Goal: Task Accomplishment & Management: Manage account settings

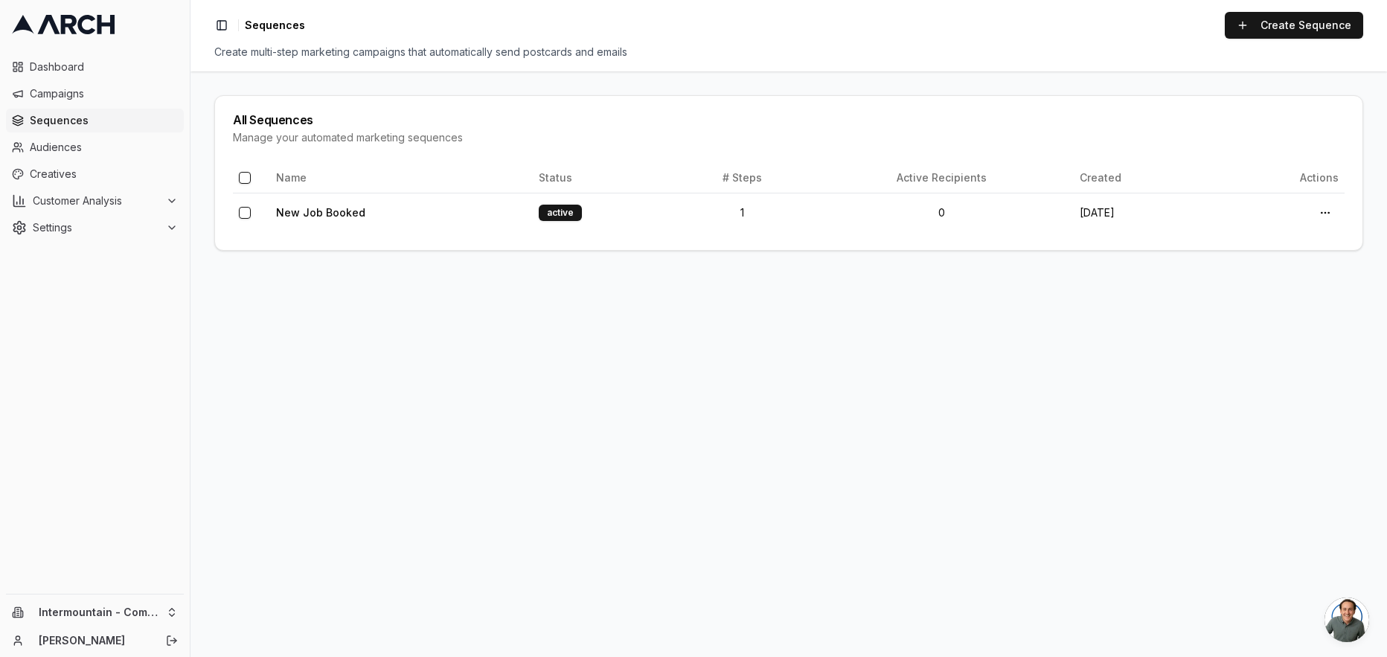
click at [65, 118] on span "Sequences" at bounding box center [104, 120] width 148 height 15
click at [1295, 26] on link "Create Sequence" at bounding box center [1293, 25] width 138 height 27
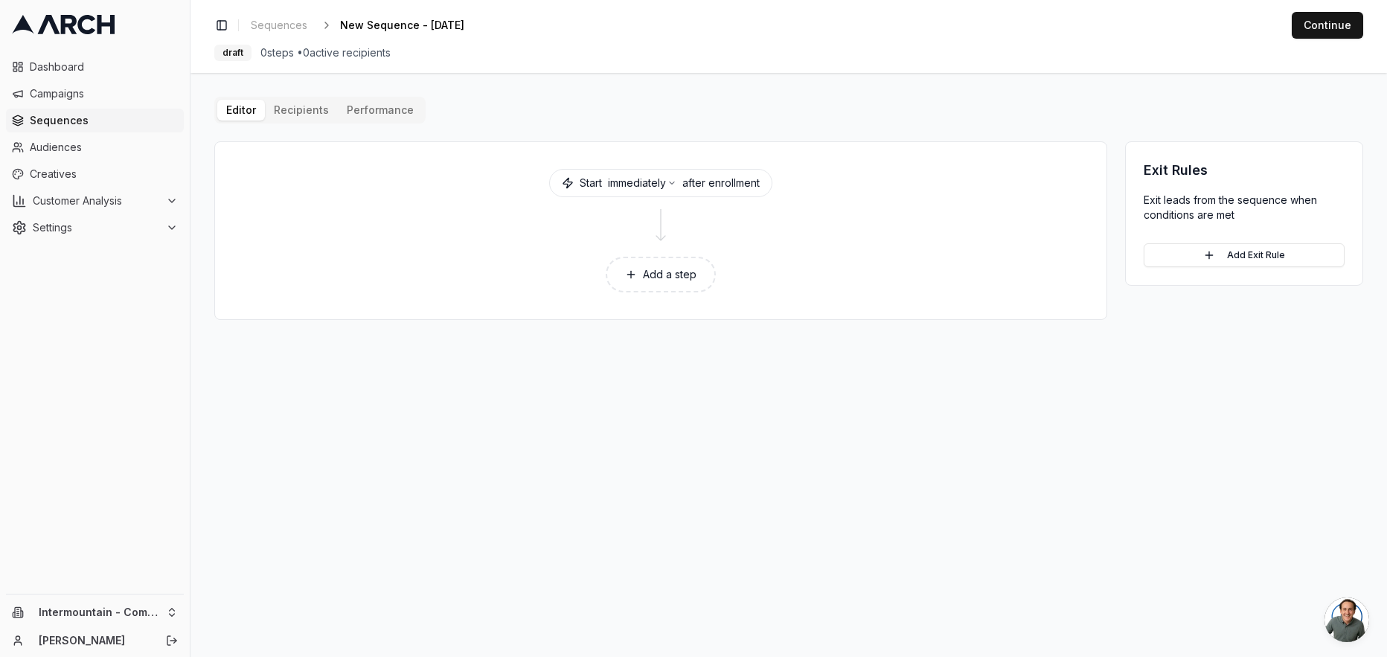
click at [632, 277] on icon at bounding box center [631, 275] width 12 height 12
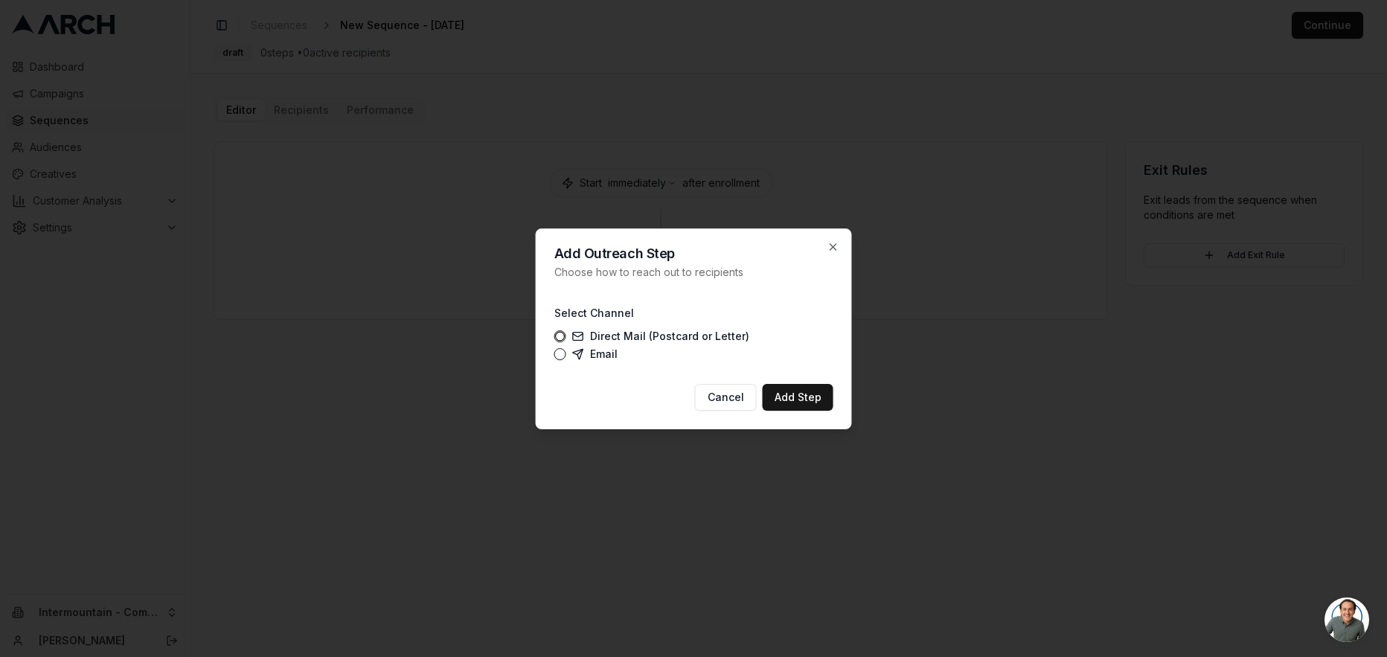
click at [589, 353] on label "Email" at bounding box center [594, 354] width 45 height 12
click at [566, 353] on button "Email" at bounding box center [560, 354] width 12 height 12
click at [820, 403] on button "Add Step" at bounding box center [797, 397] width 71 height 27
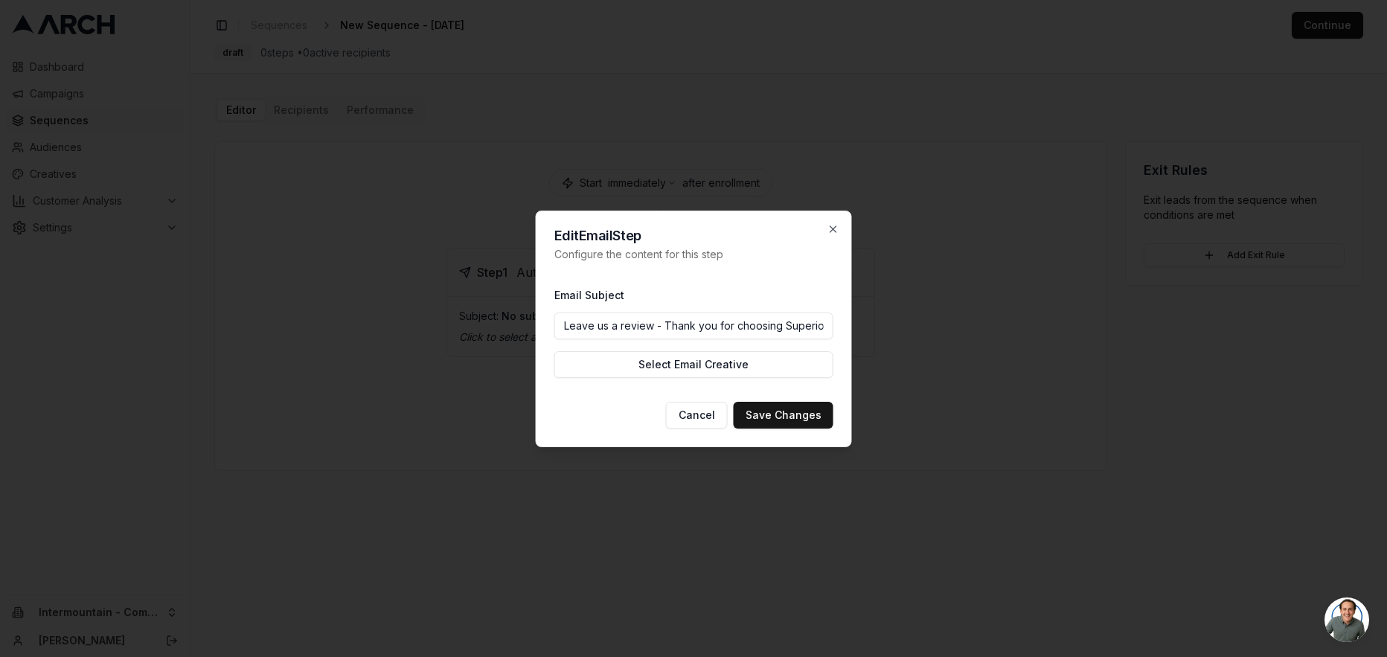
scroll to position [0, 4]
drag, startPoint x: 782, startPoint y: 324, endPoint x: 867, endPoint y: 324, distance: 84.8
click at [867, 324] on body "Dashboard Campaigns Sequences Audiences Creatives Customer Analysis Settings In…" at bounding box center [693, 328] width 1387 height 657
click at [827, 324] on input "Leave us a review - Thank you for choosing Superior!" at bounding box center [693, 325] width 279 height 27
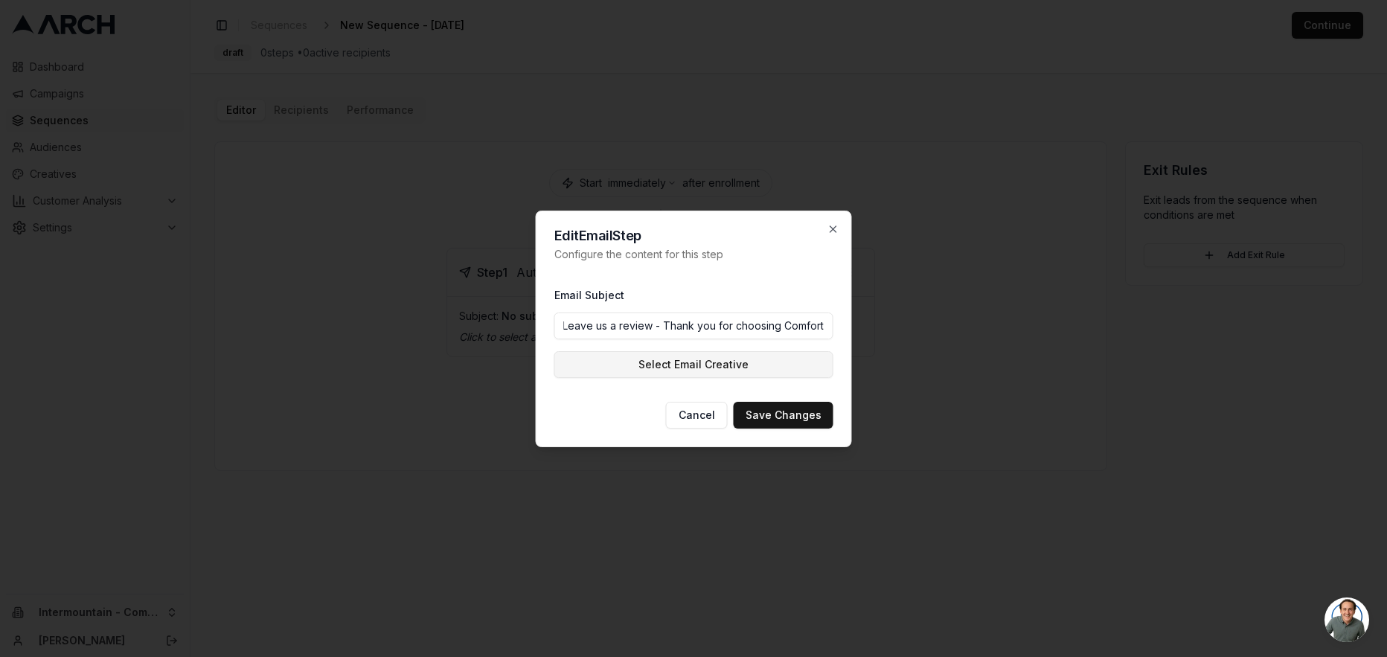
type input "Leave us a review - Thank you for choosing Comfort!"
click at [760, 360] on button "Select Email Creative" at bounding box center [693, 364] width 279 height 27
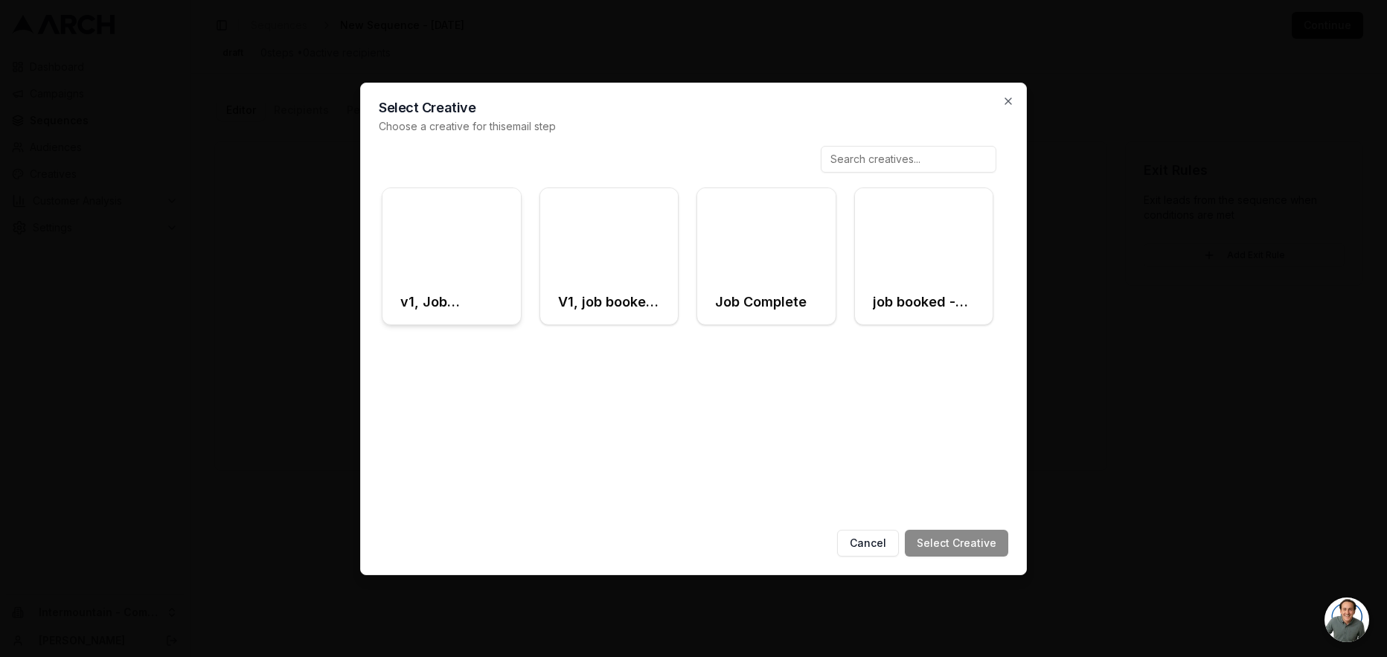
click at [452, 263] on div at bounding box center [451, 234] width 138 height 92
click at [979, 545] on button "Select Creative" at bounding box center [956, 543] width 103 height 27
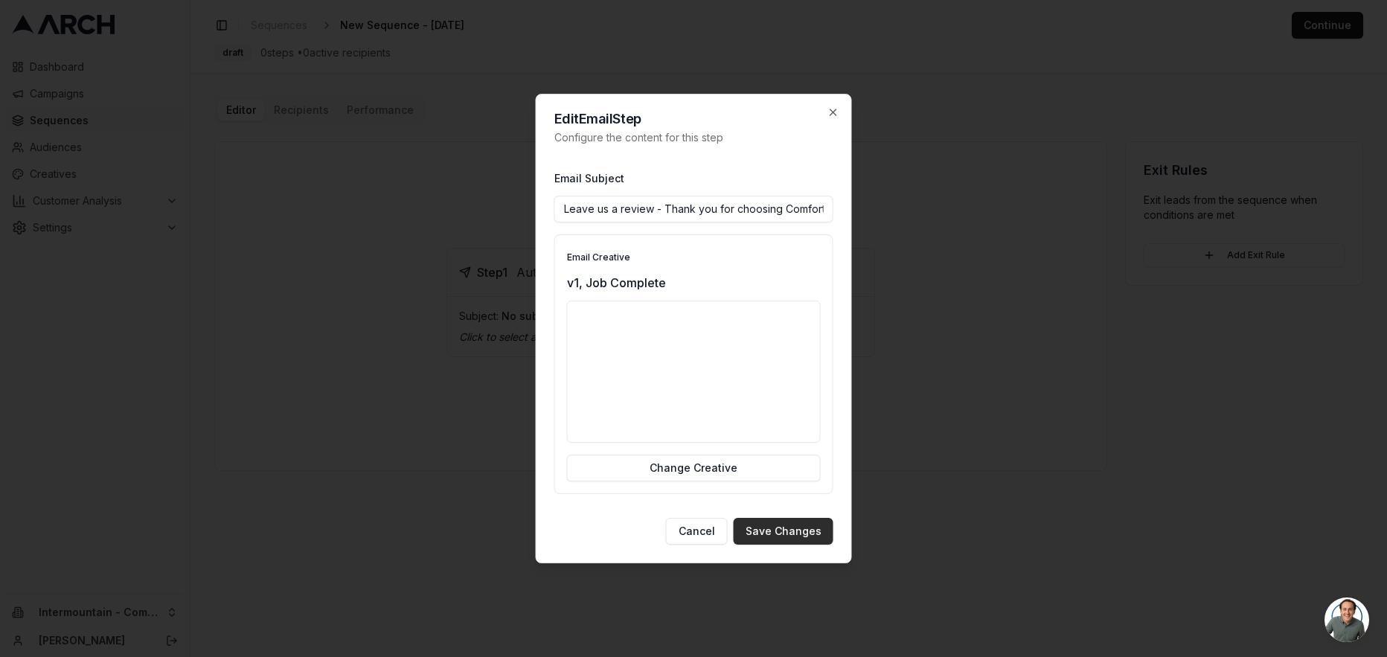
click at [771, 528] on button "Save Changes" at bounding box center [783, 531] width 100 height 27
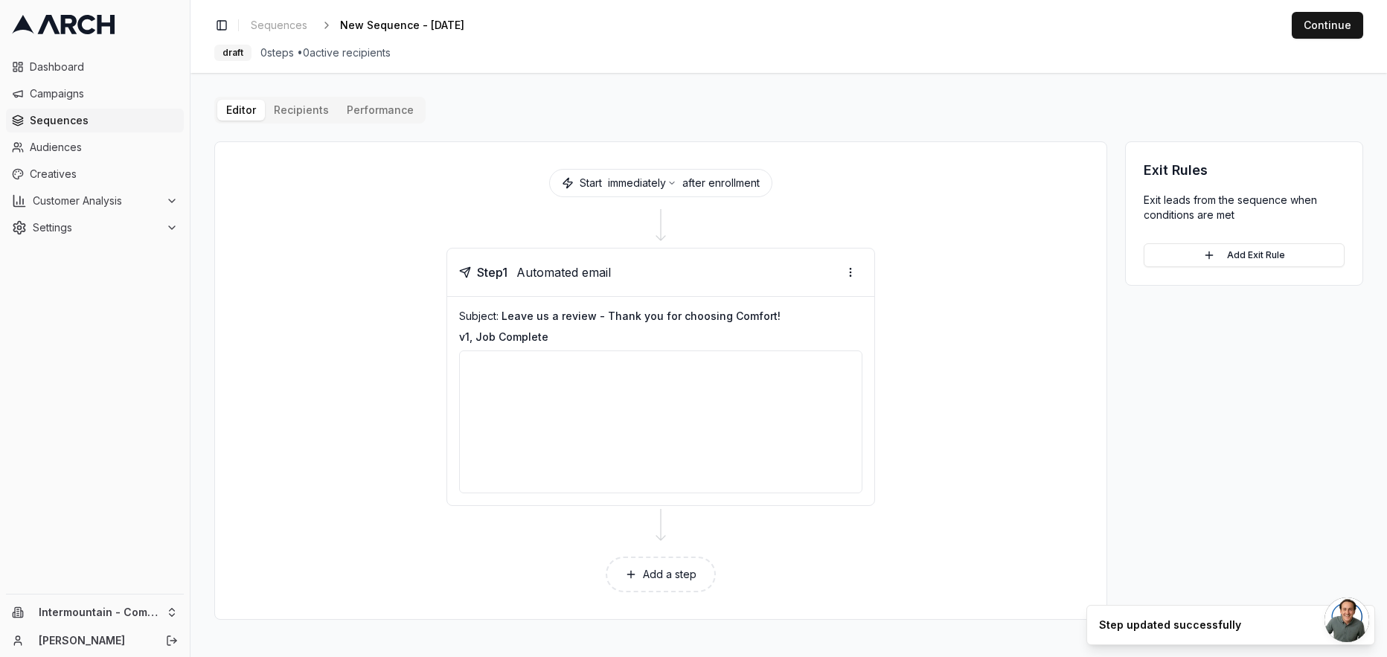
click at [292, 114] on div "Editor Recipients Performance Start immediately after enrollment Step 1 Automat…" at bounding box center [788, 358] width 1149 height 523
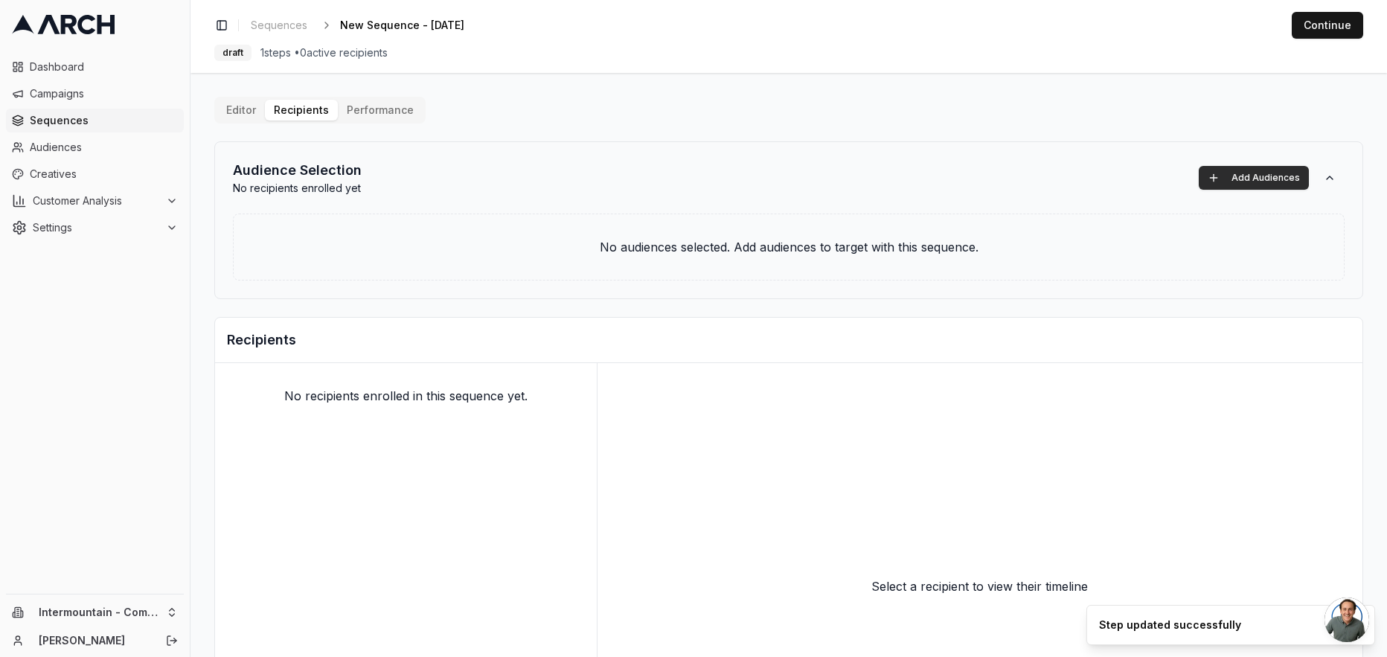
click at [1259, 181] on button "Add Audiences" at bounding box center [1253, 178] width 110 height 24
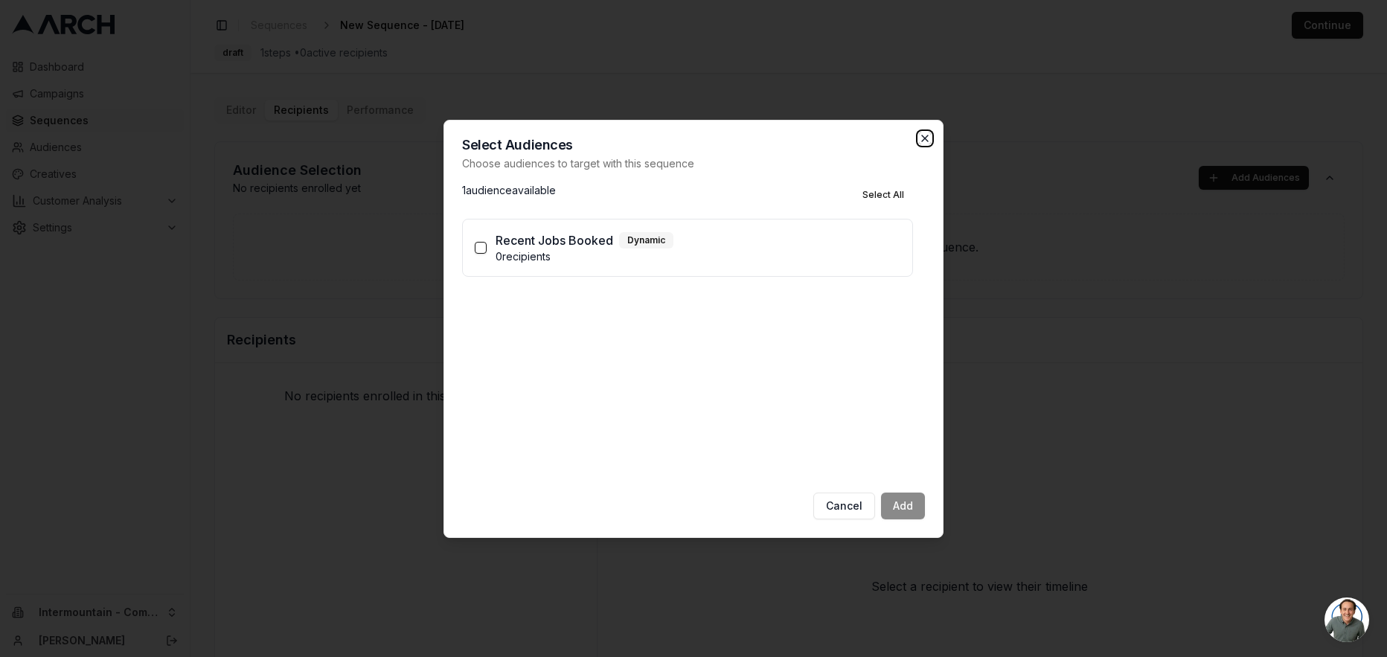
click at [924, 141] on icon "button" at bounding box center [925, 138] width 12 height 12
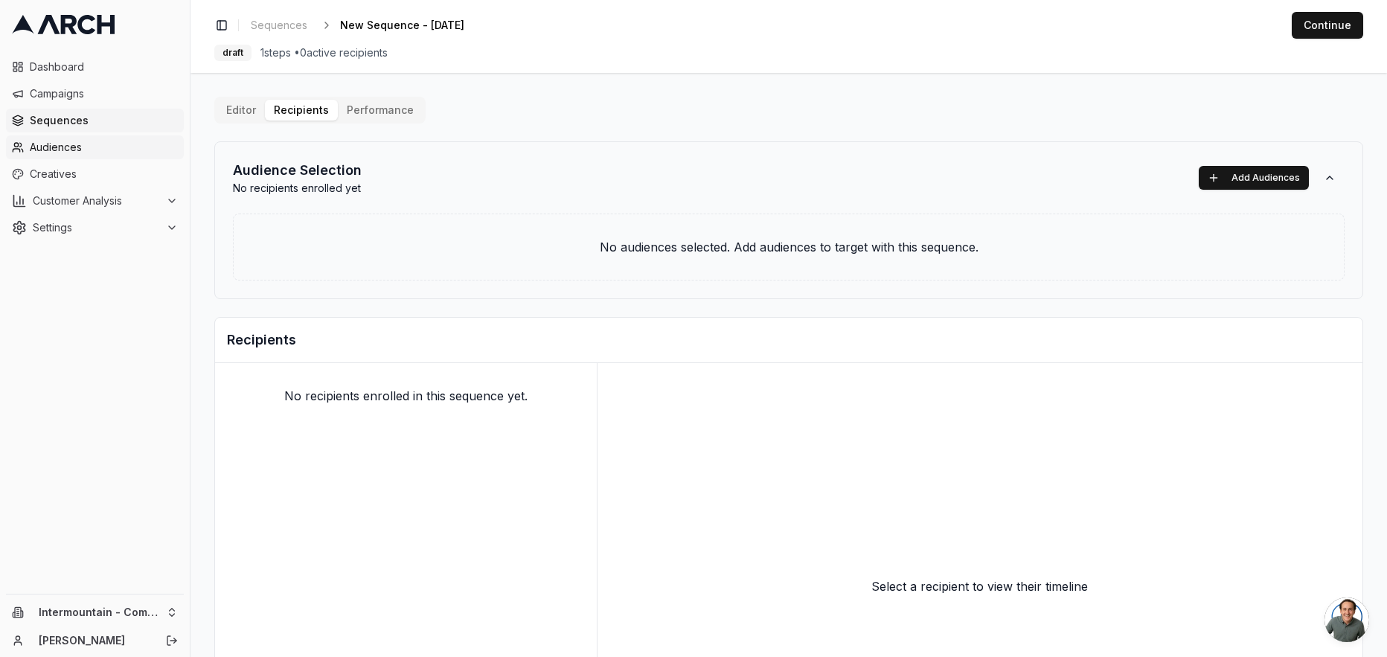
click at [112, 144] on span "Audiences" at bounding box center [104, 147] width 148 height 15
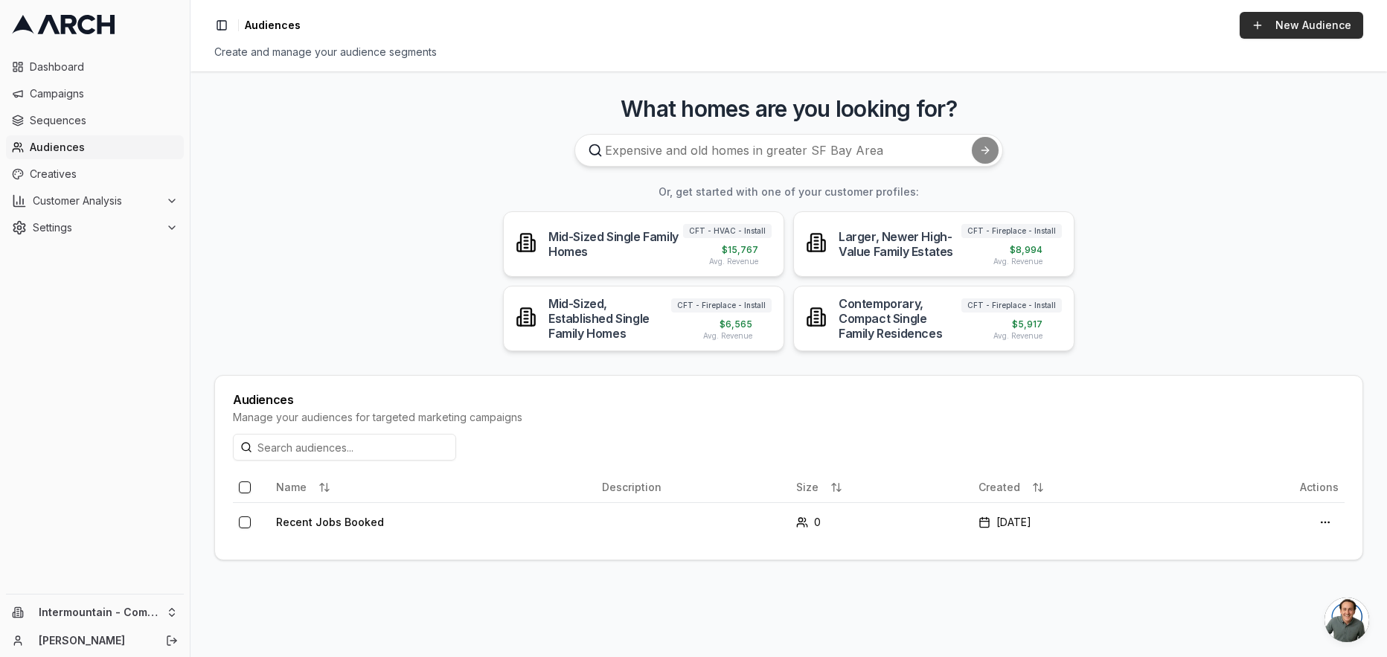
click at [1292, 23] on link "New Audience" at bounding box center [1300, 25] width 123 height 27
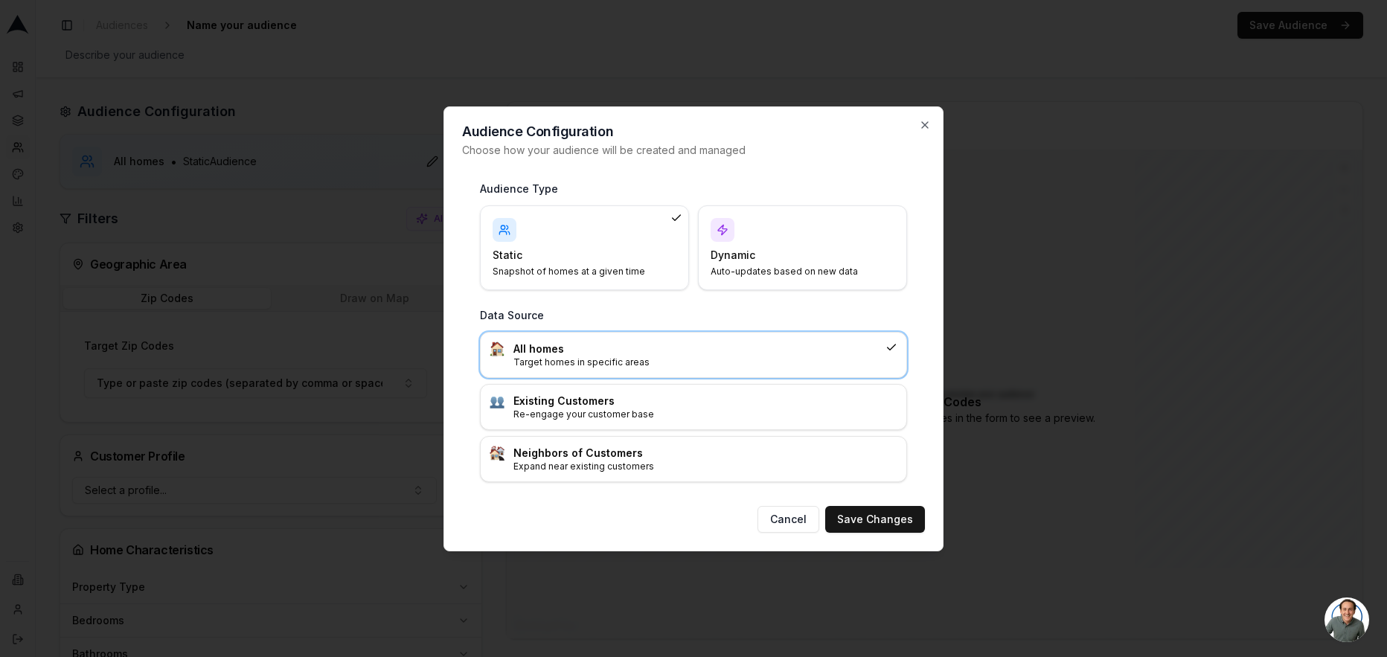
click at [775, 258] on h4 "Dynamic" at bounding box center [793, 255] width 166 height 15
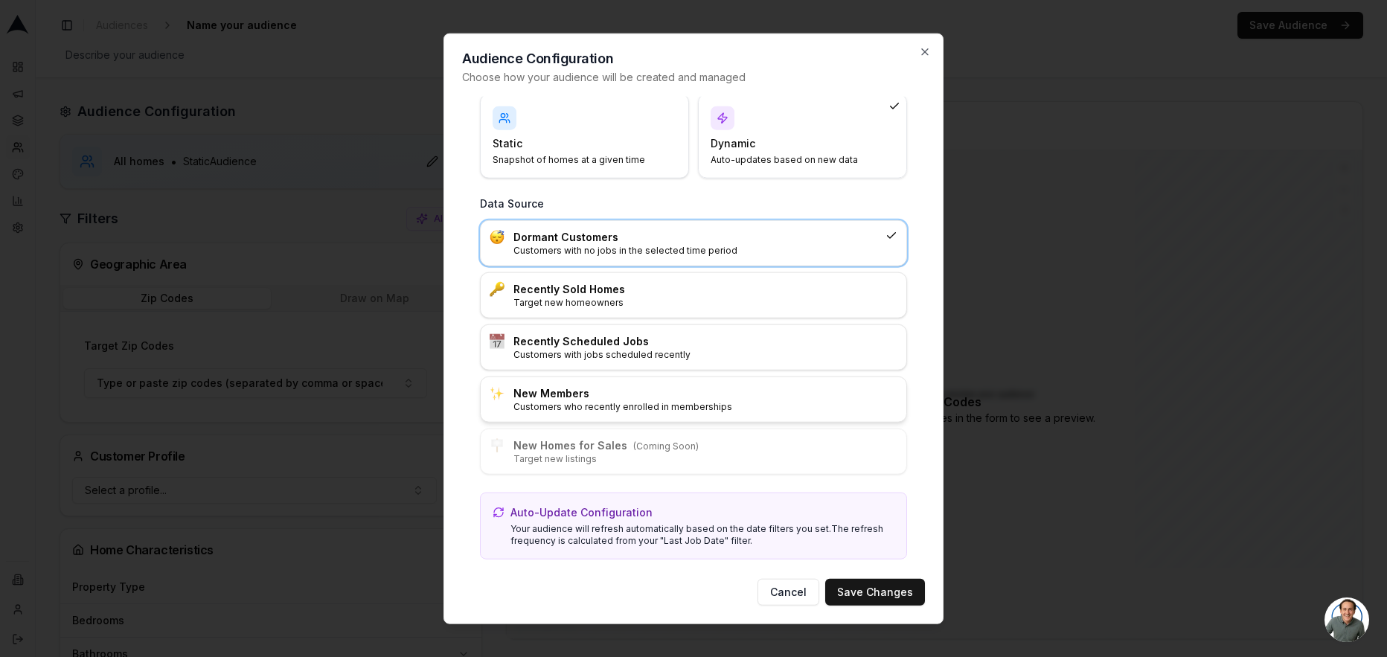
scroll to position [42, 0]
click at [925, 55] on icon "button" at bounding box center [925, 51] width 12 height 12
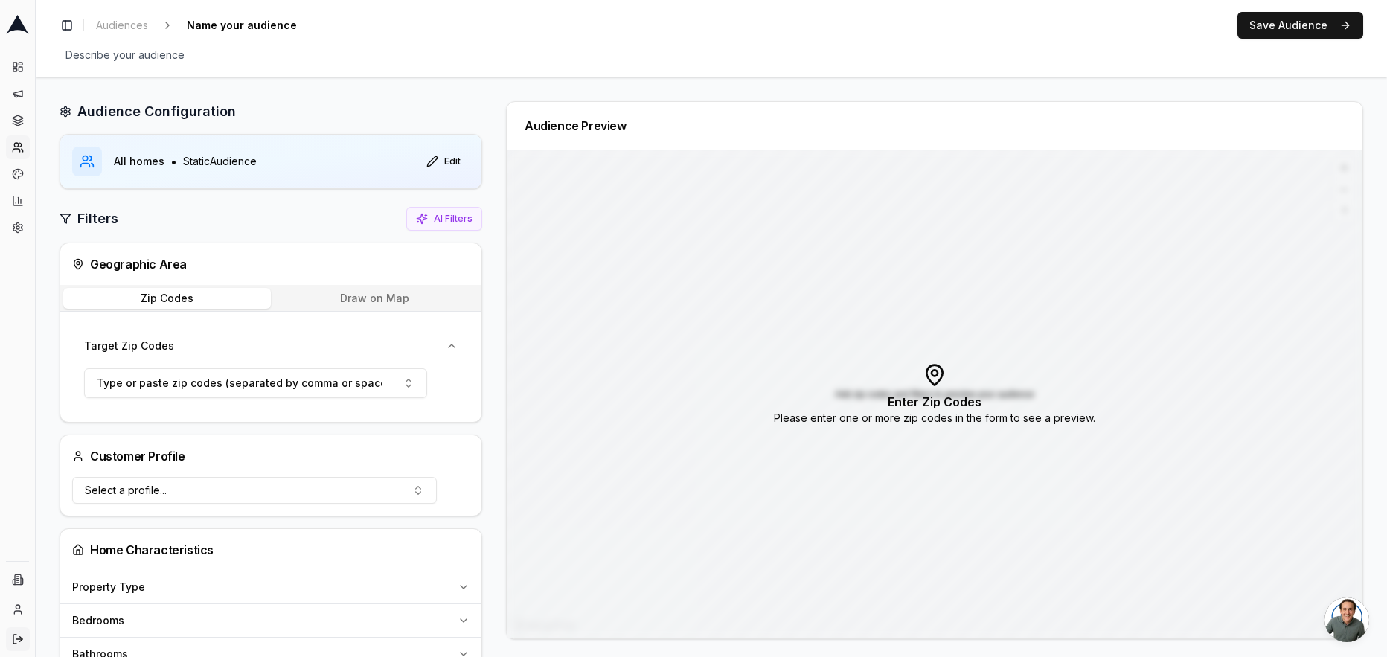
click at [20, 643] on icon "Log out" at bounding box center [18, 639] width 12 height 12
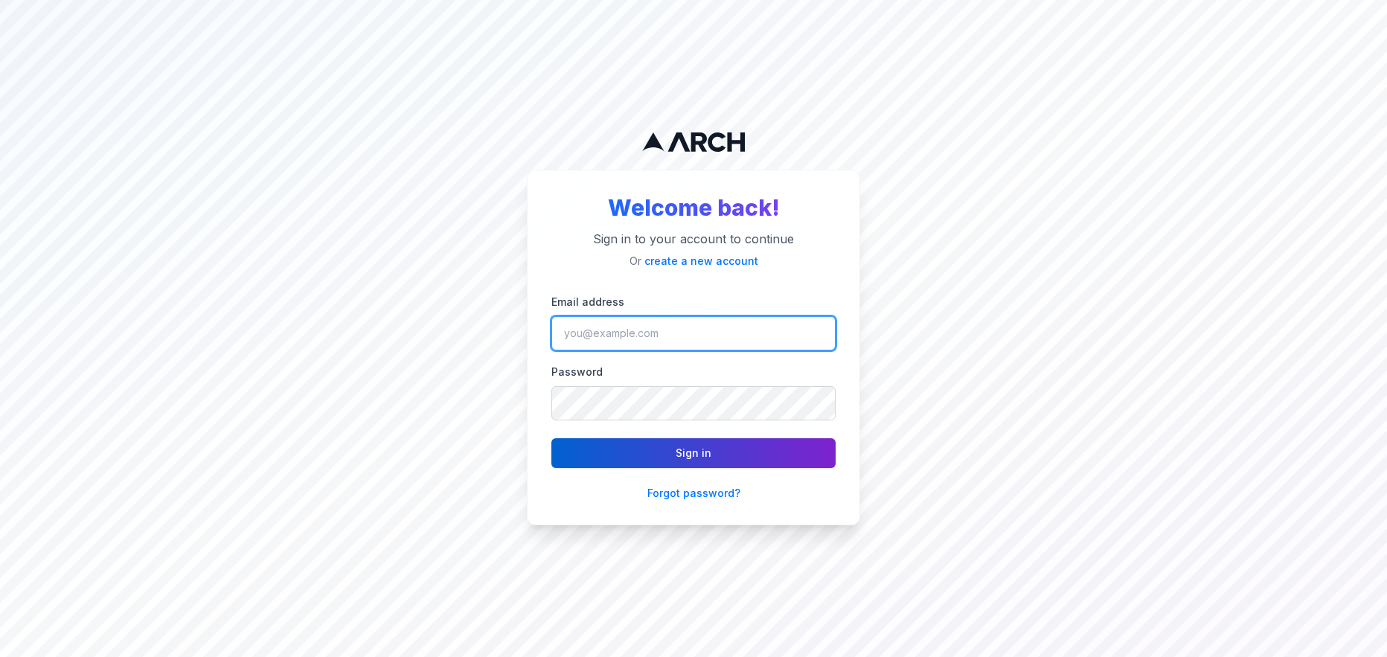
type input "ngedda@intermountainhs.com"
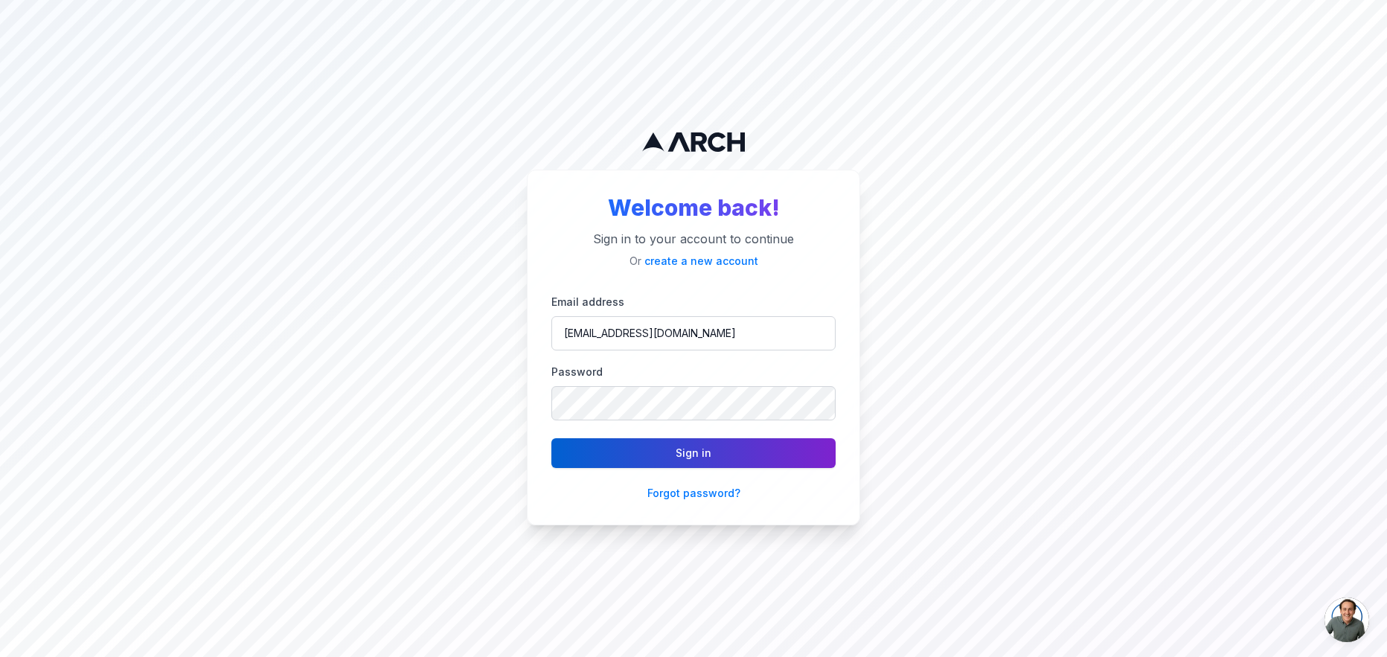
click at [628, 457] on button "Sign in" at bounding box center [693, 453] width 284 height 30
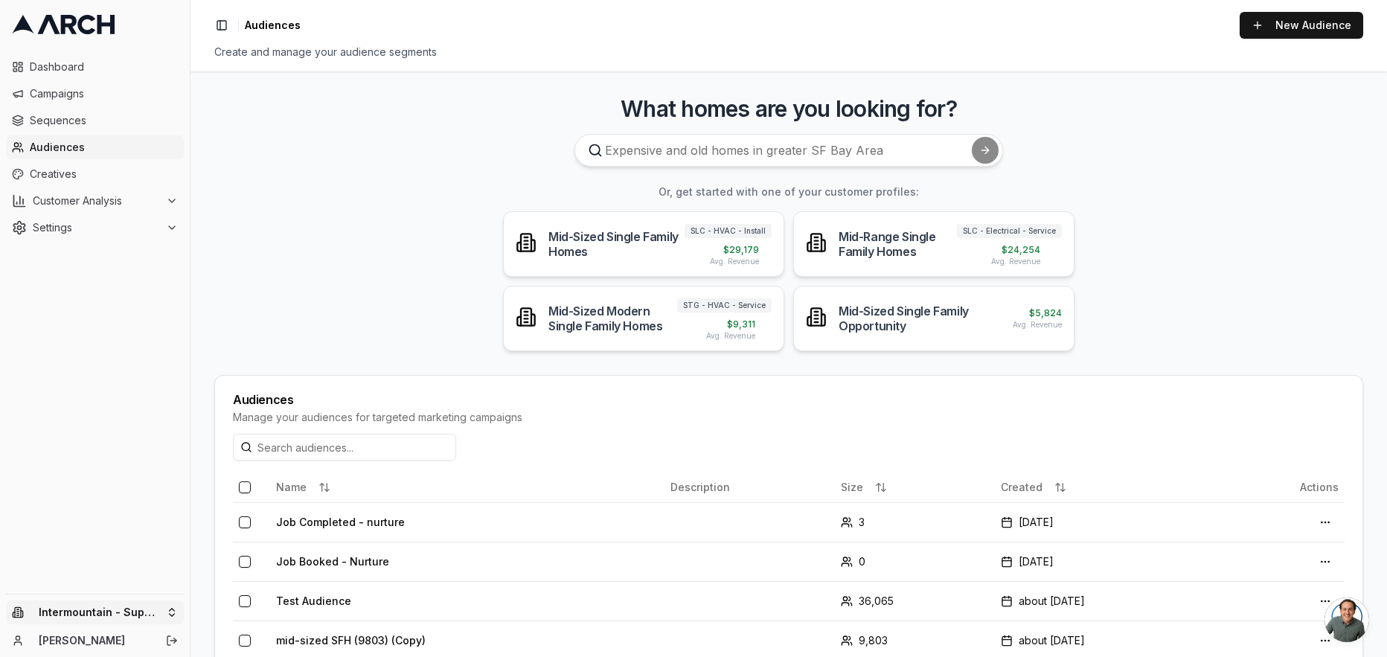
click at [125, 619] on html "Dashboard Campaigns Sequences Audiences Creatives Customer Analysis Settings In…" at bounding box center [693, 328] width 1387 height 657
click at [363, 329] on html "Dashboard Campaigns Sequences Audiences Creatives Customer Analysis Settings In…" at bounding box center [693, 328] width 1387 height 657
click at [80, 148] on span "Audiences" at bounding box center [104, 147] width 148 height 15
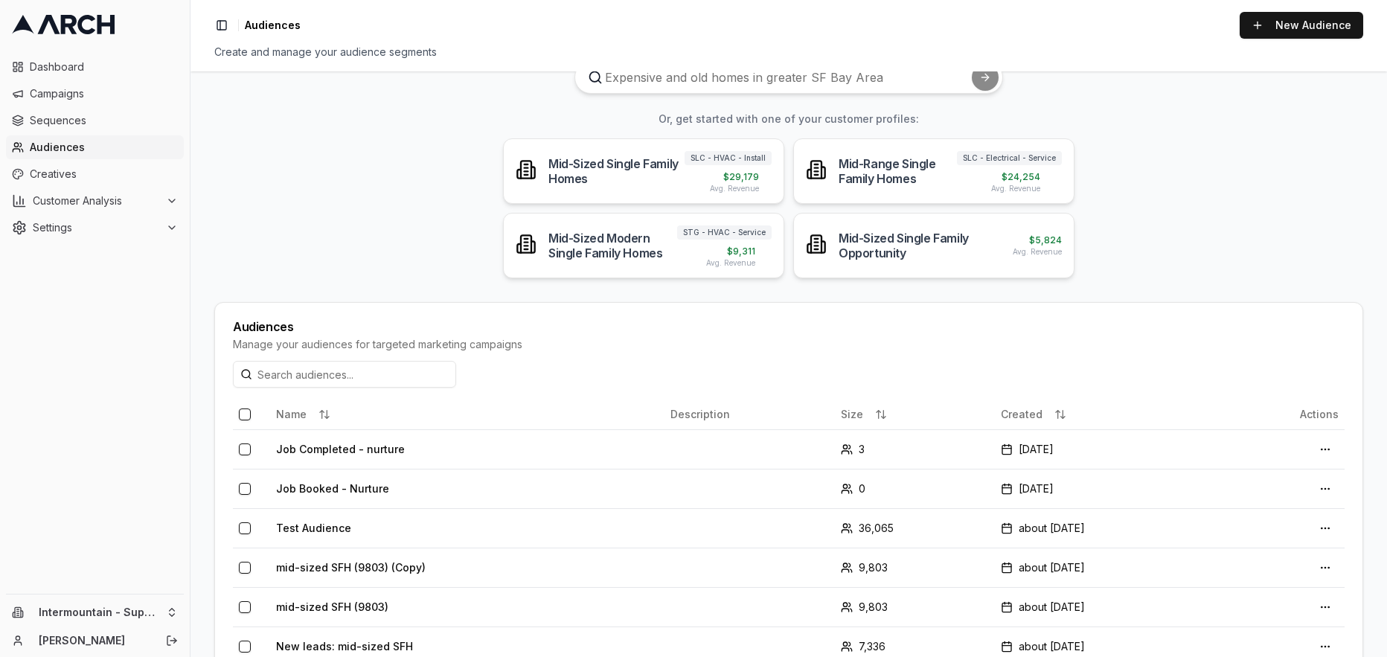
scroll to position [100, 0]
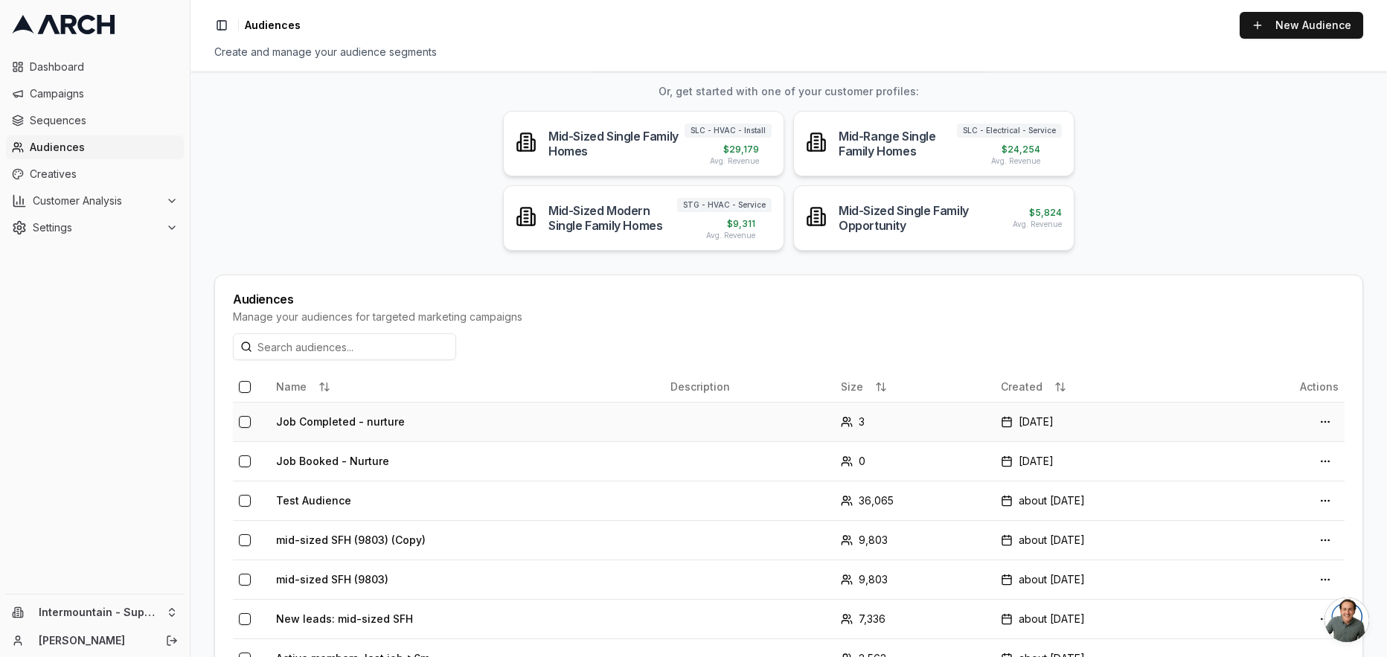
click at [381, 423] on td "Job Completed - nurture" at bounding box center [467, 421] width 394 height 39
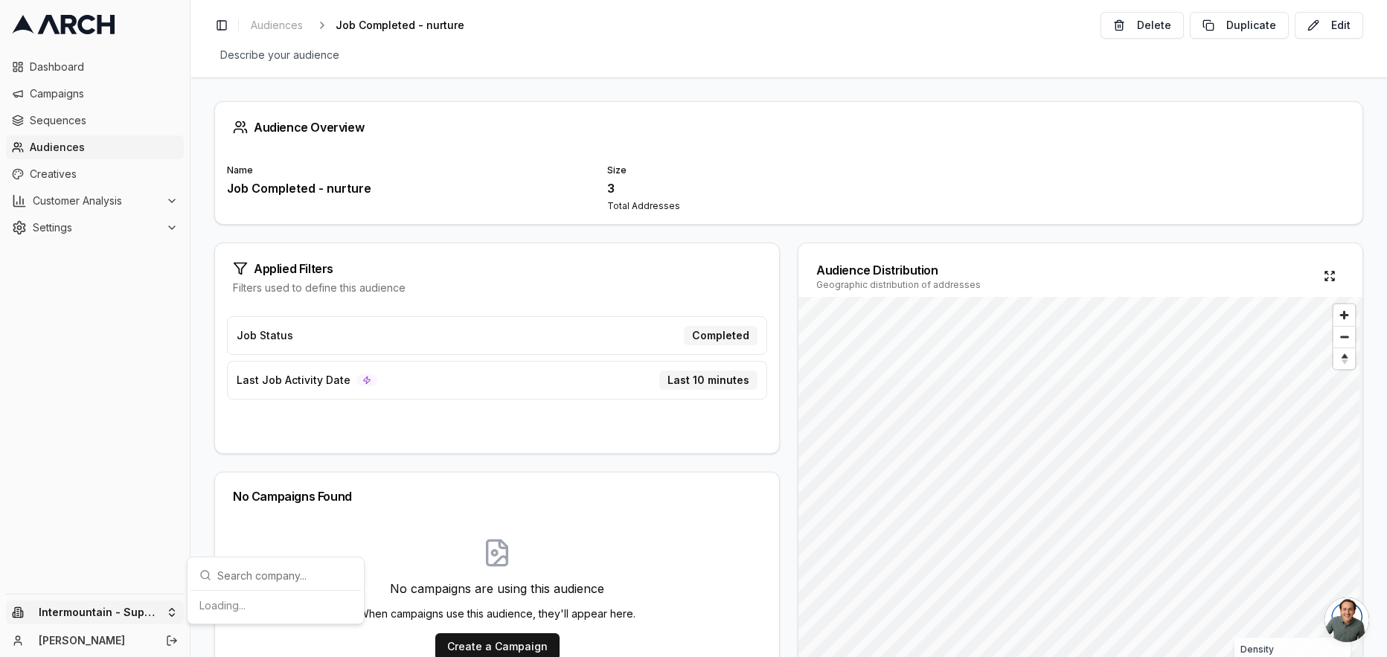
click at [155, 610] on html "Dashboard Campaigns Sequences Audiences Creatives Customer Analysis Settings In…" at bounding box center [693, 328] width 1387 height 657
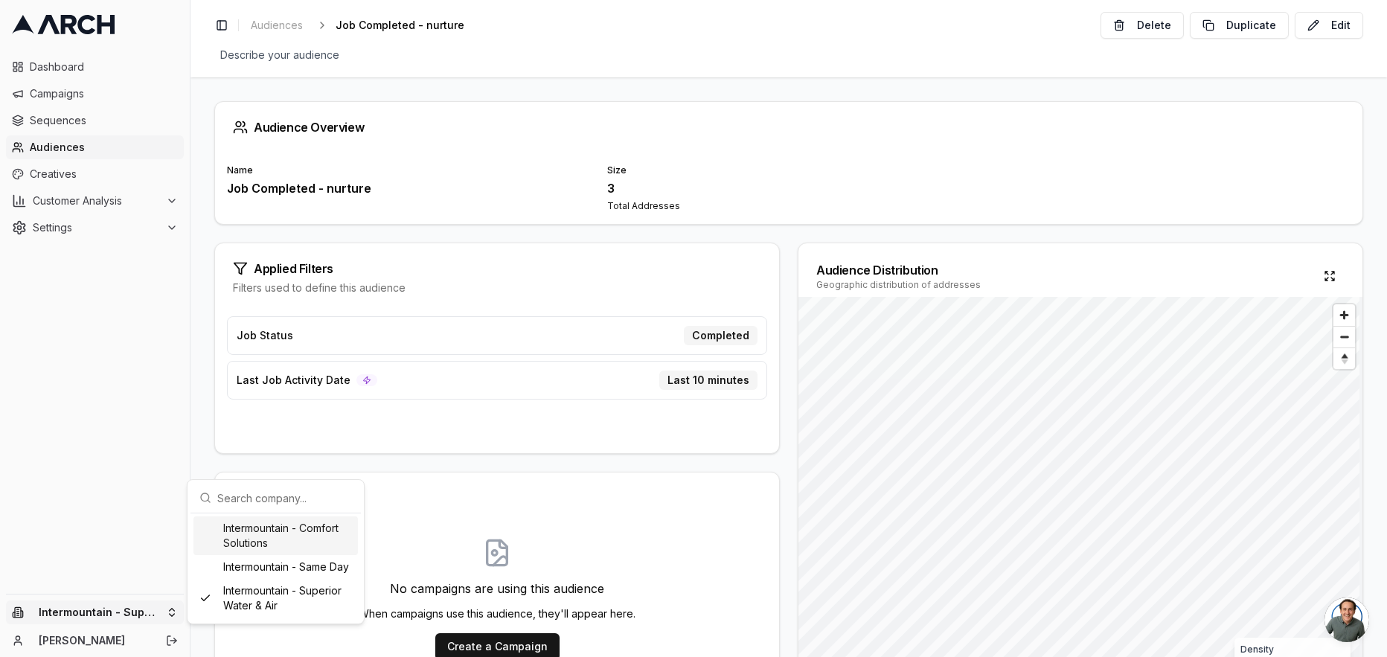
click at [293, 533] on div "Intermountain - Comfort Solutions" at bounding box center [275, 535] width 164 height 39
click at [90, 147] on span "Audiences" at bounding box center [104, 147] width 148 height 15
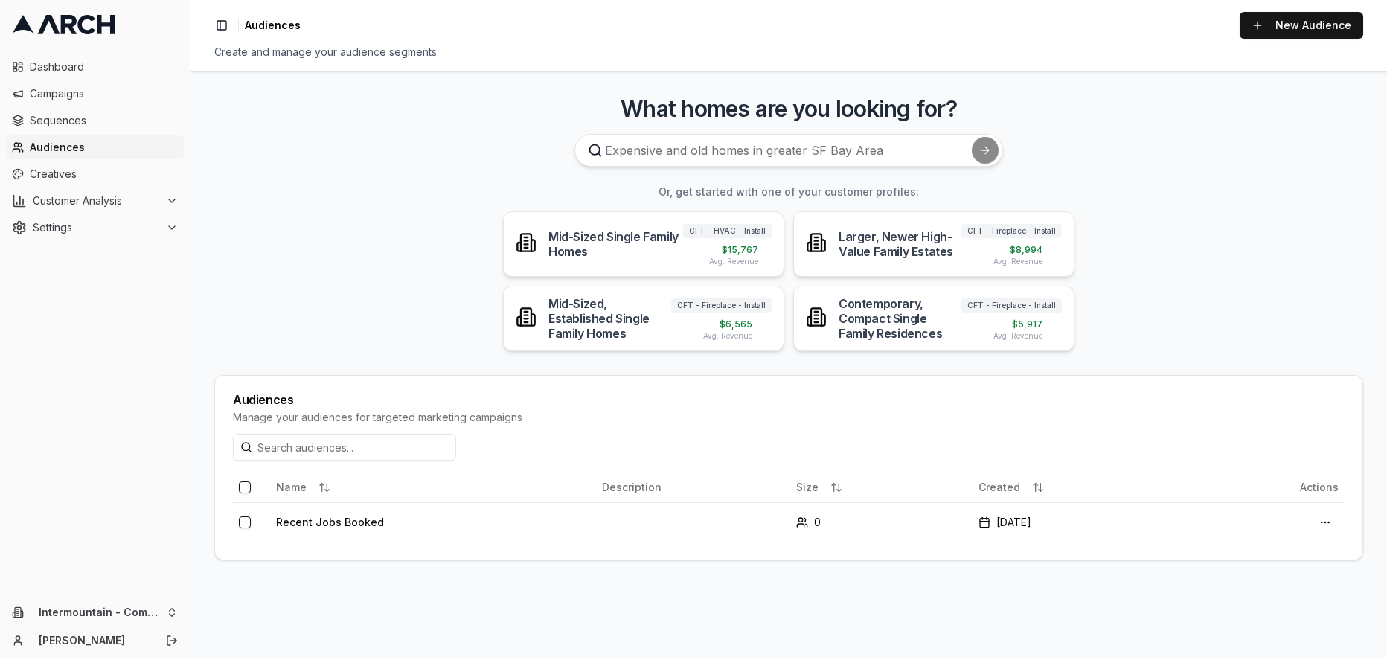
click at [87, 151] on span "Audiences" at bounding box center [104, 147] width 148 height 15
click at [1330, 25] on link "New Audience" at bounding box center [1300, 25] width 123 height 27
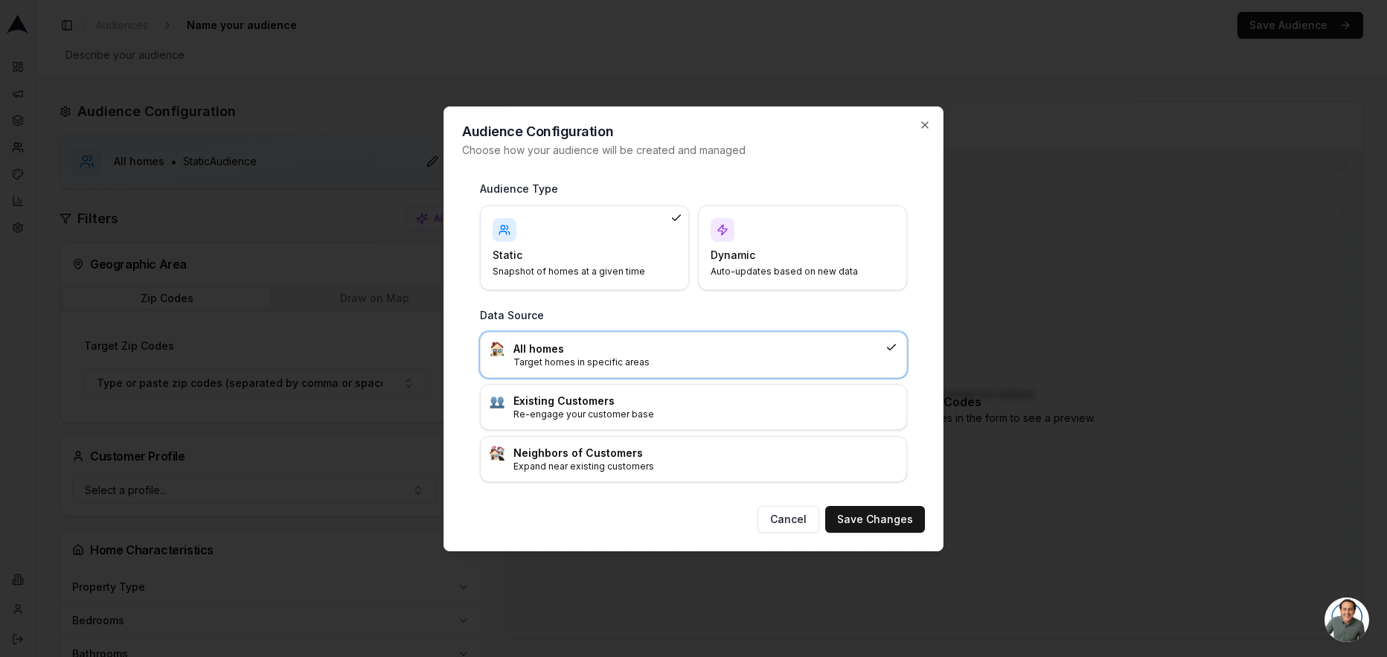
click at [727, 276] on p "Auto-updates based on new data" at bounding box center [793, 272] width 166 height 12
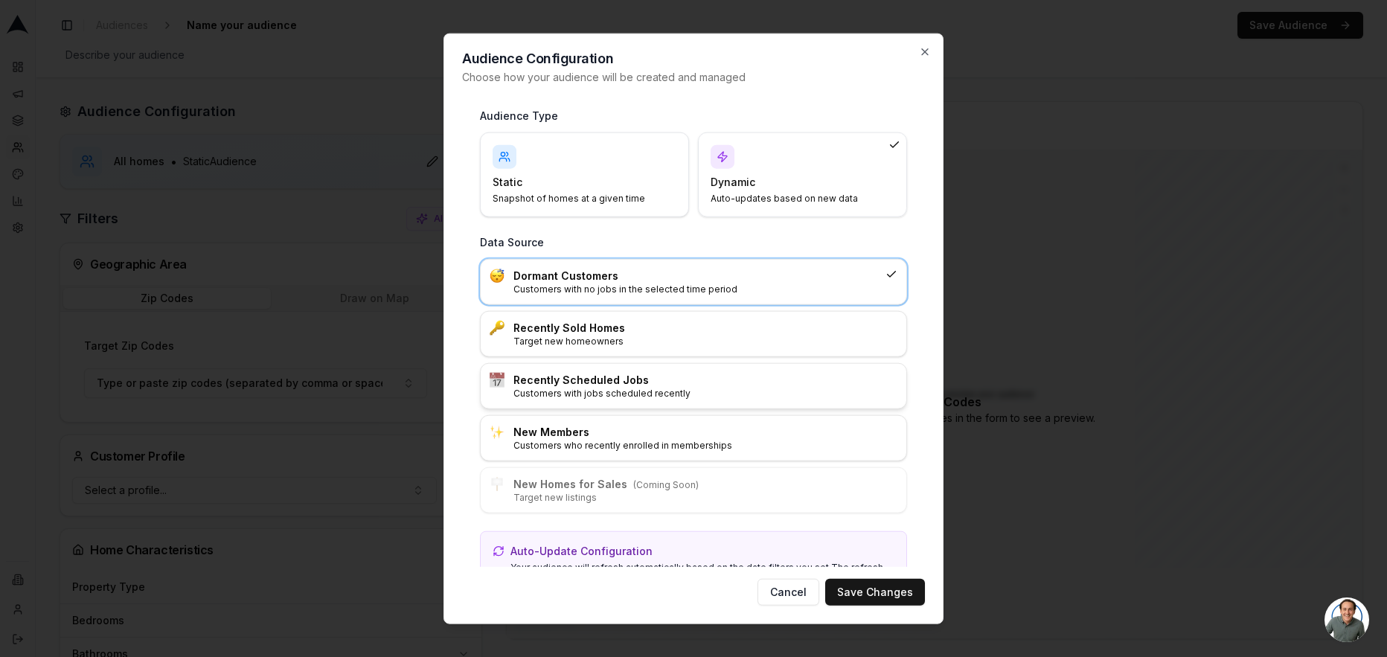
click at [597, 393] on p "Customers with jobs scheduled recently" at bounding box center [705, 393] width 384 height 12
click at [902, 593] on button "Save Changes" at bounding box center [875, 592] width 100 height 27
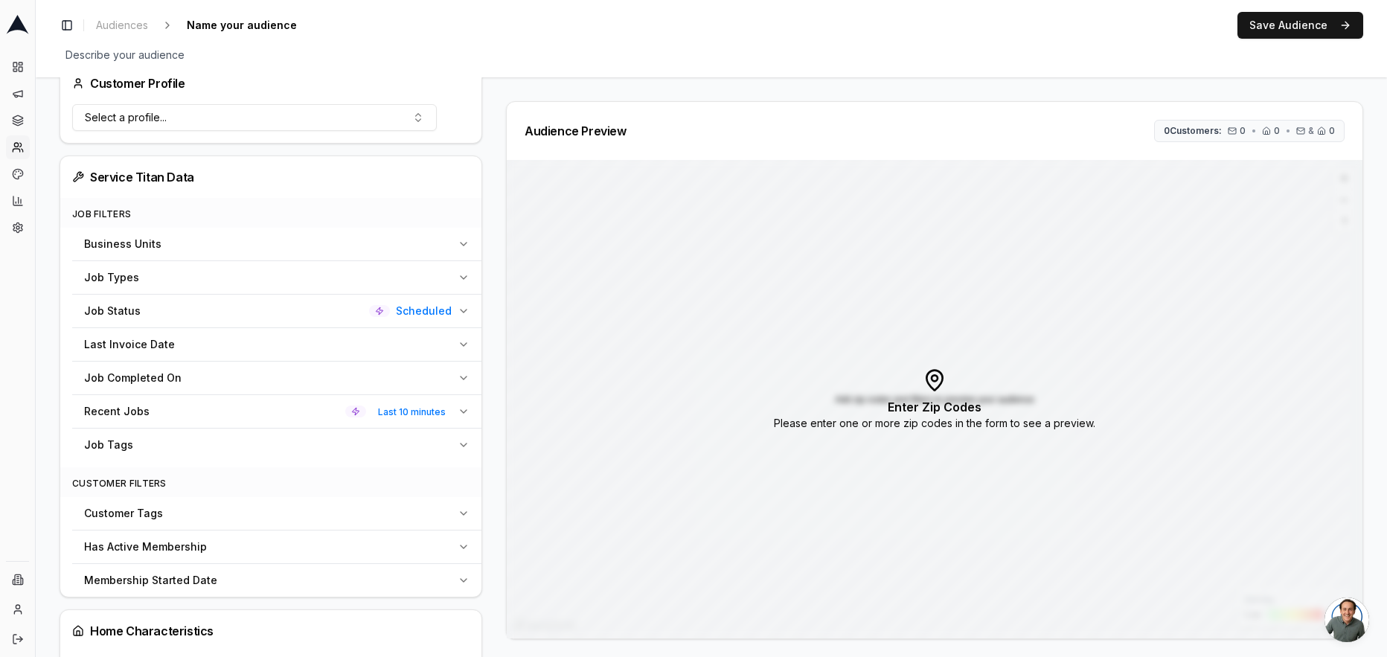
scroll to position [414, 0]
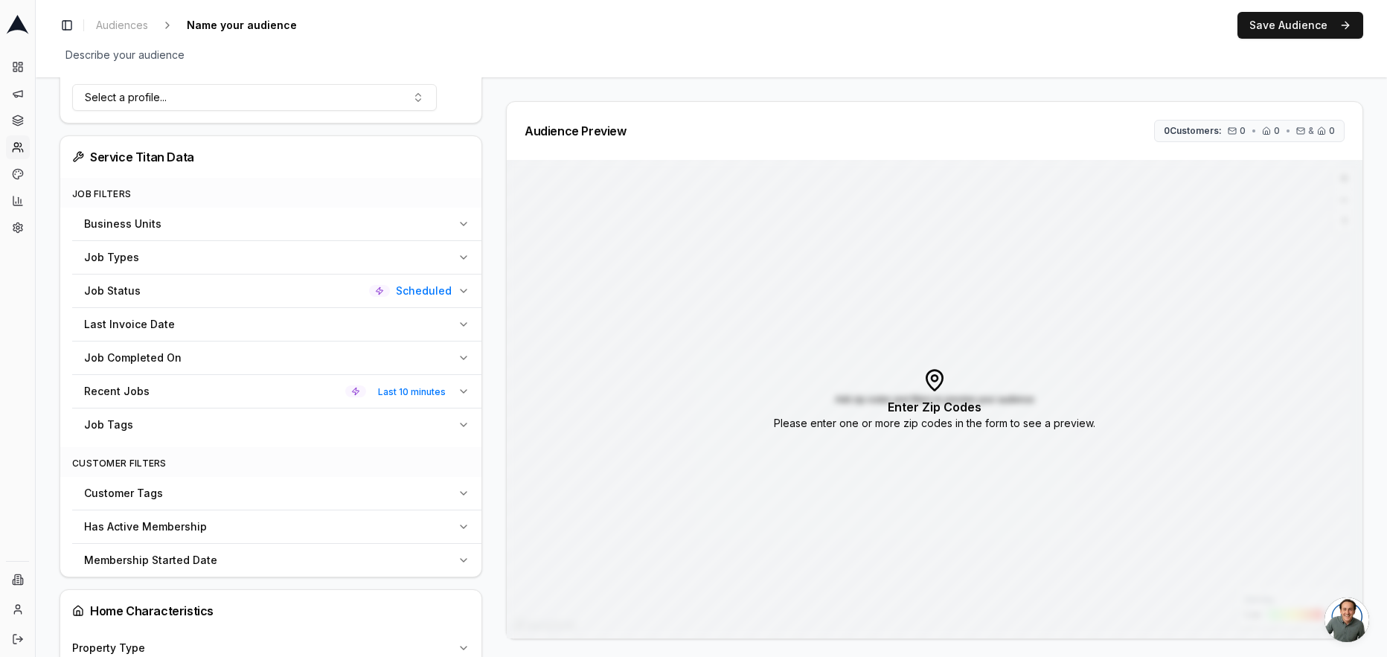
click at [450, 292] on button "Job Status Scheduled" at bounding box center [276, 290] width 409 height 33
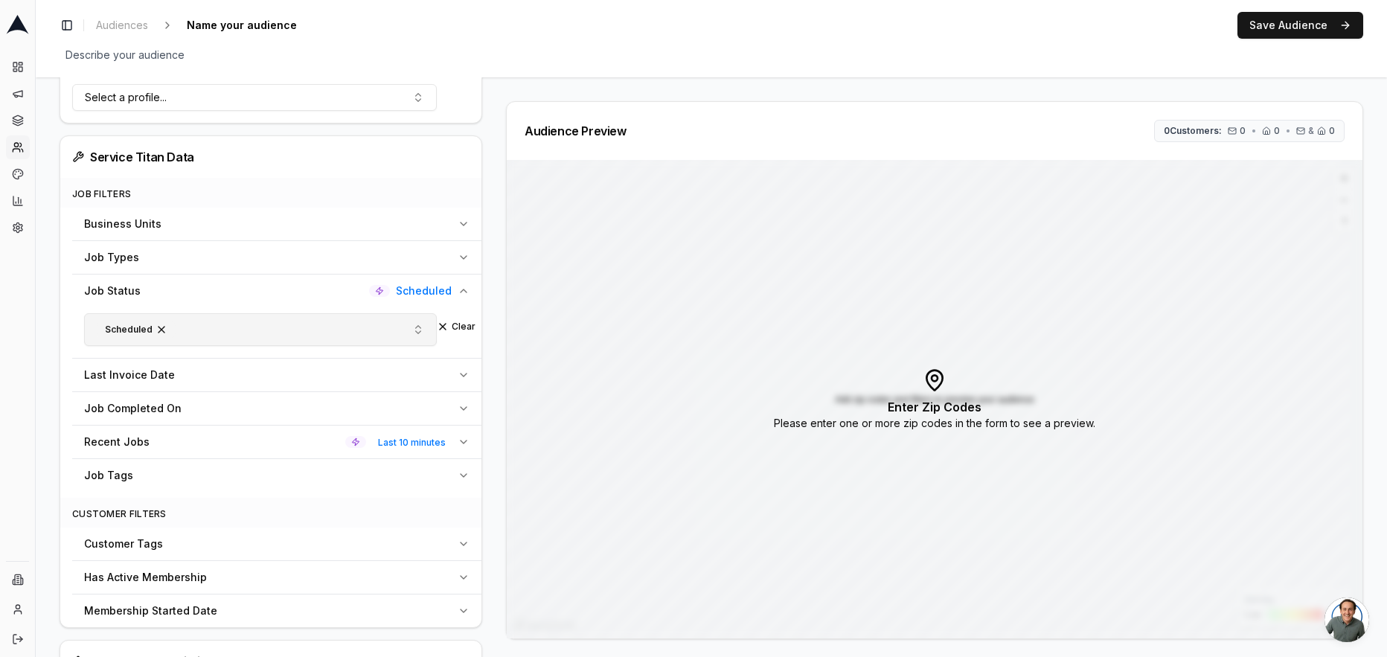
click at [370, 323] on button "Scheduled" at bounding box center [260, 329] width 353 height 33
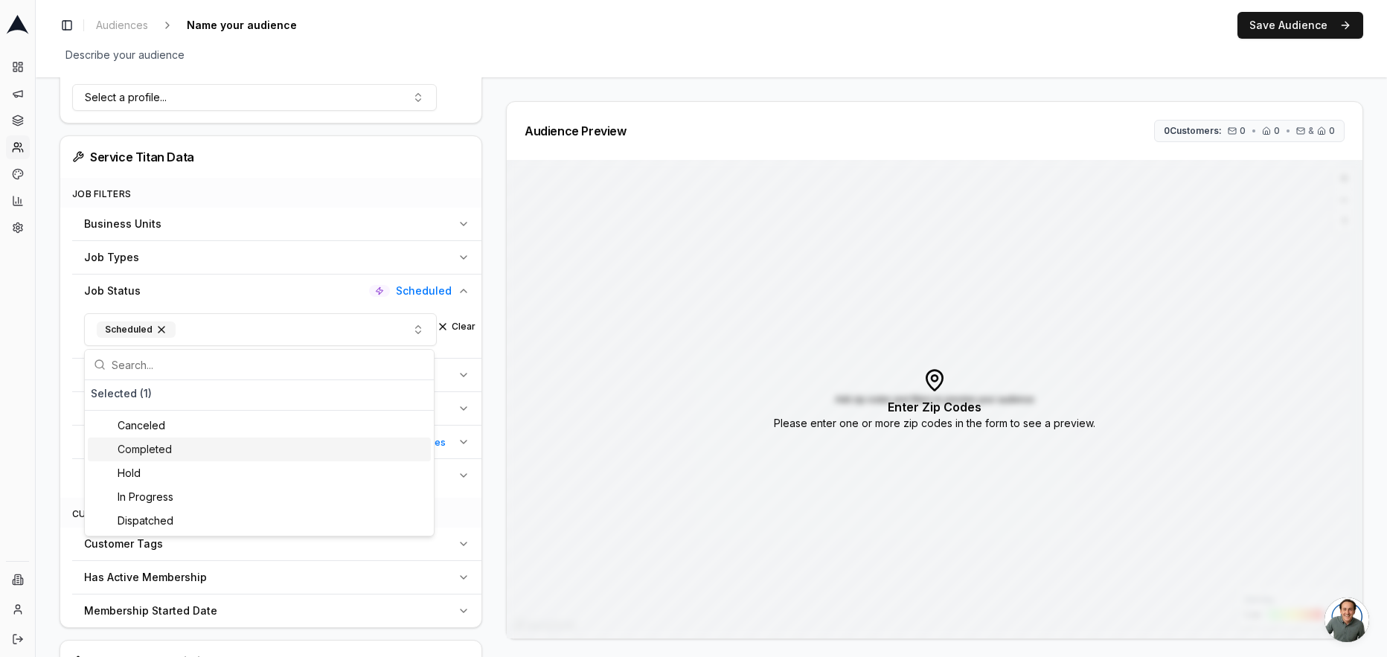
click at [163, 450] on div "Completed" at bounding box center [259, 449] width 343 height 24
click at [412, 393] on button "Clear all" at bounding box center [410, 394] width 36 height 12
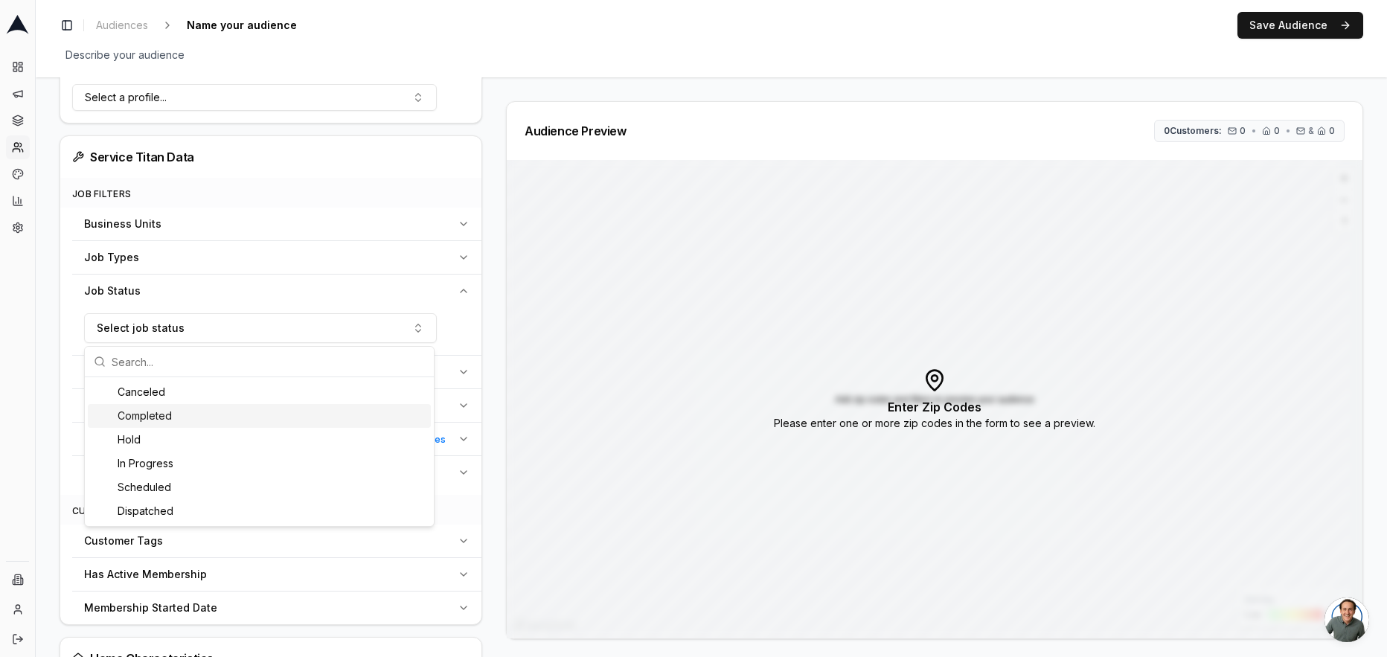
click at [236, 420] on div "Completed" at bounding box center [259, 416] width 343 height 24
click at [304, 292] on div "Job Status Completed" at bounding box center [267, 290] width 367 height 15
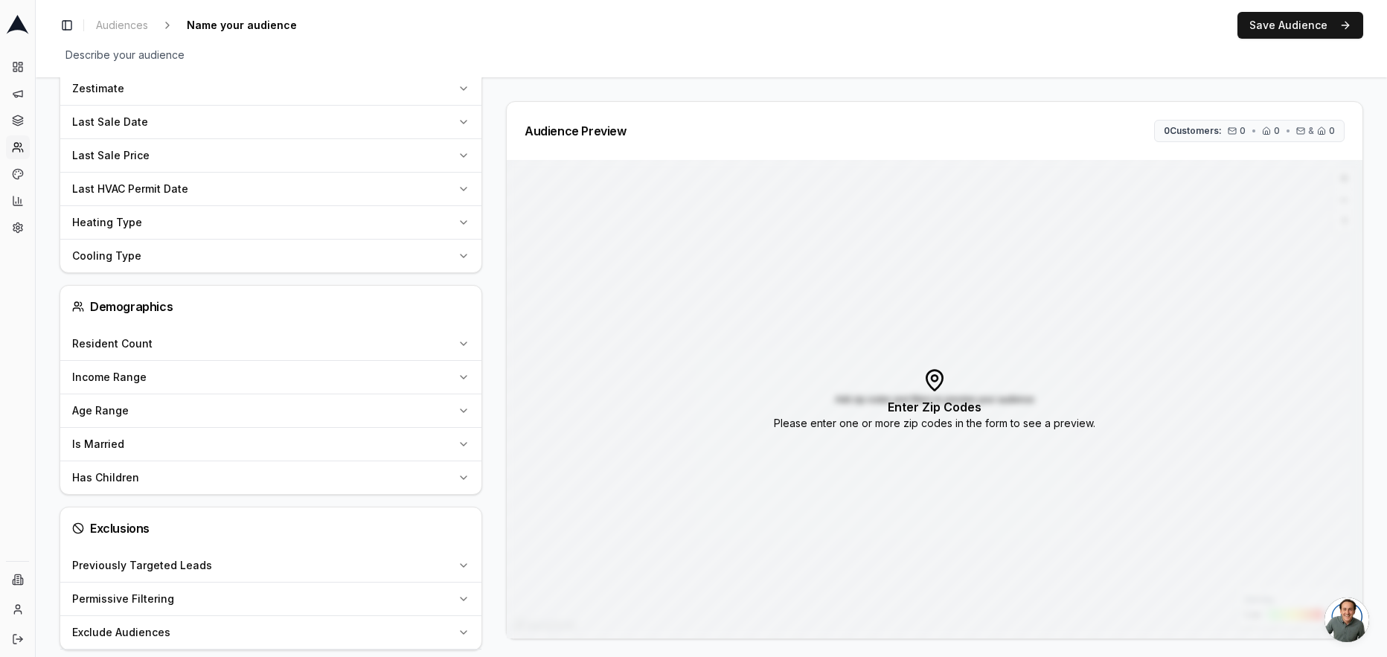
scroll to position [1270, 0]
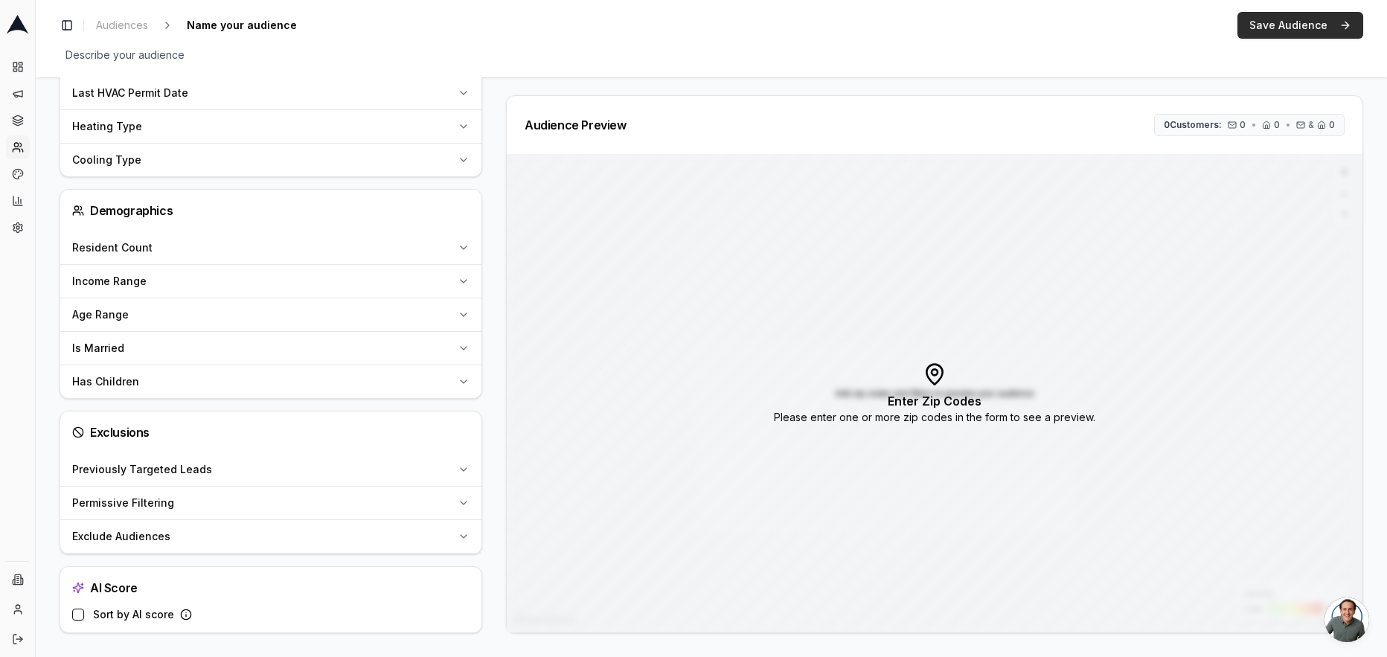
click at [1316, 26] on button "Save Audience" at bounding box center [1300, 25] width 126 height 27
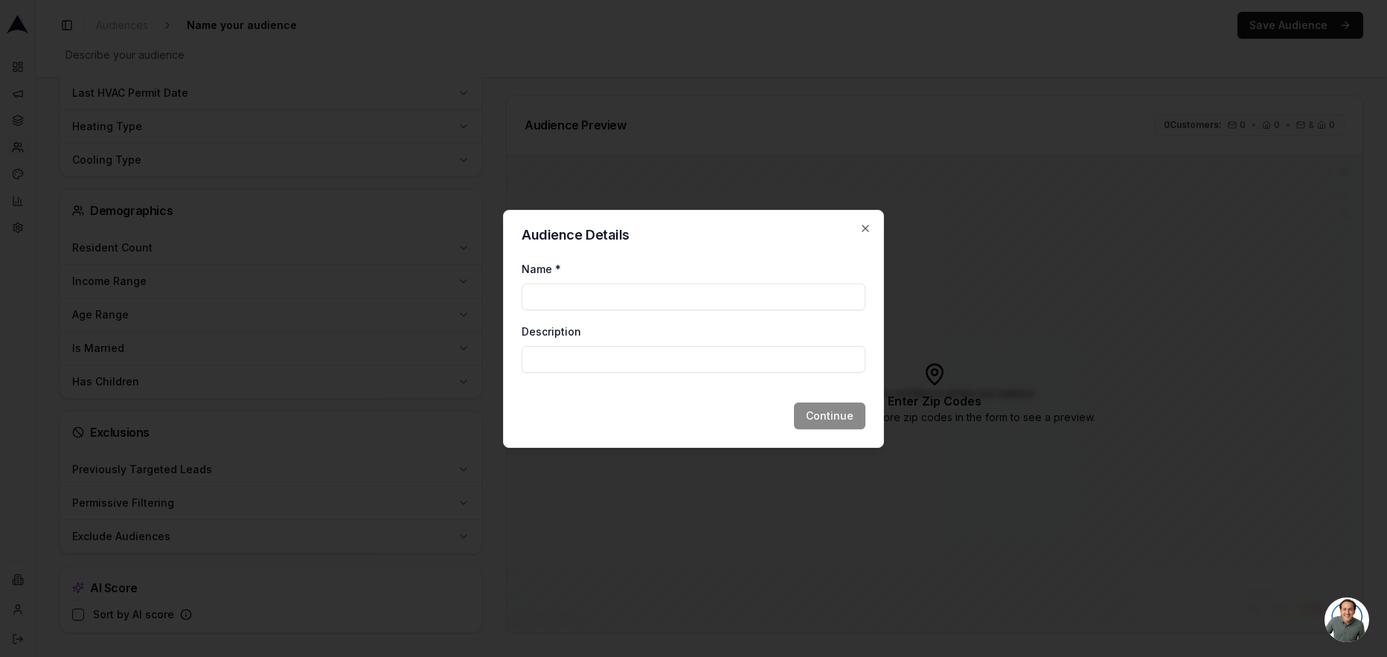
click at [747, 302] on input "Name *" at bounding box center [693, 296] width 344 height 27
type input "Job Complete - Nurture"
click at [837, 411] on button "Continue" at bounding box center [829, 415] width 71 height 27
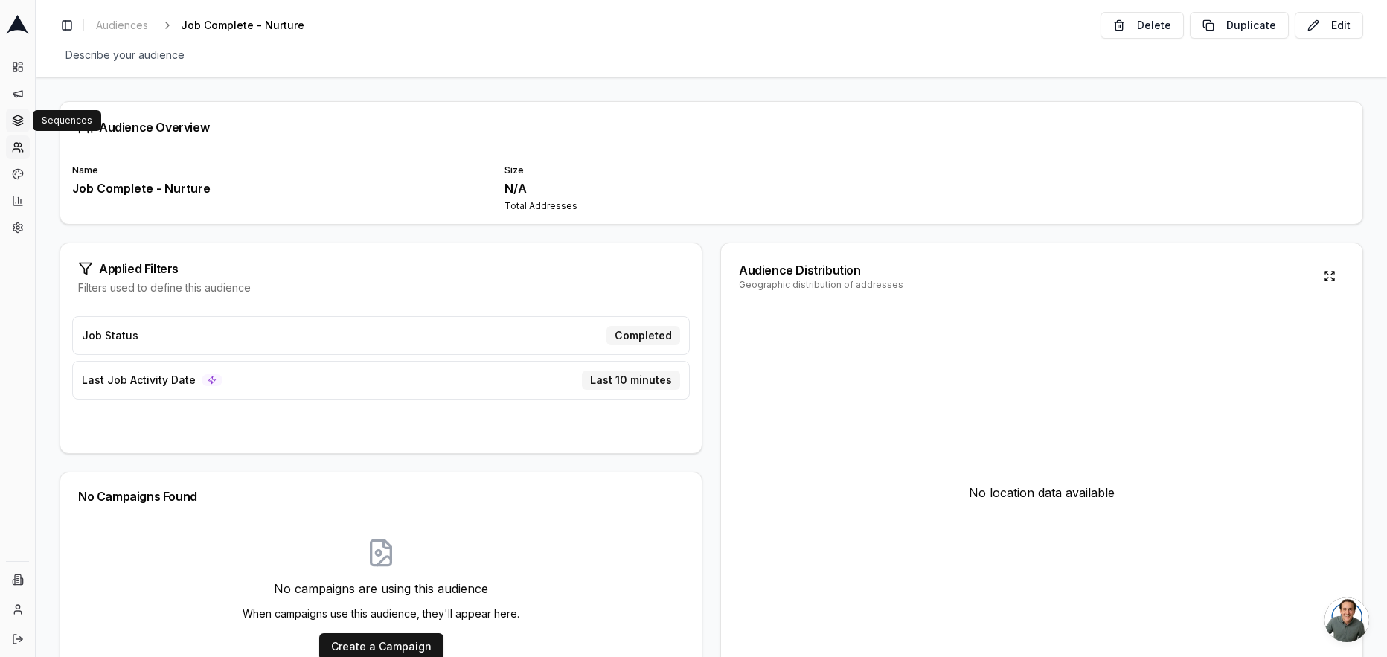
click at [12, 116] on icon at bounding box center [18, 121] width 12 height 12
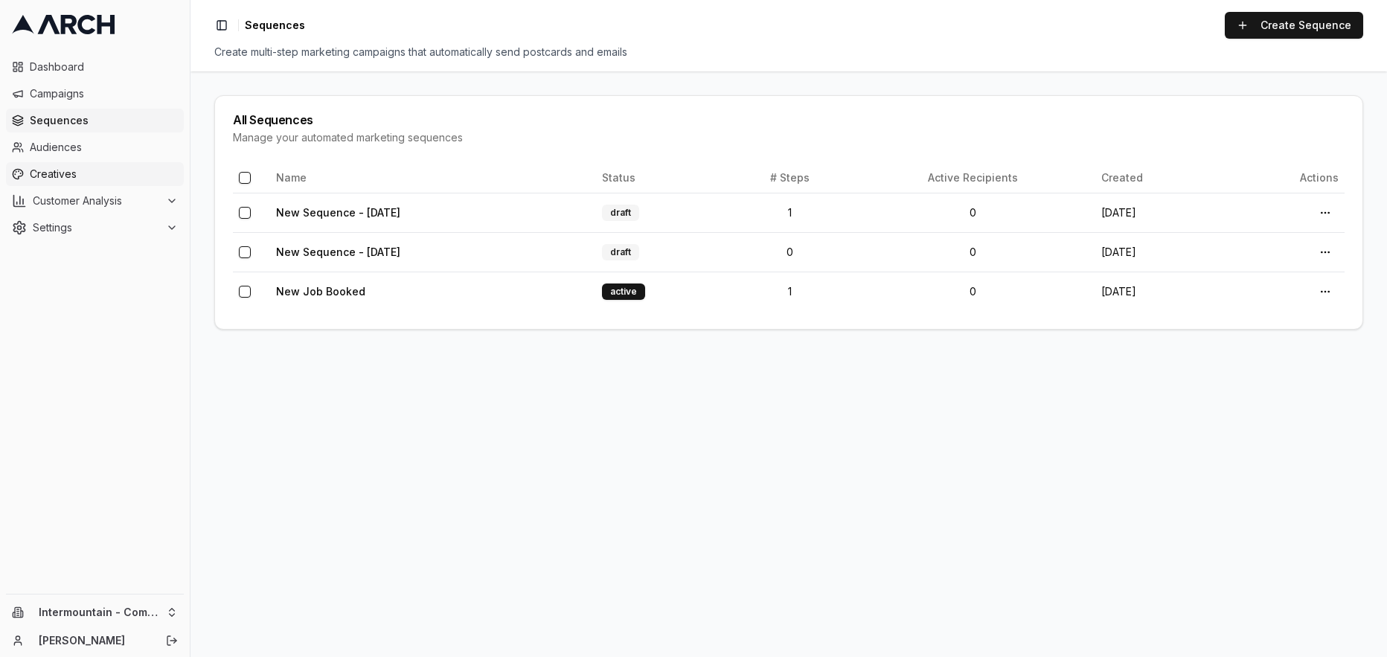
click at [70, 176] on span "Creatives" at bounding box center [104, 174] width 148 height 15
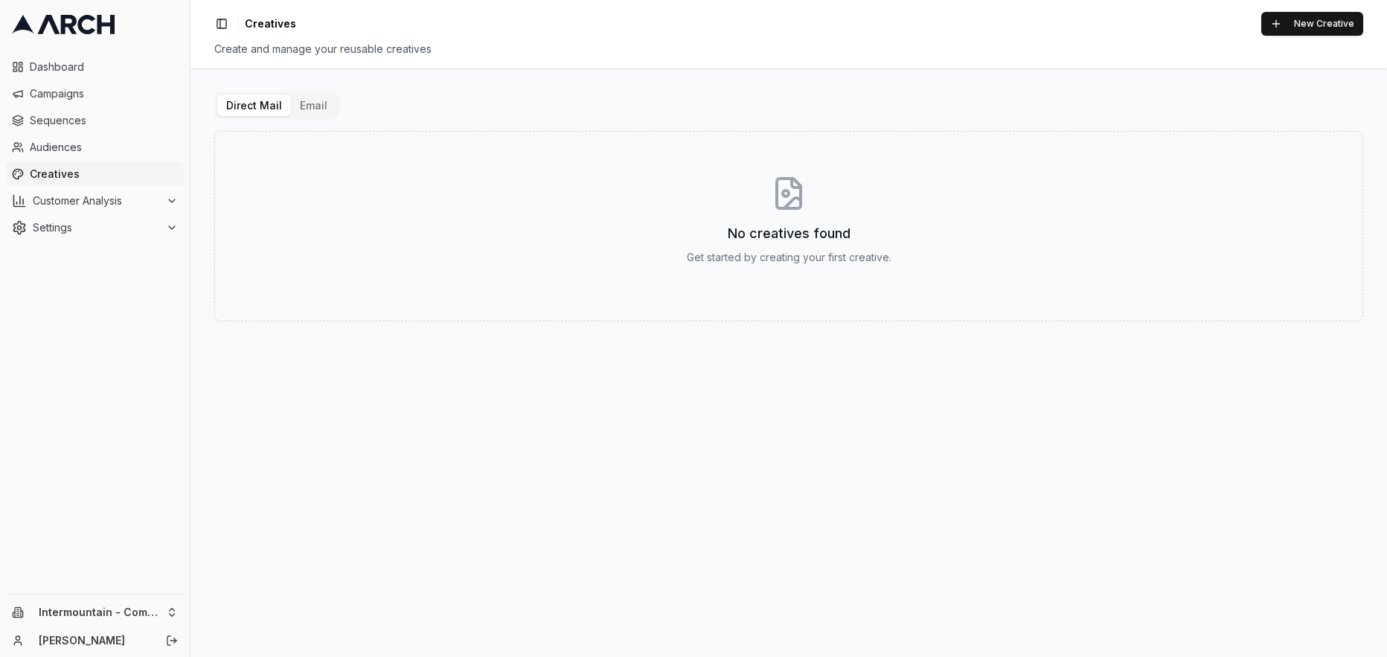
click at [316, 106] on button "Email" at bounding box center [313, 105] width 45 height 21
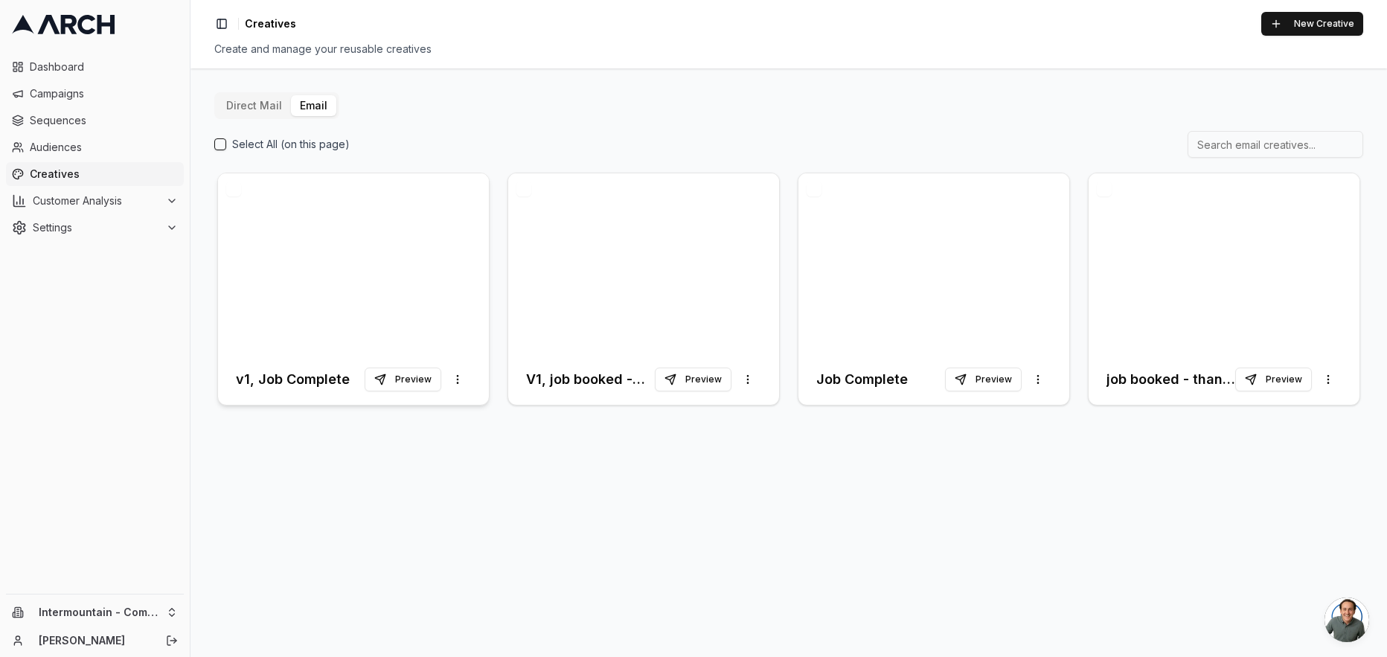
click at [373, 268] on div at bounding box center [353, 263] width 271 height 181
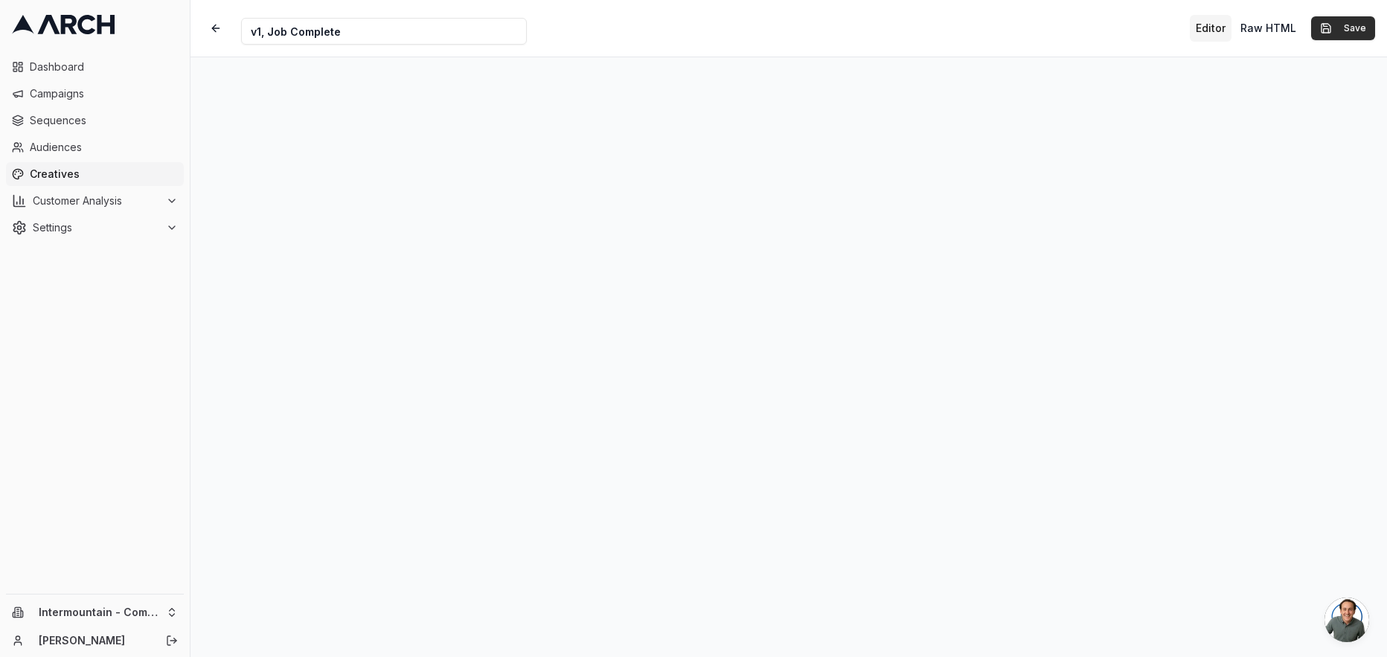
click at [1340, 28] on button "Save" at bounding box center [1343, 28] width 64 height 24
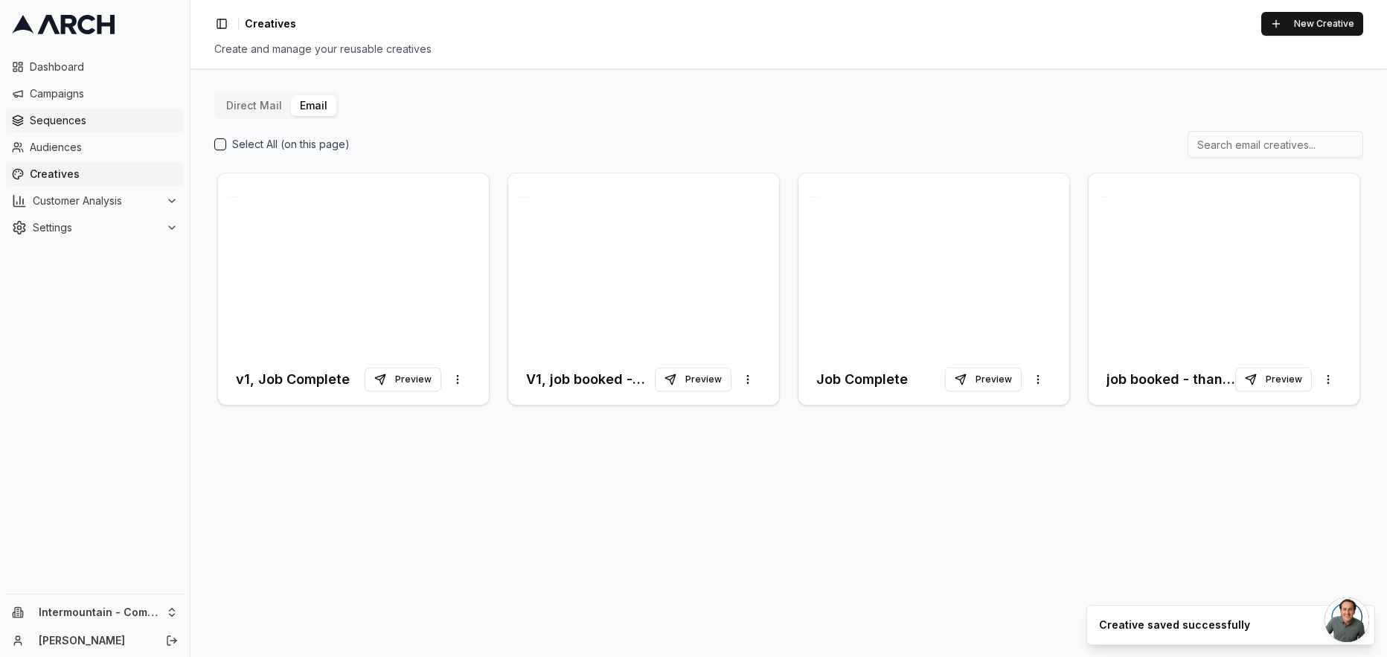
click at [124, 127] on link "Sequences" at bounding box center [95, 121] width 178 height 24
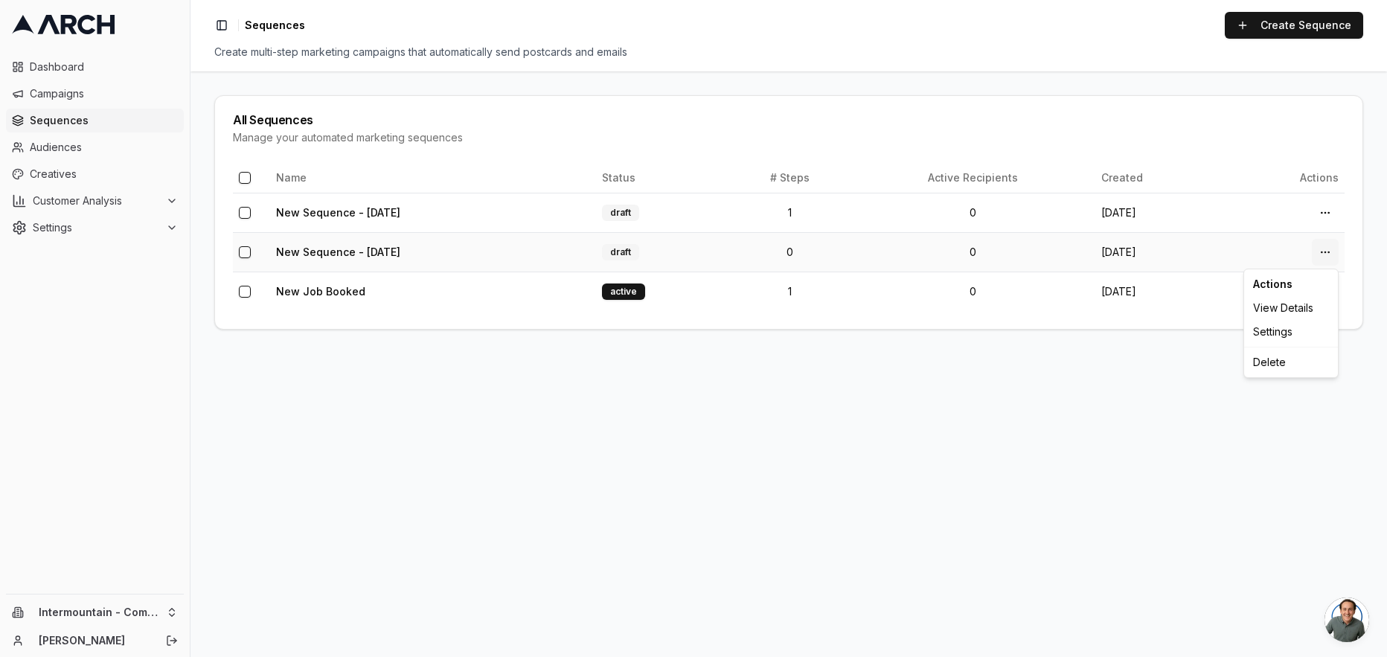
click at [1334, 251] on html "Dashboard Campaigns Sequences Audiences Creatives Customer Analysis Settings In…" at bounding box center [693, 328] width 1387 height 657
click at [1268, 364] on div "Delete" at bounding box center [1291, 362] width 88 height 24
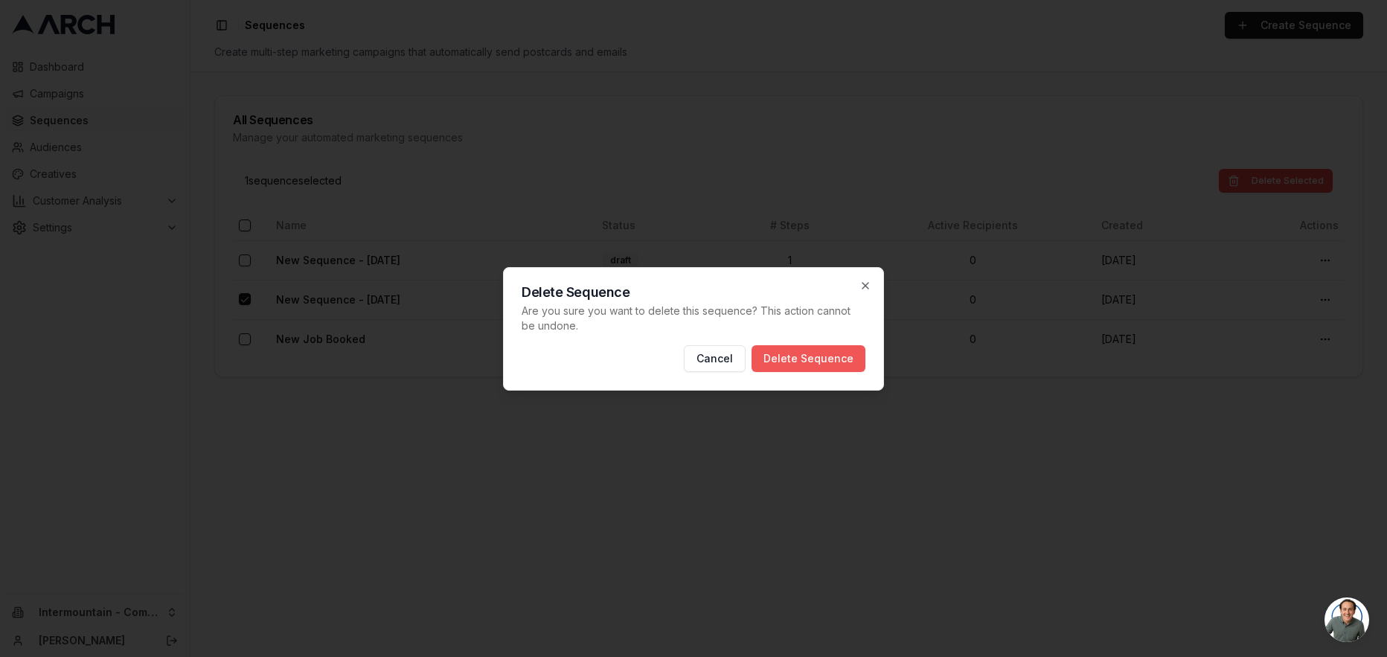
click at [823, 356] on button "Delete Sequence" at bounding box center [808, 358] width 114 height 27
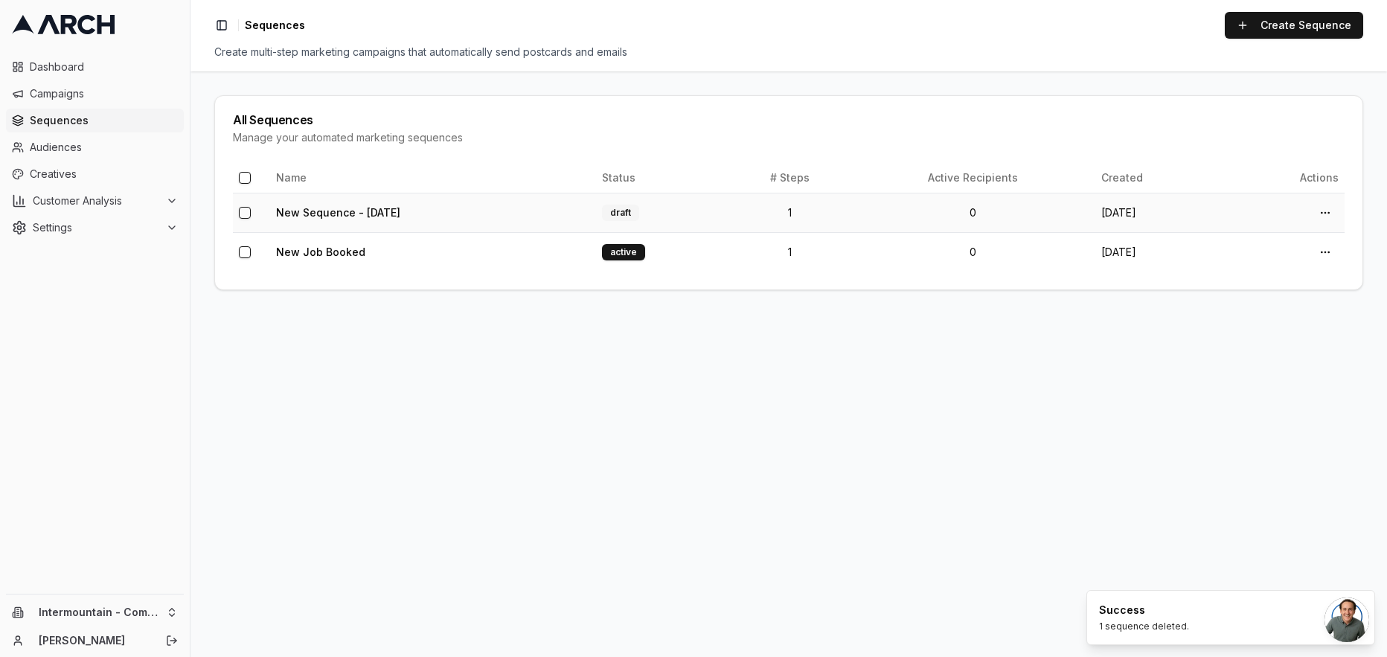
click at [481, 221] on td "New Sequence - Sep 8, 2025" at bounding box center [433, 212] width 326 height 39
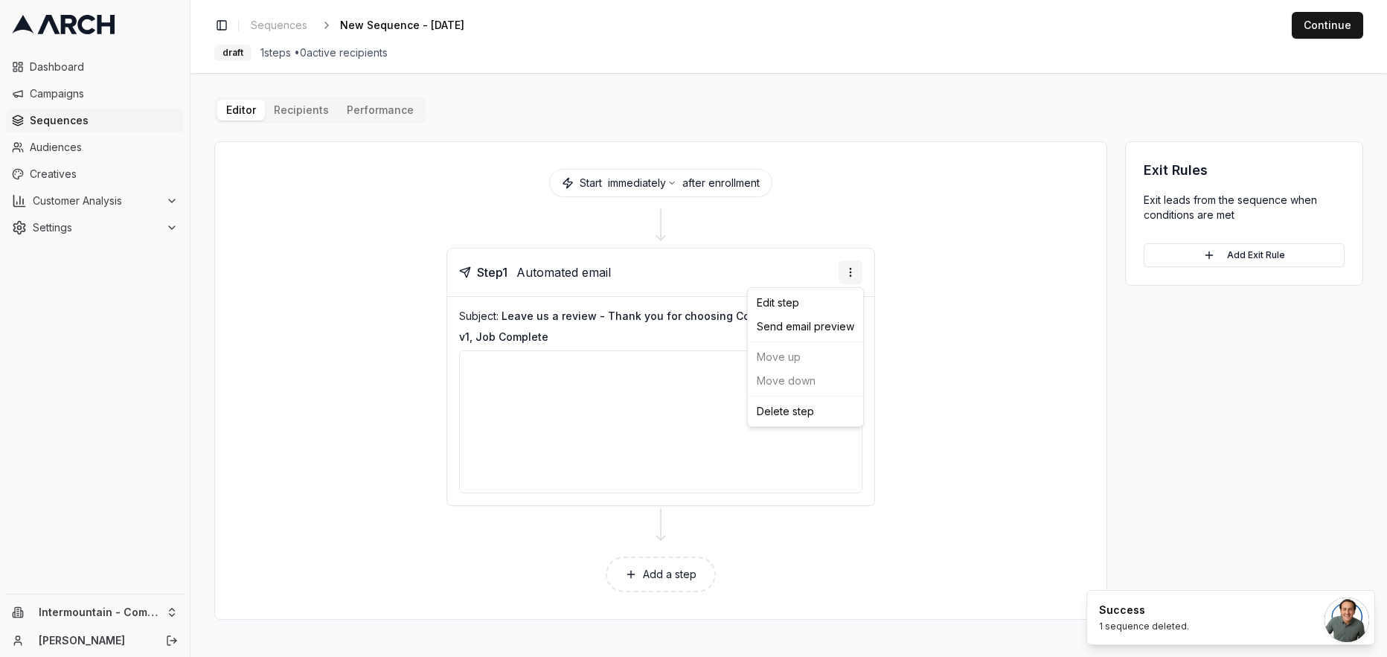
click at [852, 275] on html "Dashboard Campaigns Sequences Audiences Creatives Customer Analysis Settings In…" at bounding box center [693, 328] width 1387 height 657
click at [789, 413] on div "Delete step" at bounding box center [805, 411] width 109 height 24
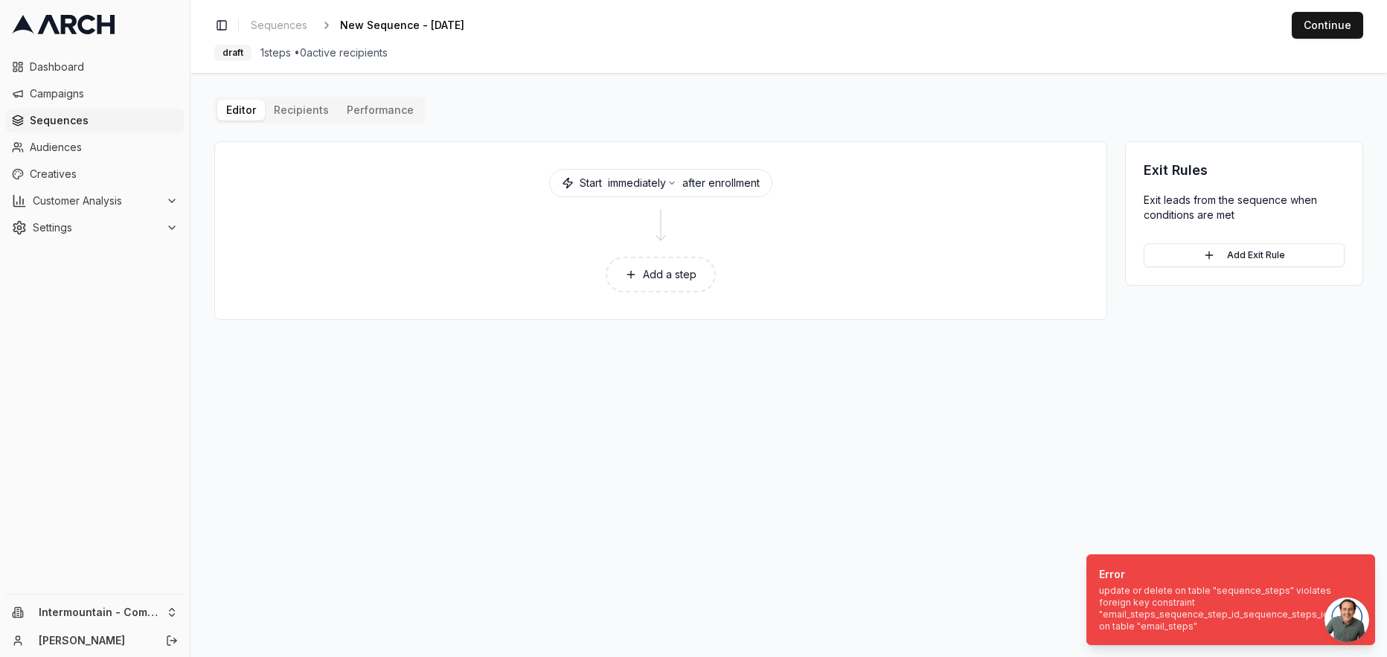
click at [681, 286] on button "Add a step" at bounding box center [660, 275] width 110 height 36
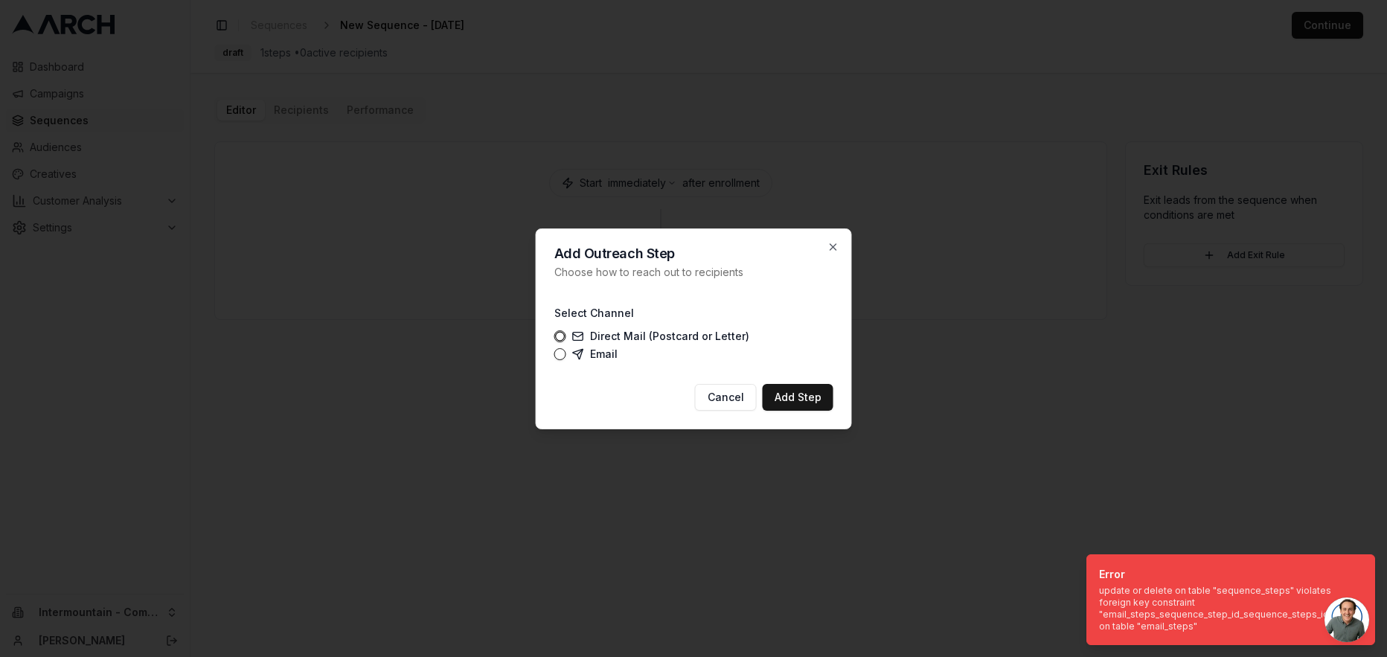
click at [571, 358] on div "Email" at bounding box center [693, 354] width 279 height 12
click at [568, 357] on div "Email" at bounding box center [693, 354] width 279 height 12
click at [563, 356] on button "Email" at bounding box center [560, 354] width 12 height 12
click at [557, 355] on icon "button" at bounding box center [560, 354] width 10 height 10
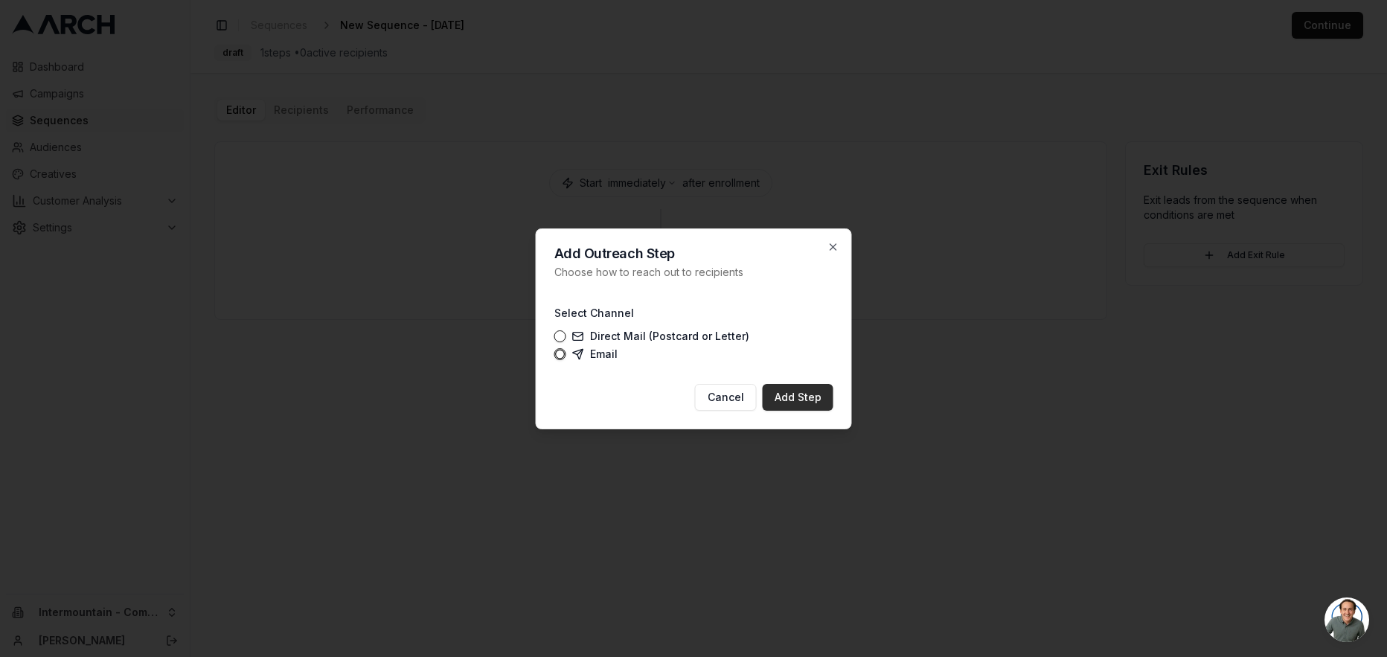
click at [792, 399] on button "Add Step" at bounding box center [797, 397] width 71 height 27
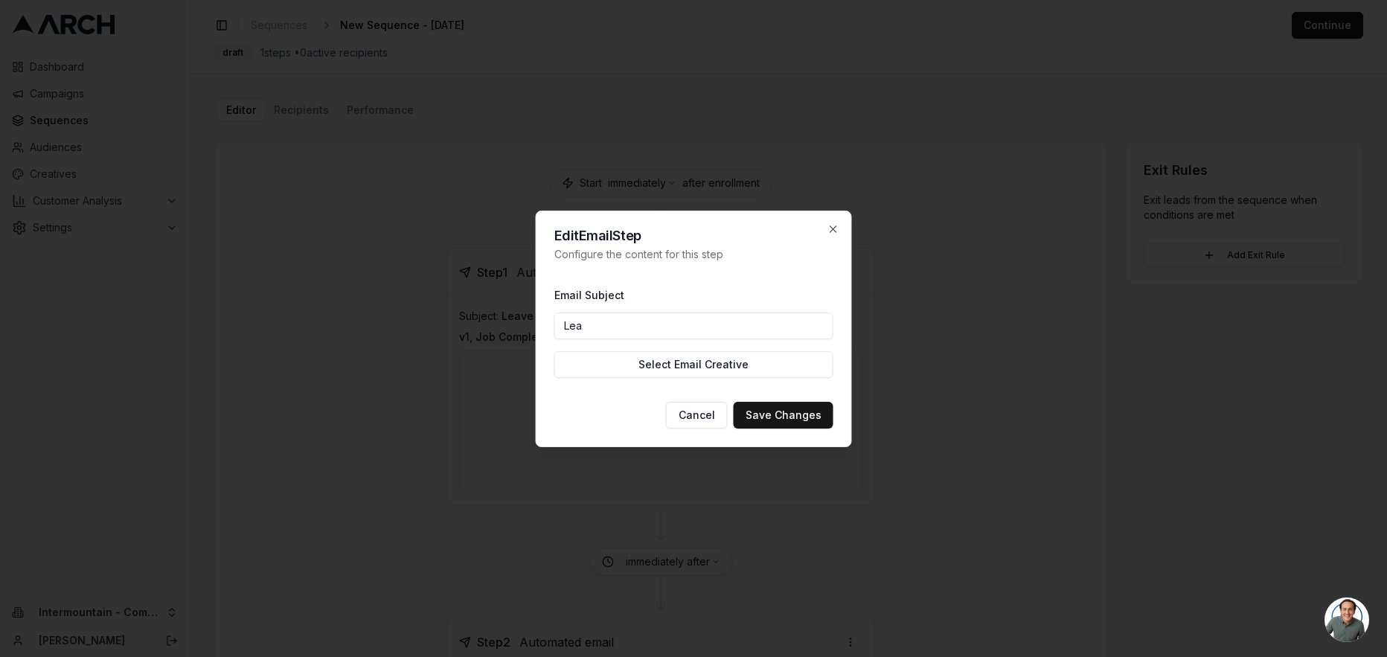
type input "Leave us a review - Thank you for choosing Comfort!"
click at [770, 420] on button "Save Changes" at bounding box center [783, 415] width 100 height 27
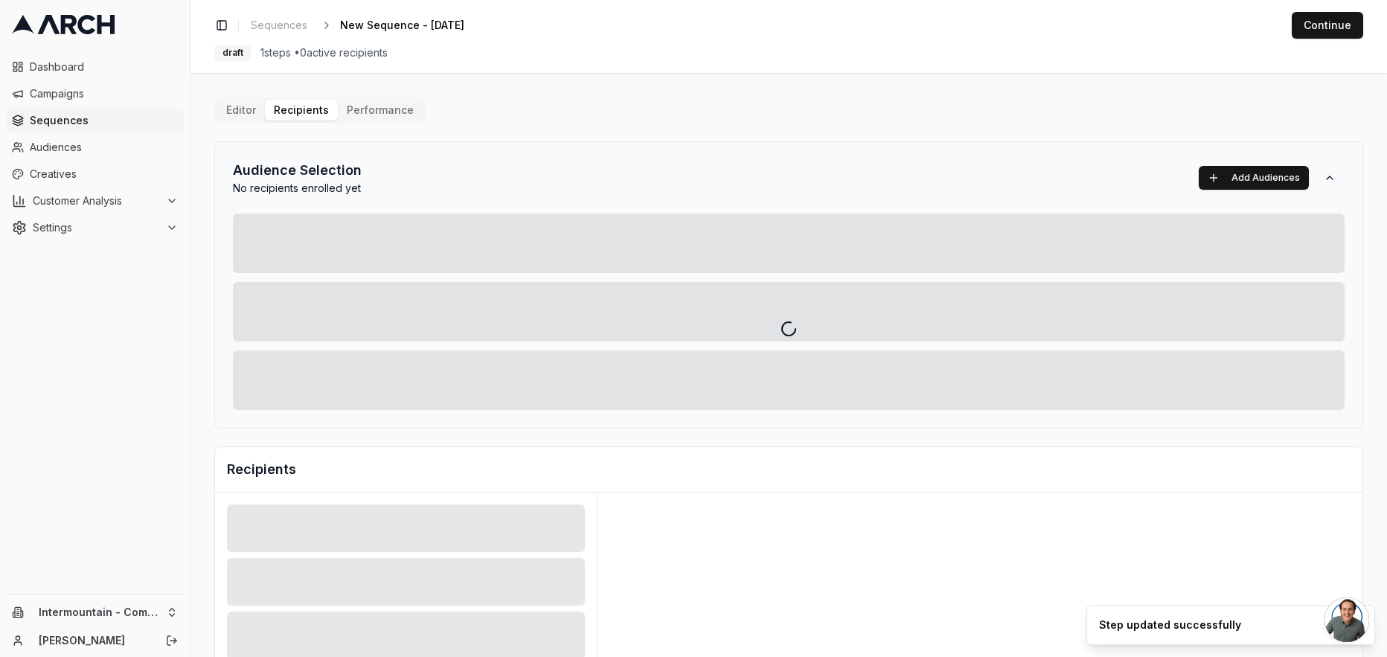
click at [298, 112] on div "Editor Recipients Performance Audience Selection No recipients enrolled yet Add…" at bounding box center [788, 518] width 1149 height 843
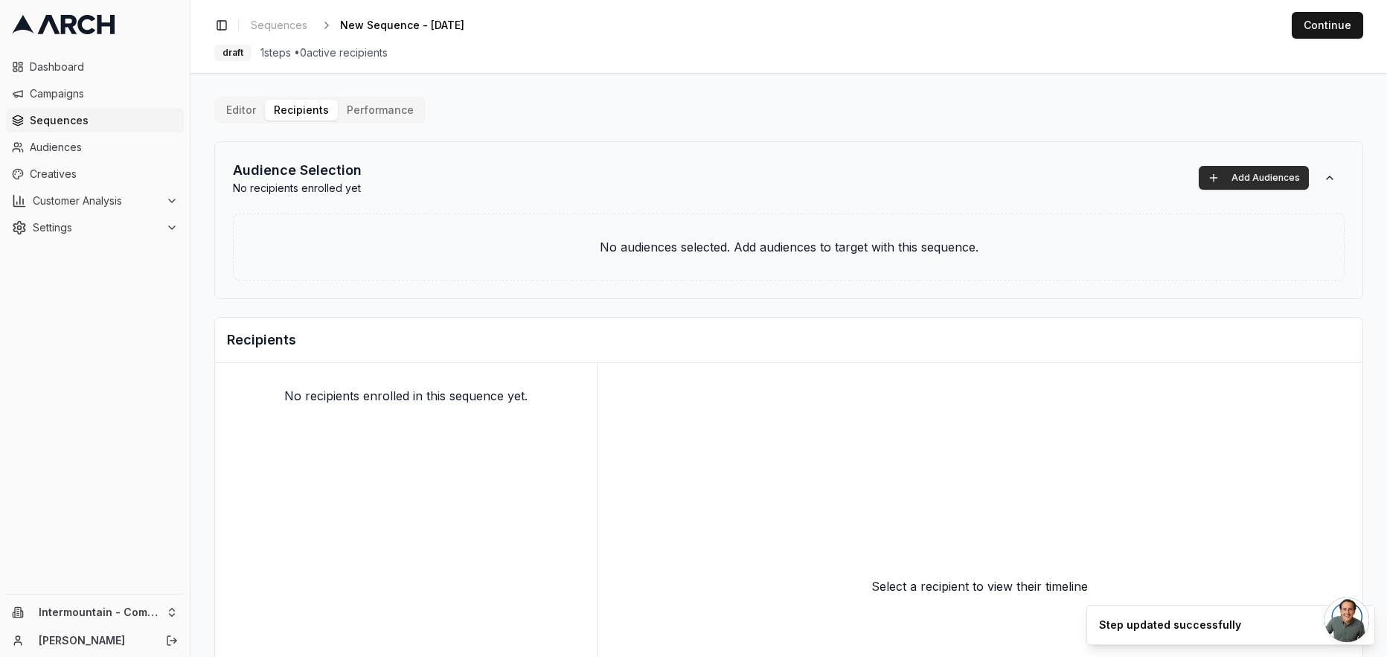
click at [1276, 176] on button "Add Audiences" at bounding box center [1253, 178] width 110 height 24
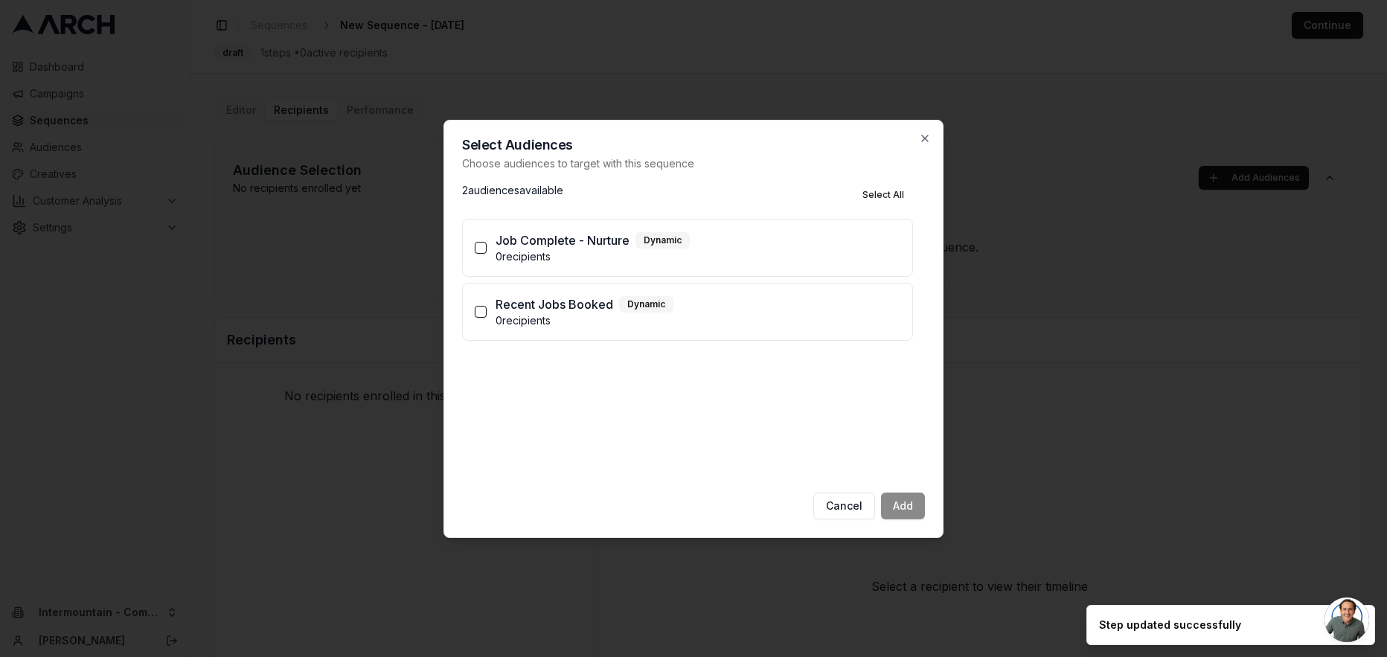
click at [510, 256] on p "0 recipients" at bounding box center [697, 256] width 405 height 15
click at [486, 254] on button "Job Complete - Nurture Dynamic 0 recipients" at bounding box center [481, 248] width 12 height 12
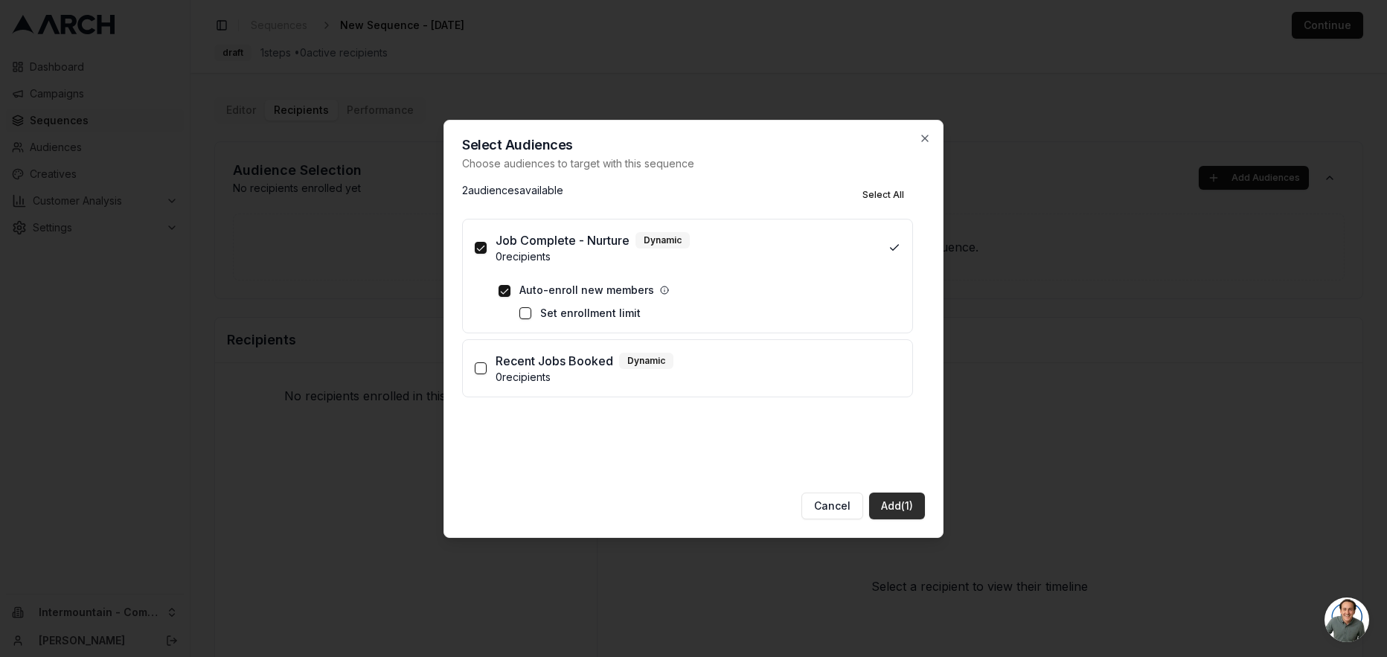
click at [886, 507] on button "Add (1)" at bounding box center [897, 505] width 56 height 27
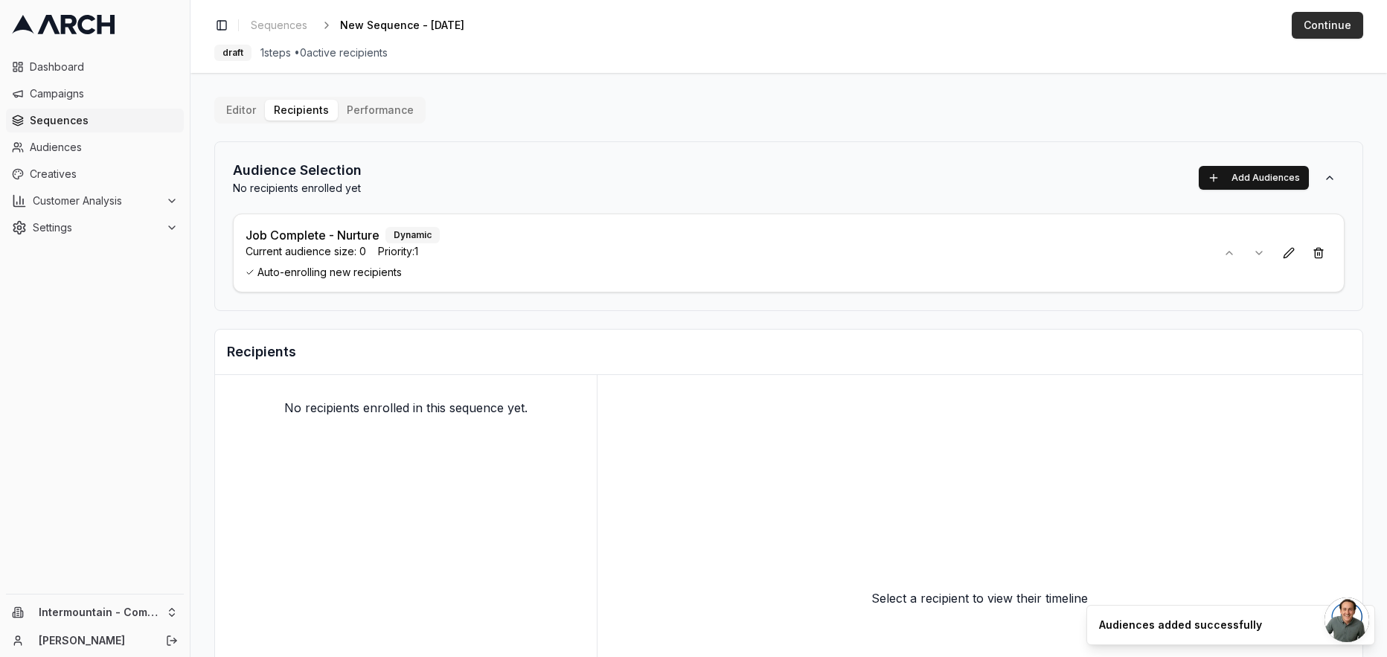
click at [1319, 19] on button "Continue" at bounding box center [1326, 25] width 71 height 27
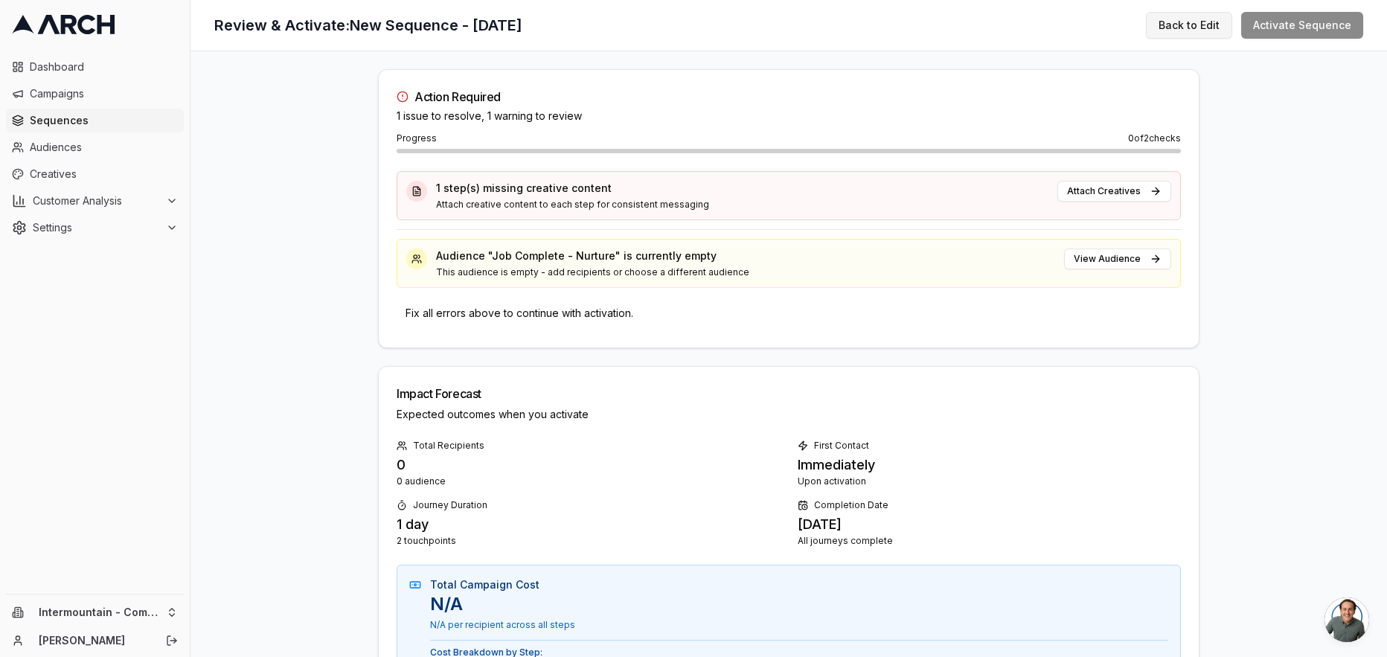
click at [1183, 28] on button "Back to Edit" at bounding box center [1189, 25] width 86 height 27
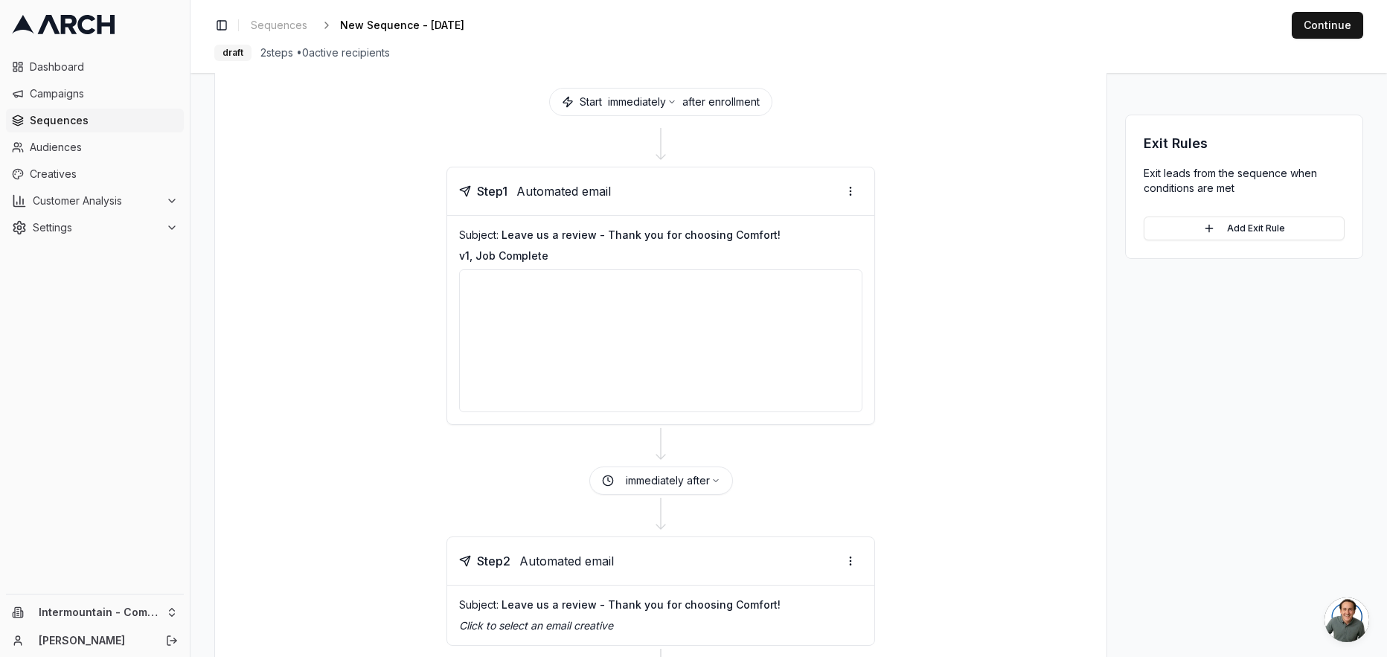
scroll to position [208, 0]
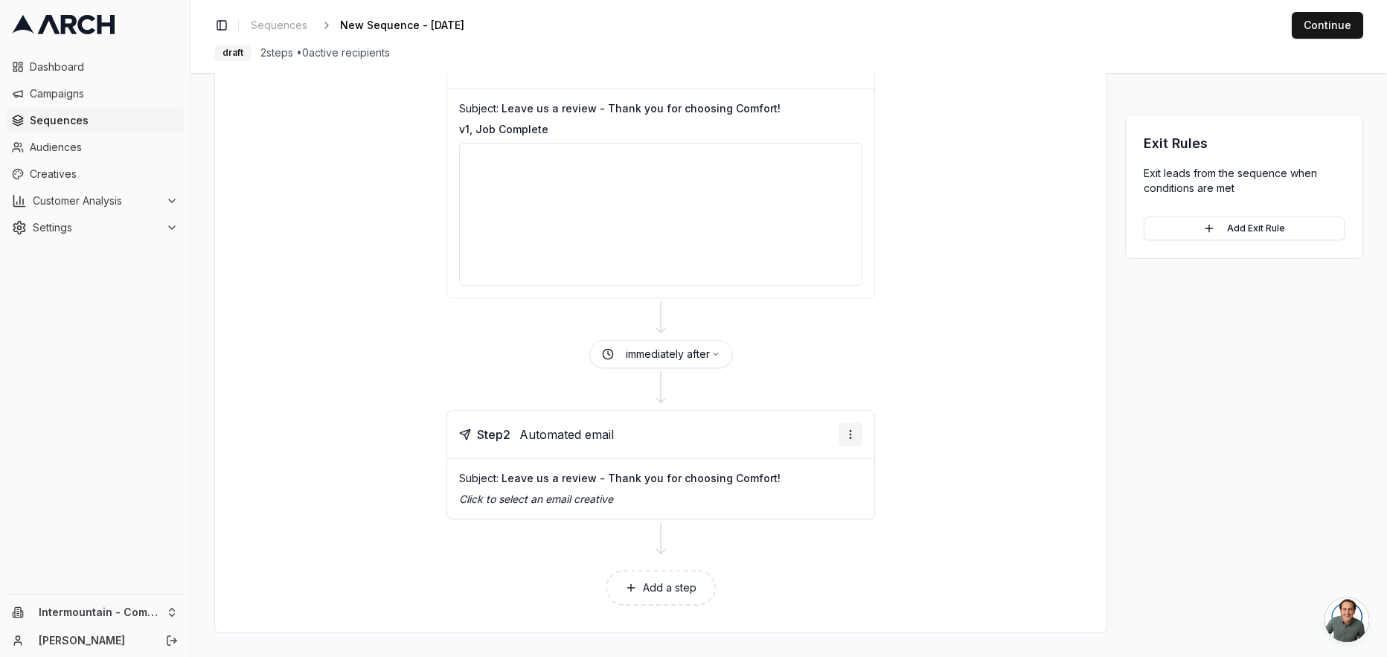
click at [843, 437] on html "Dashboard Campaigns Sequences Audiences Creatives Customer Analysis Settings In…" at bounding box center [693, 328] width 1387 height 657
click at [801, 551] on div "Delete step" at bounding box center [812, 550] width 88 height 24
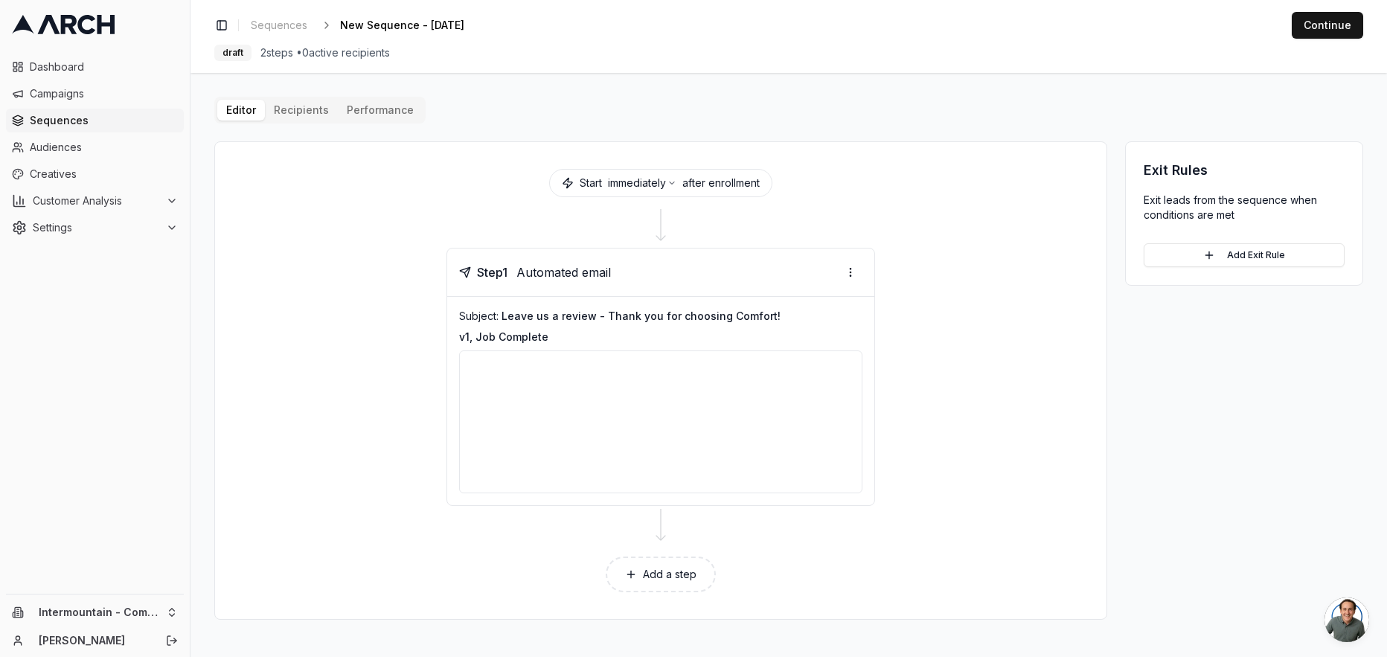
scroll to position [0, 0]
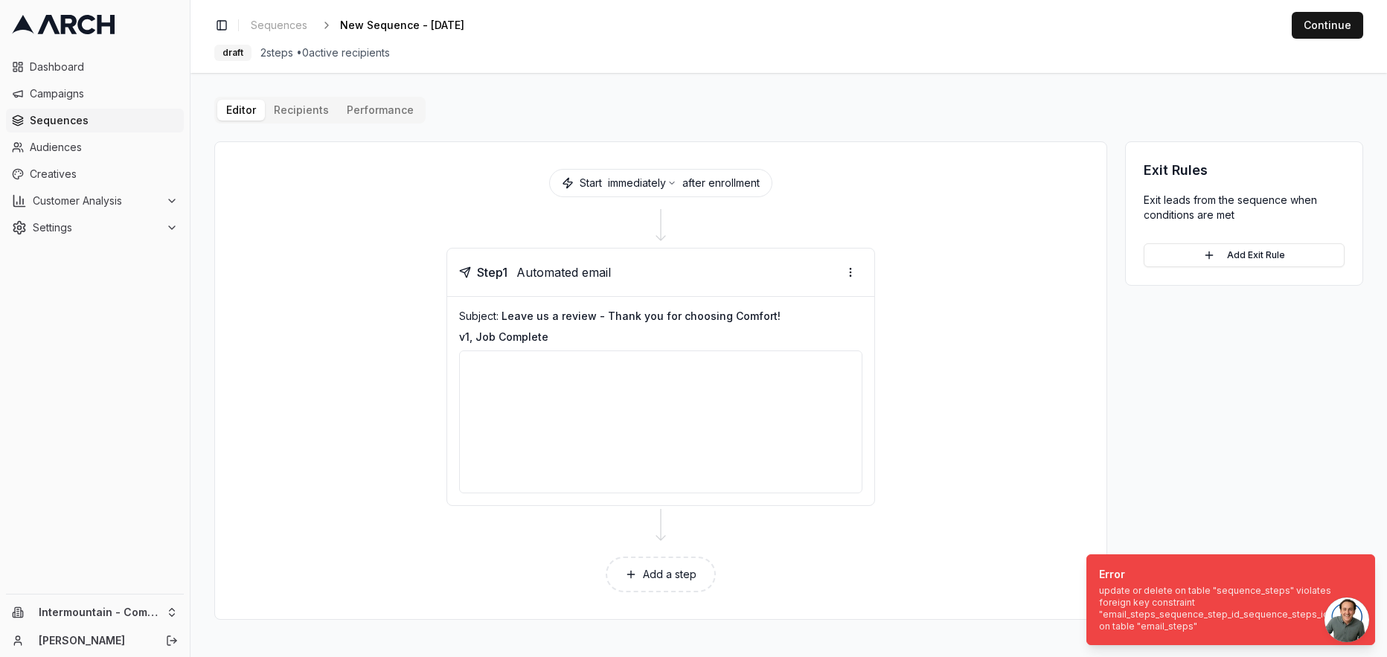
click at [939, 318] on div "Step 1 Automated email Subject: Leave us a review - Thank you for choosing Comf…" at bounding box center [660, 377] width 855 height 258
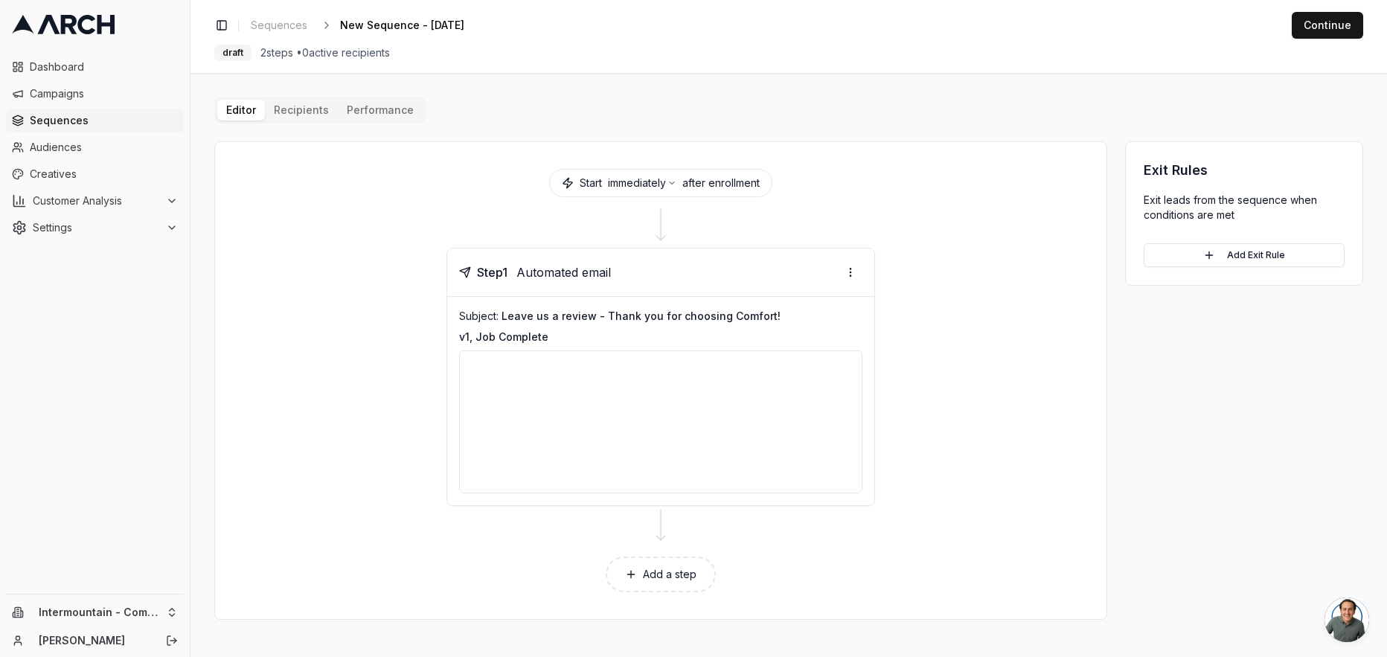
click at [714, 465] on div at bounding box center [660, 421] width 403 height 143
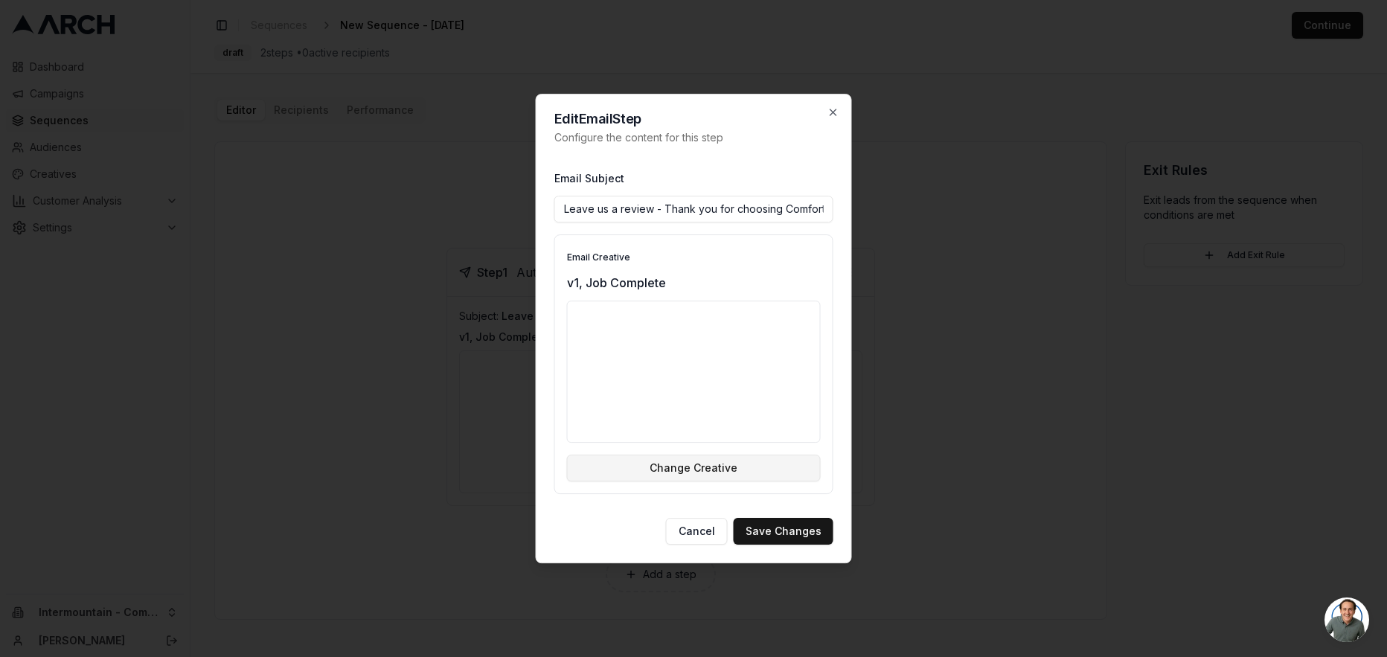
click at [701, 469] on button "Change Creative" at bounding box center [694, 467] width 254 height 27
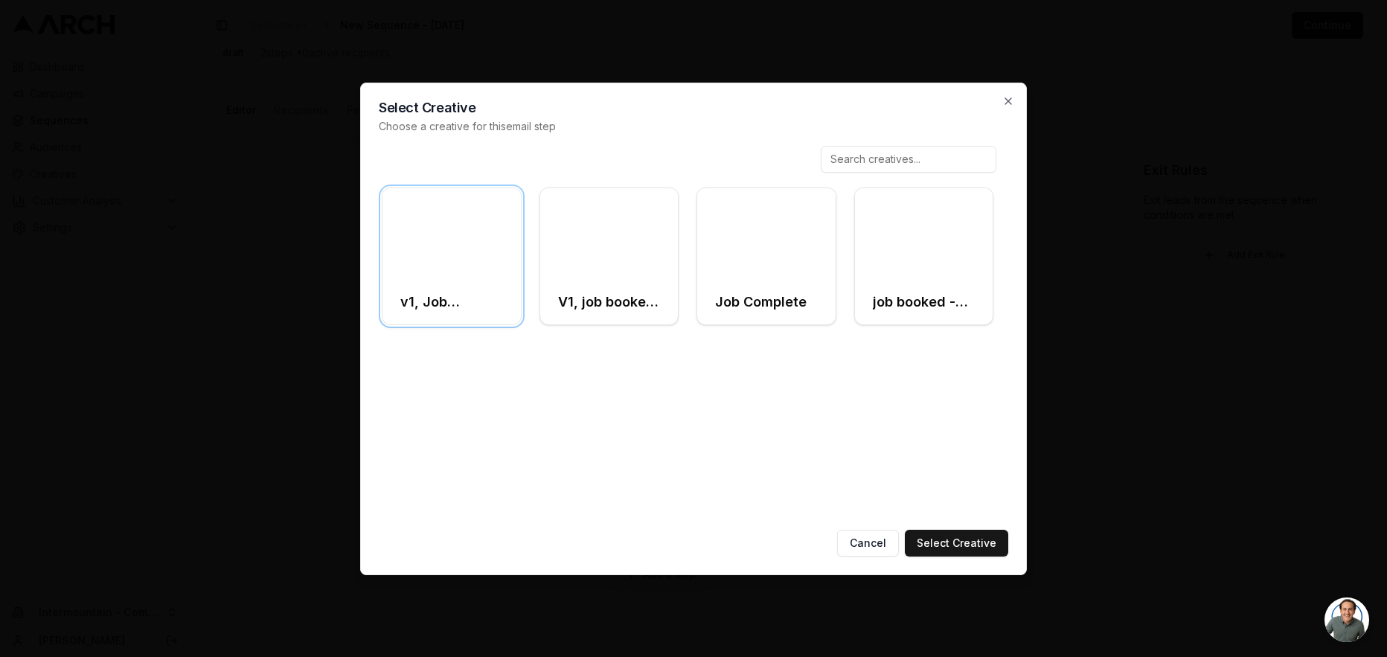
click at [454, 258] on div at bounding box center [451, 234] width 138 height 92
click at [989, 547] on button "Select Creative" at bounding box center [956, 543] width 103 height 27
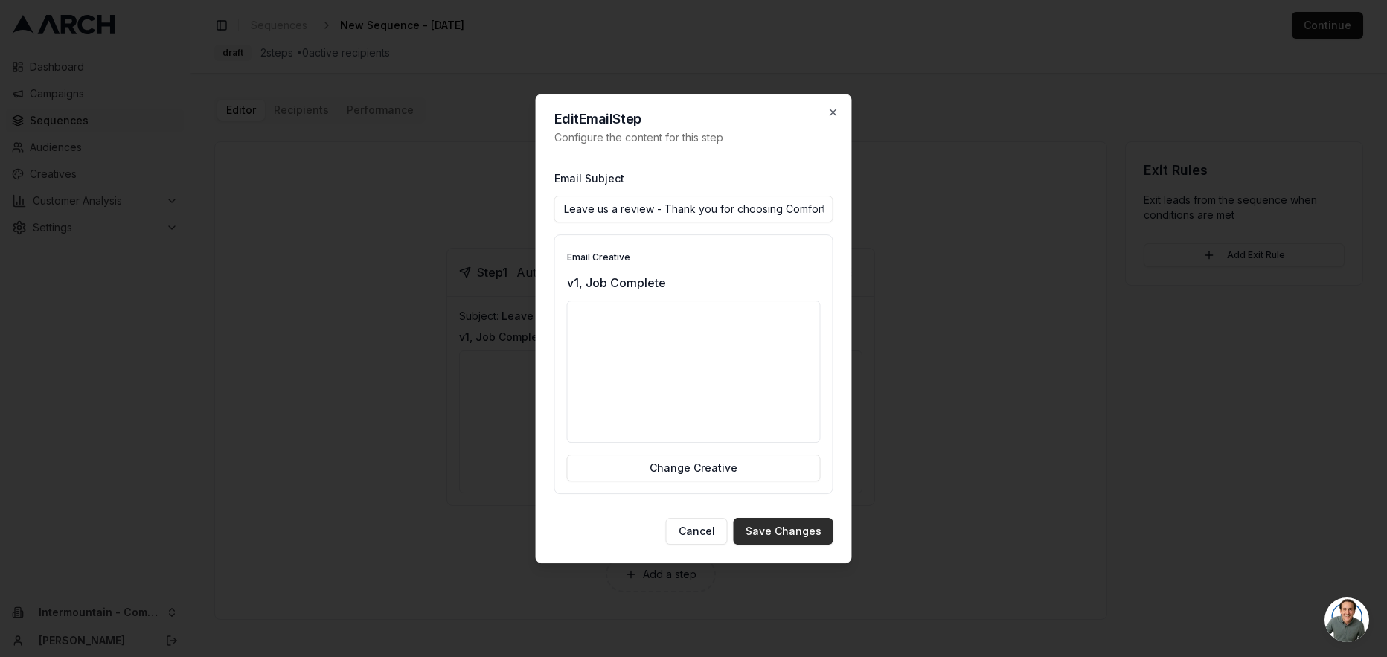
click at [791, 527] on button "Save Changes" at bounding box center [783, 531] width 100 height 27
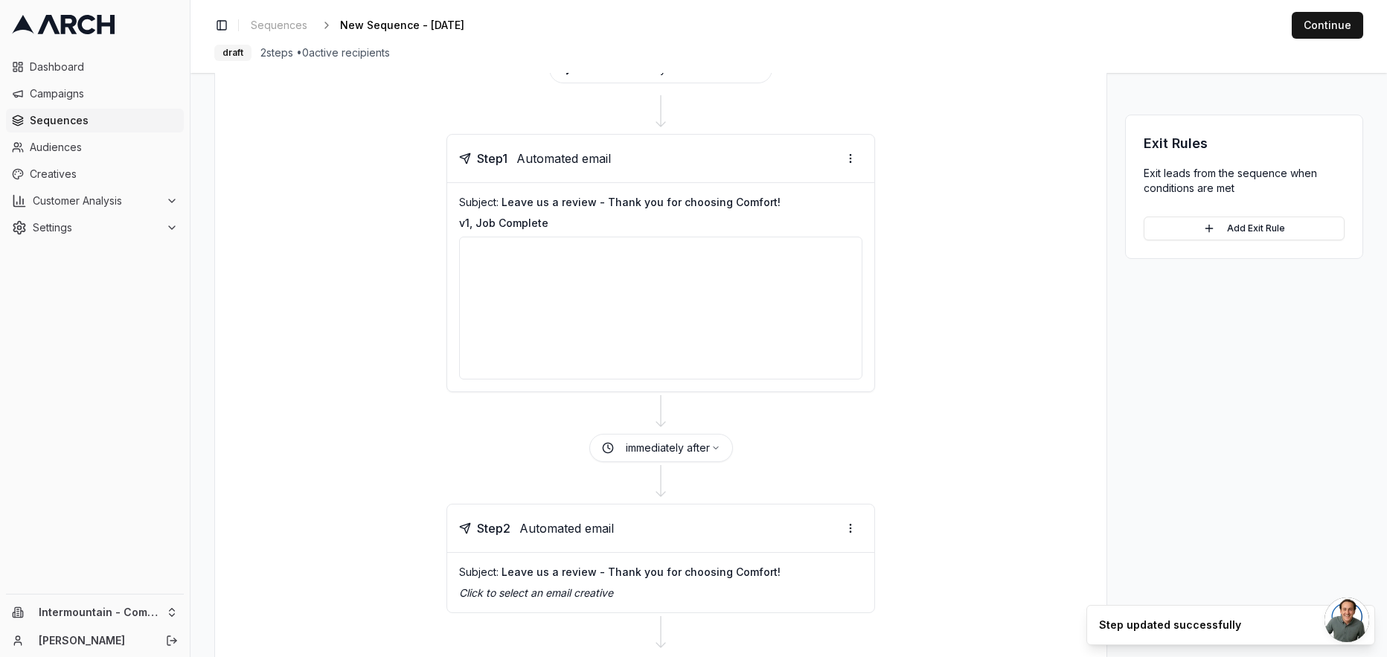
scroll to position [208, 0]
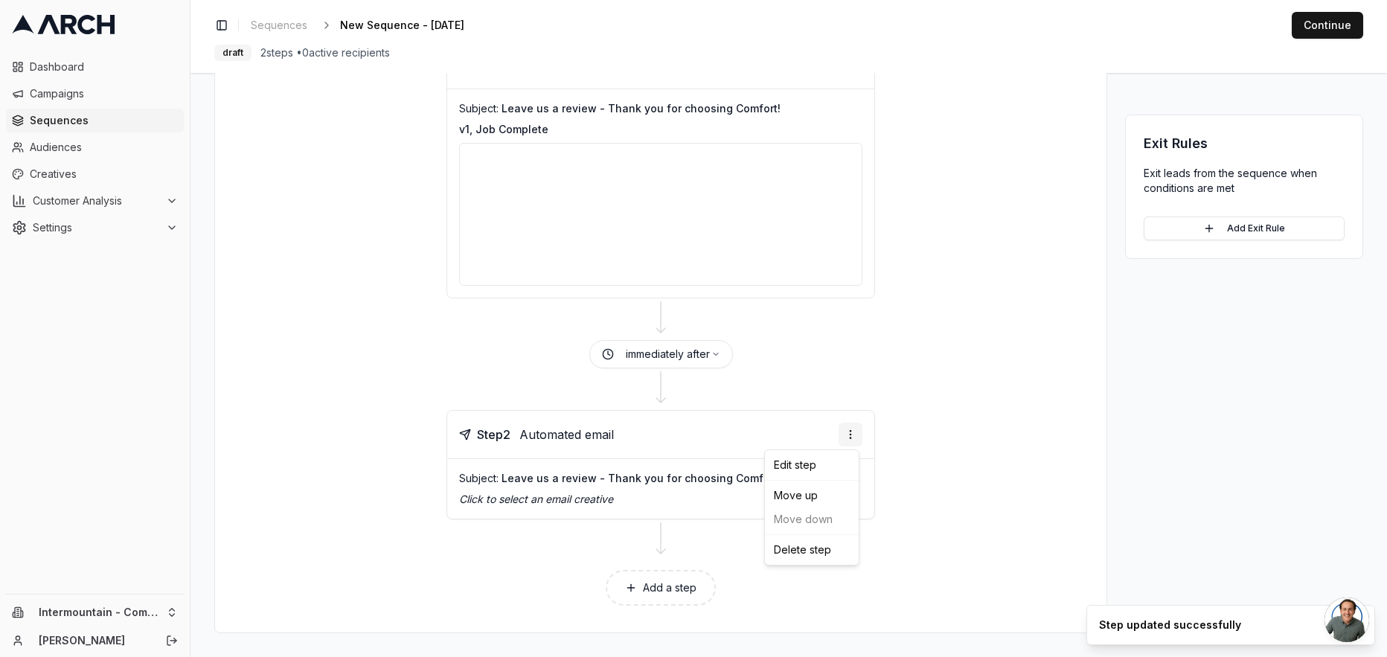
click at [851, 435] on html "Dashboard Campaigns Sequences Audiences Creatives Customer Analysis Settings In…" at bounding box center [693, 328] width 1387 height 657
click at [809, 546] on div "Delete step" at bounding box center [812, 550] width 88 height 24
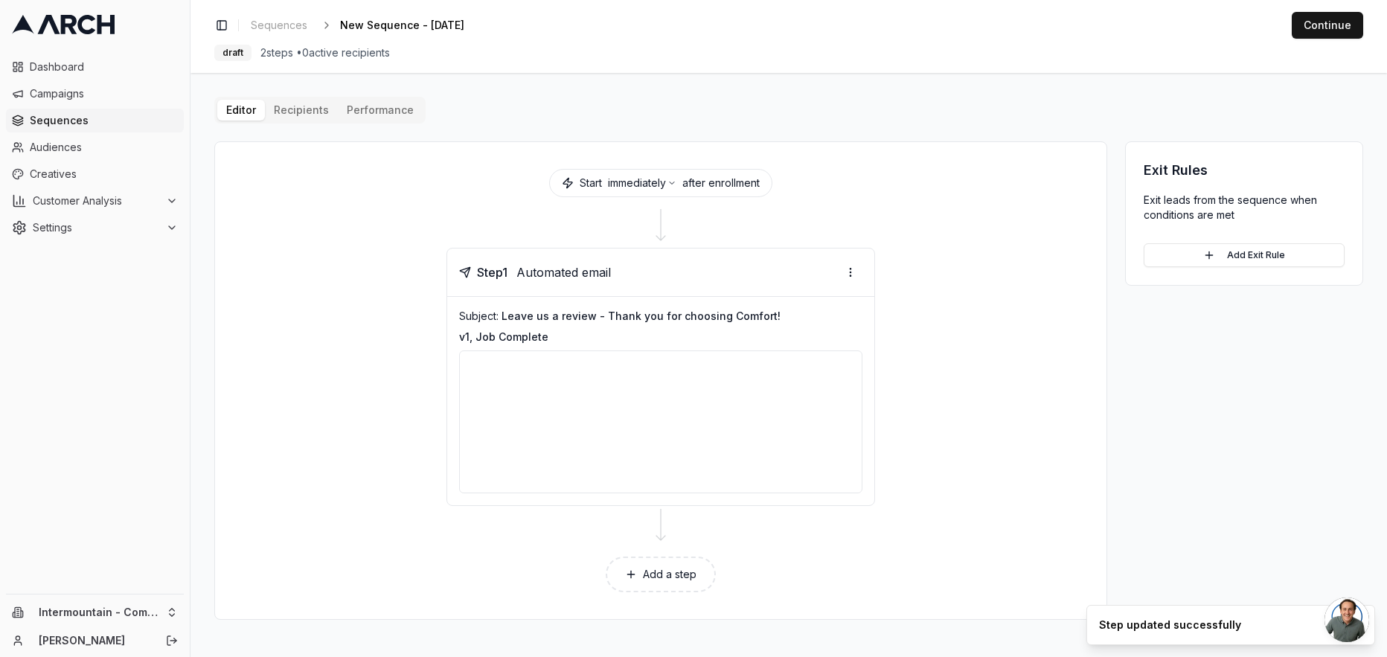
scroll to position [0, 0]
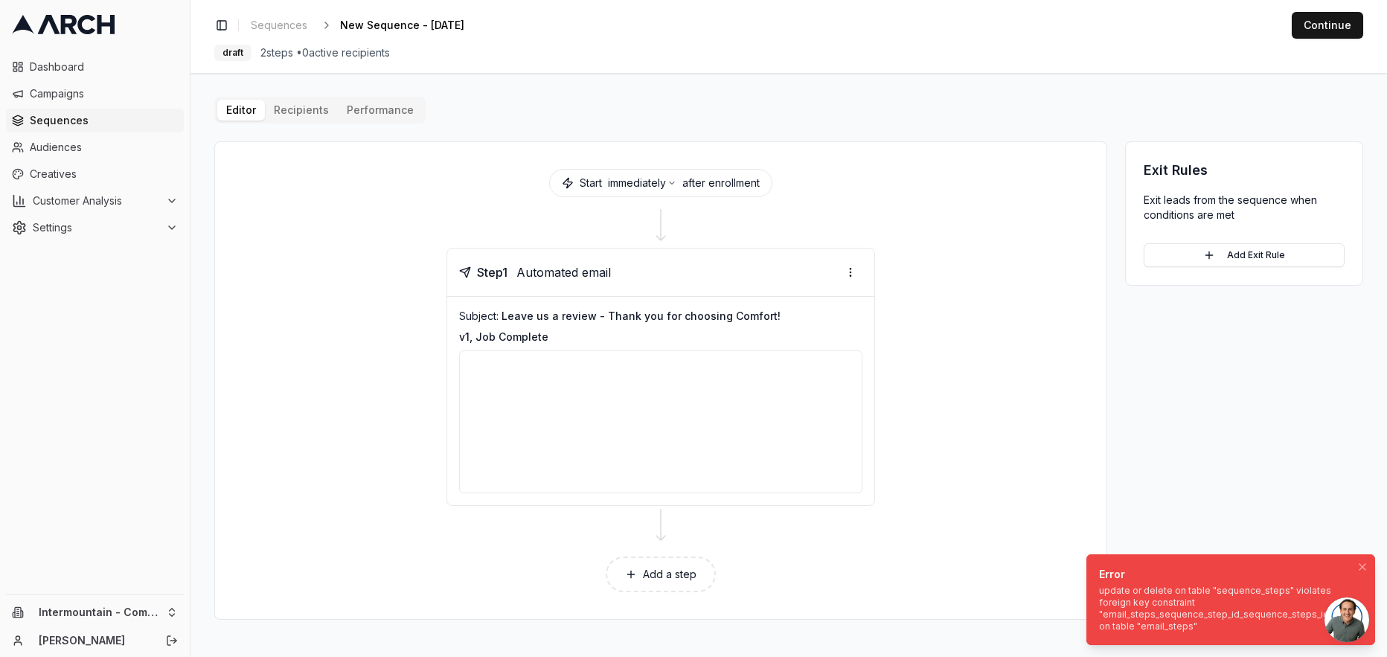
click at [1207, 610] on div "update or delete on table "sequence_steps" violates foreign key constraint "ema…" at bounding box center [1227, 609] width 257 height 48
click at [902, 135] on div "Editor Recipients Performance Start immediately after enrollment Step 1 Automat…" at bounding box center [788, 358] width 1149 height 523
click at [1310, 29] on button "Continue" at bounding box center [1326, 25] width 71 height 27
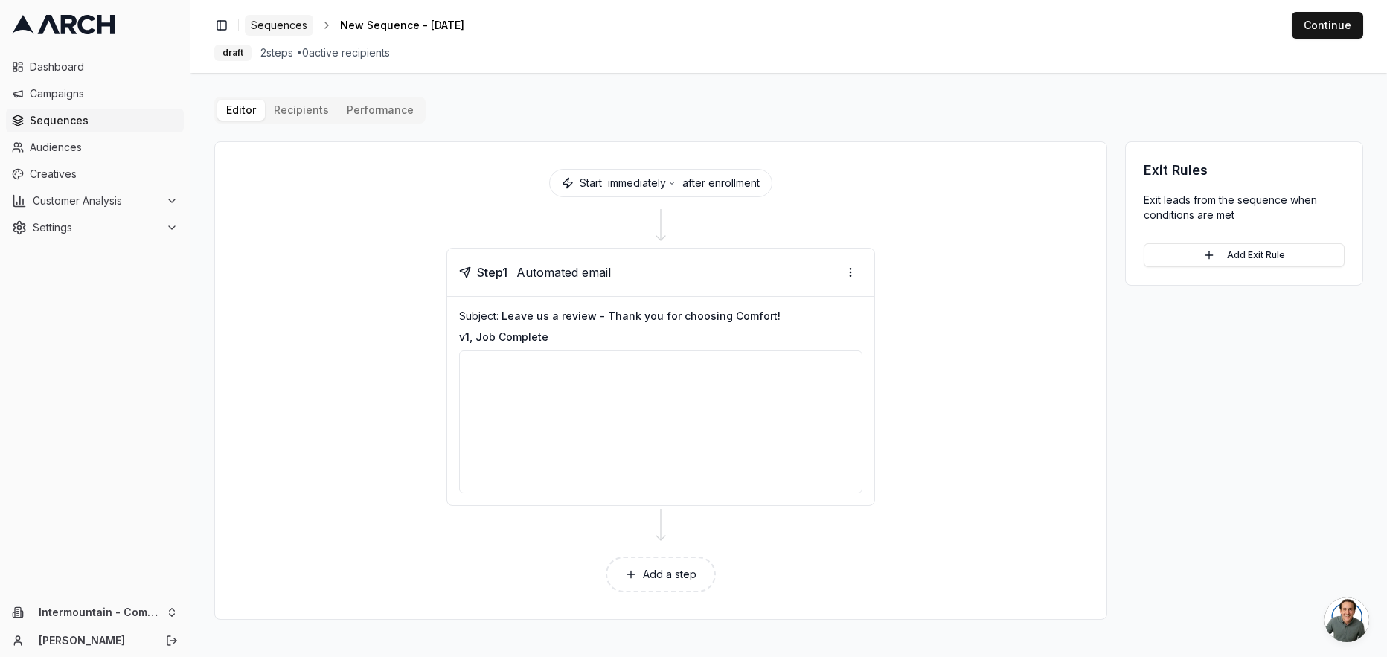
click at [279, 20] on span "Sequences" at bounding box center [279, 25] width 57 height 15
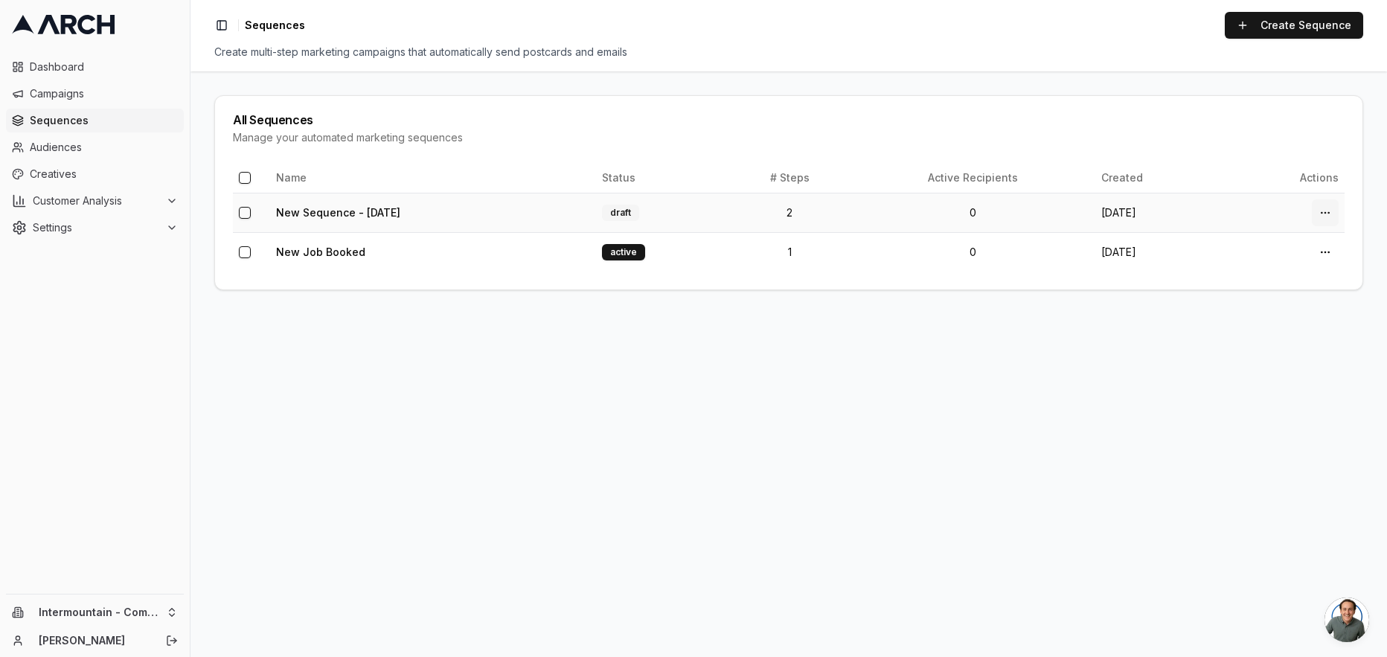
click at [1321, 211] on html "Dashboard Campaigns Sequences Audiences Creatives Customer Analysis Settings In…" at bounding box center [693, 328] width 1387 height 657
click at [1279, 329] on div "Delete" at bounding box center [1291, 323] width 88 height 24
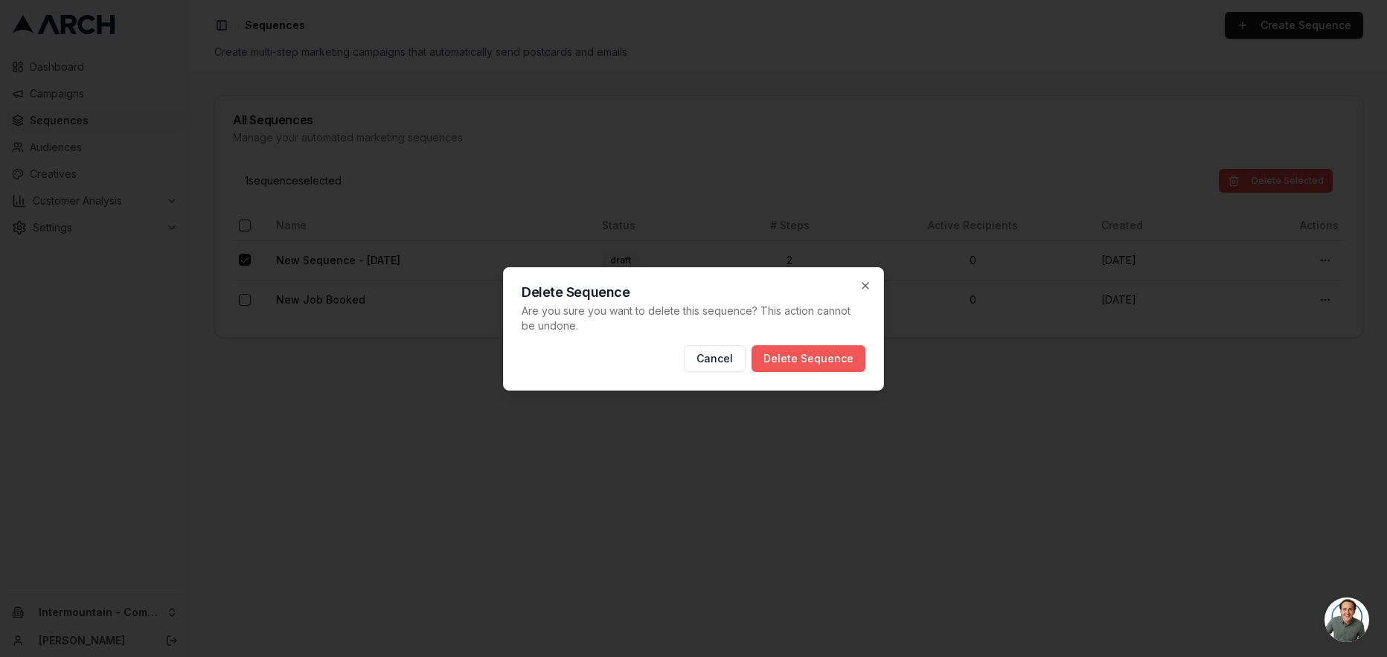
click at [841, 351] on button "Delete Sequence" at bounding box center [808, 358] width 114 height 27
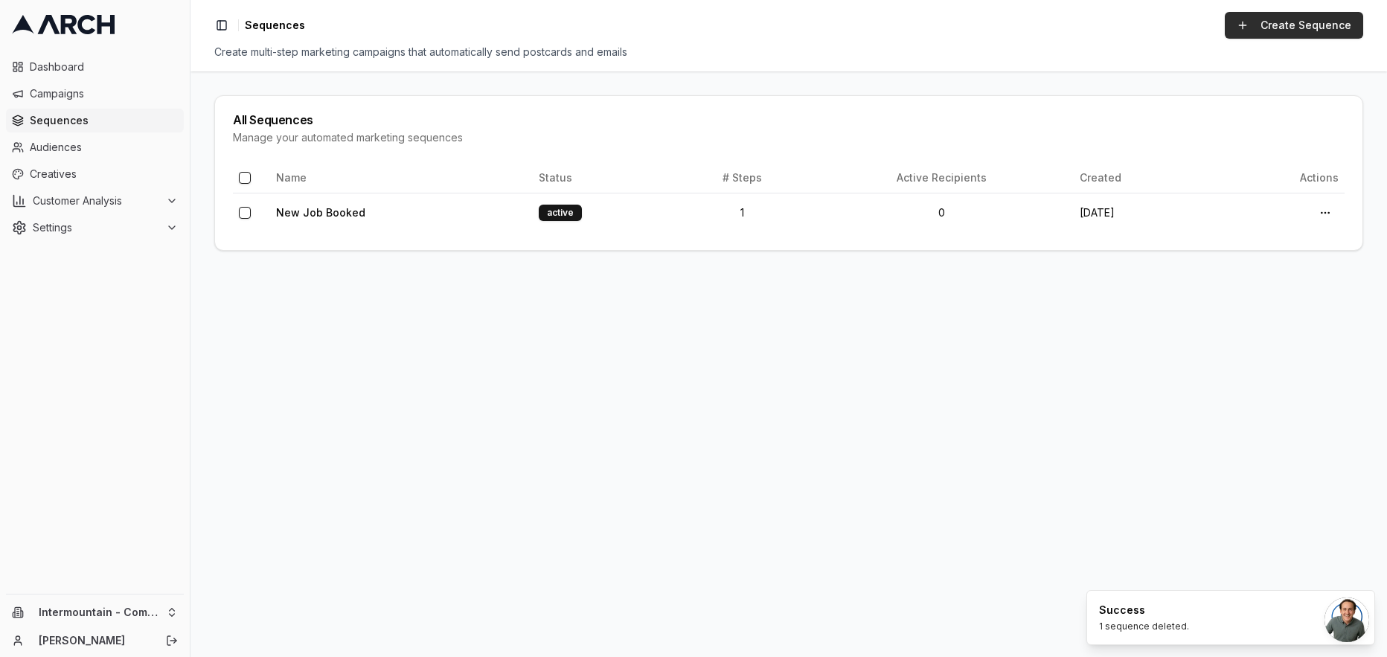
click at [1308, 24] on link "Create Sequence" at bounding box center [1293, 25] width 138 height 27
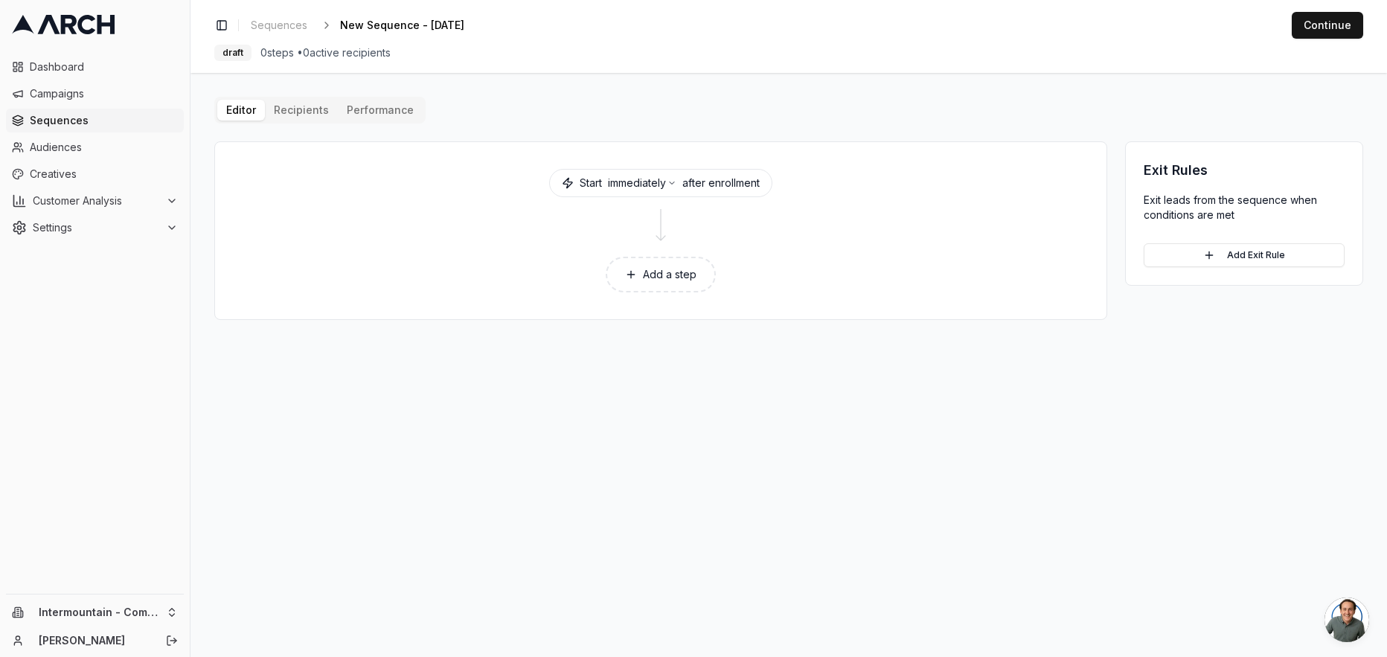
click at [646, 274] on button "Add a step" at bounding box center [660, 275] width 110 height 36
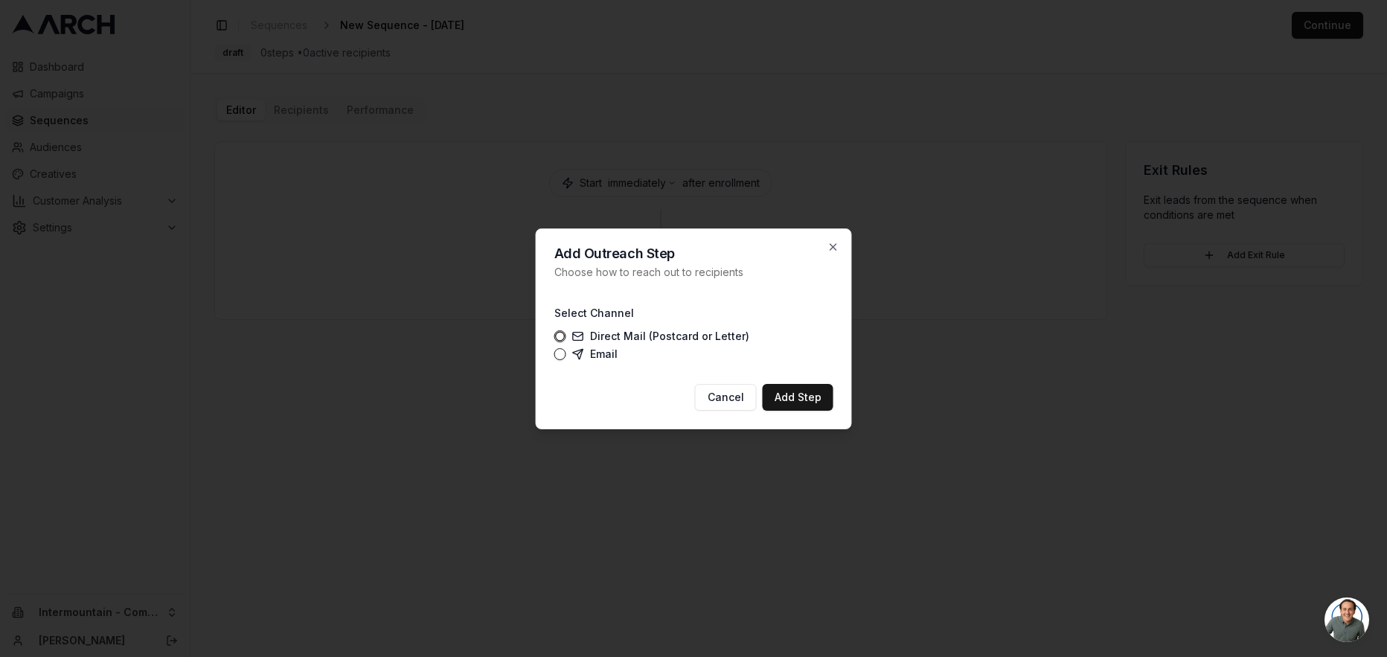
click at [580, 361] on div "Select Channel Direct Mail (Postcard or Letter) Email" at bounding box center [693, 332] width 279 height 80
click at [557, 354] on button "Email" at bounding box center [560, 354] width 12 height 12
click at [771, 401] on button "Add Step" at bounding box center [797, 397] width 71 height 27
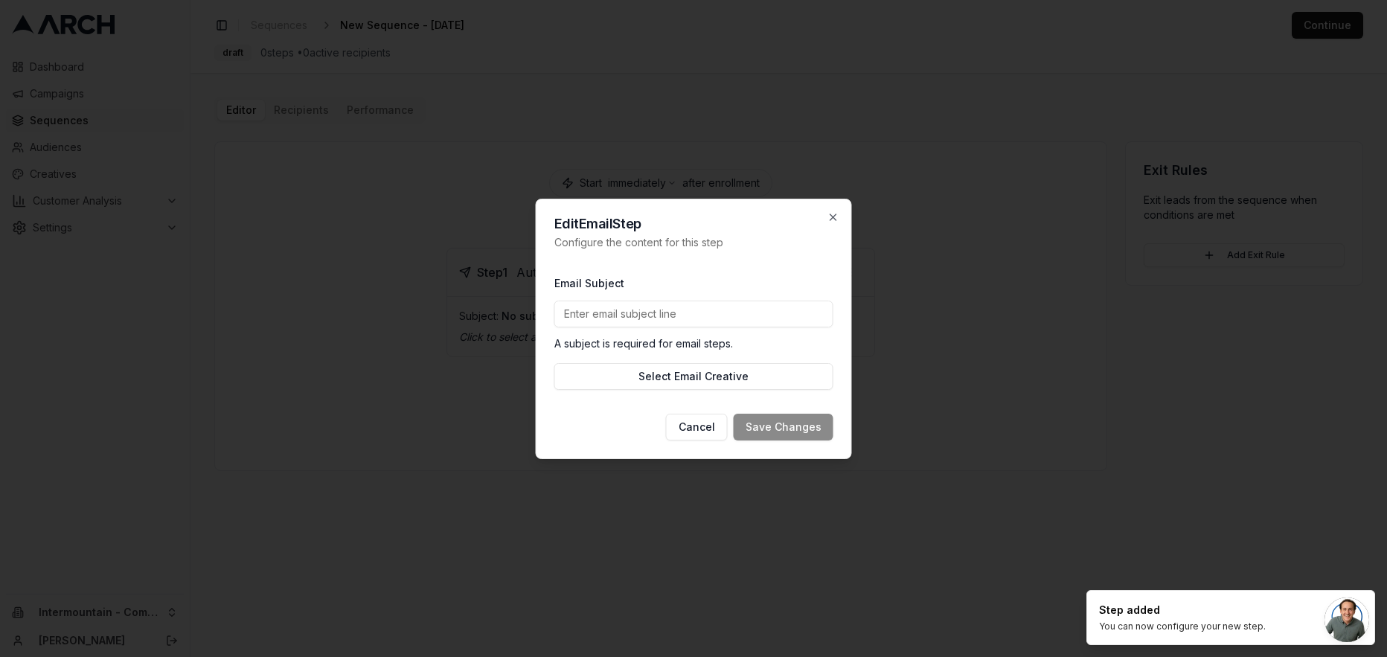
click at [610, 316] on input "Email Subject" at bounding box center [693, 314] width 279 height 27
click at [637, 309] on input "Email Subject" at bounding box center [693, 314] width 279 height 27
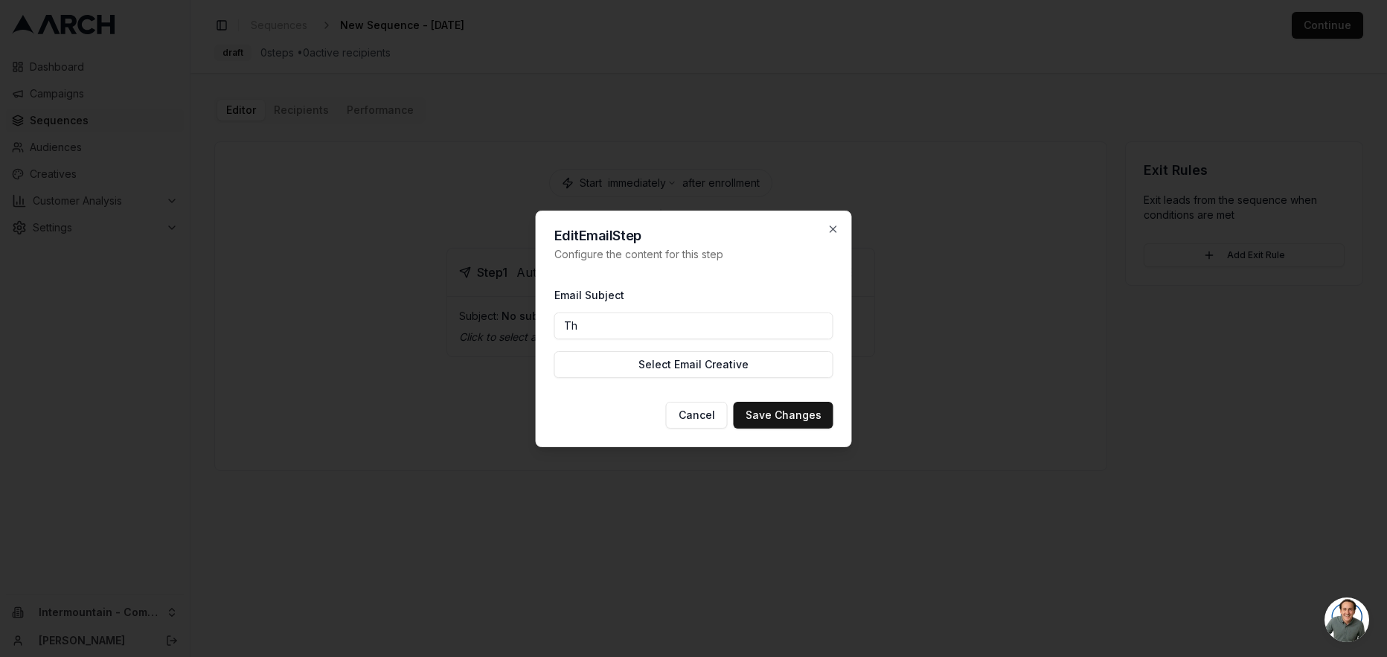
type input "T"
type input "Leave us a review - Thank you for choosing Comfort!"
click at [769, 364] on button "Select Email Creative" at bounding box center [693, 364] width 279 height 27
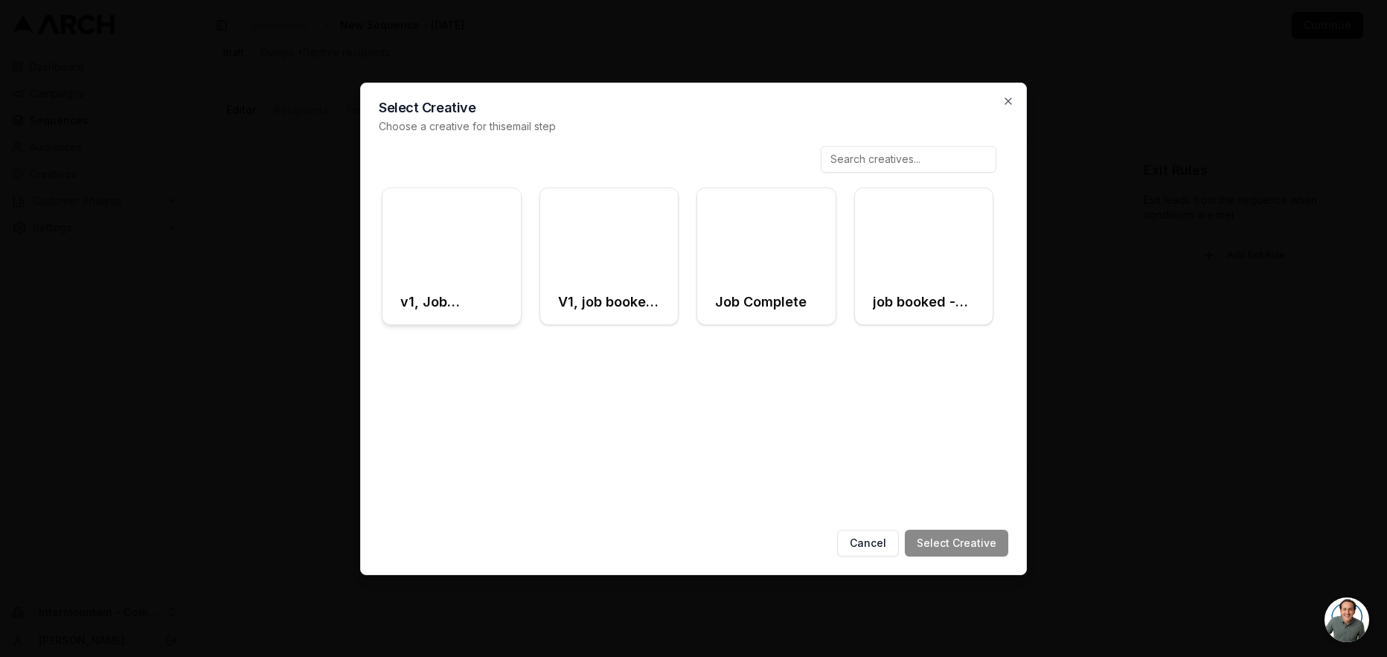
click at [467, 243] on div at bounding box center [451, 234] width 138 height 92
click at [945, 542] on button "Select Creative" at bounding box center [956, 543] width 103 height 27
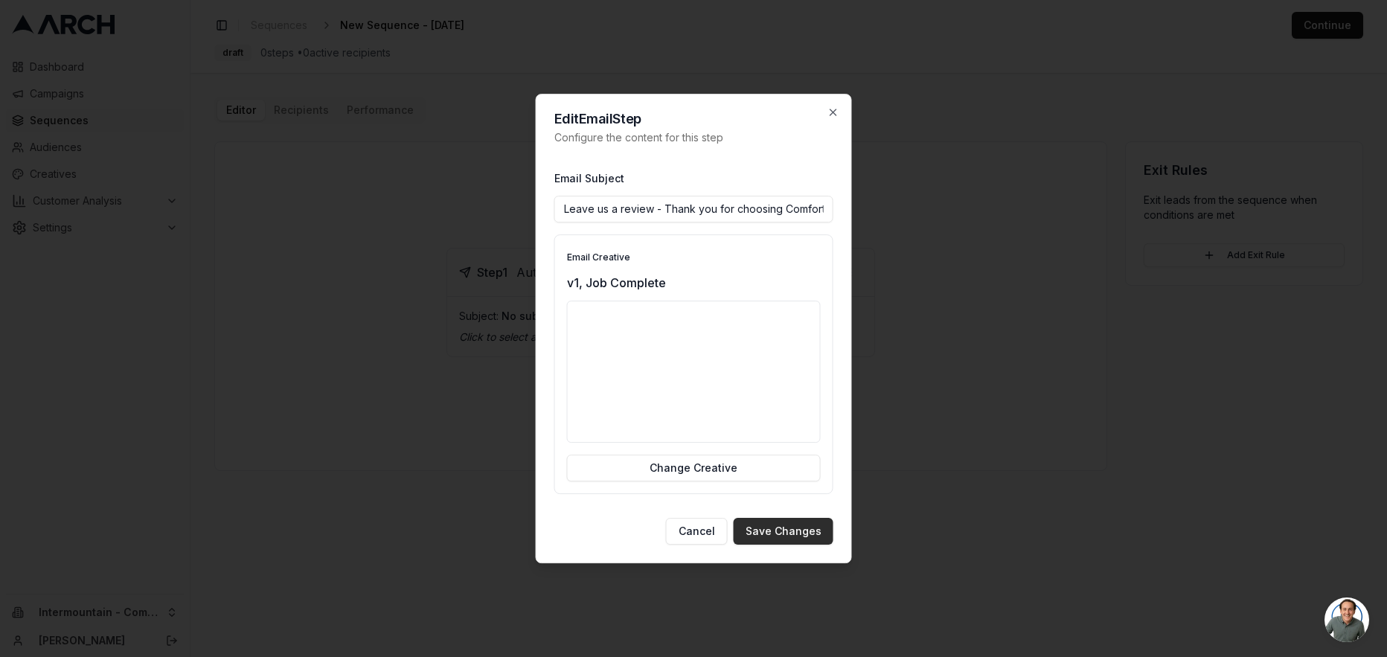
click at [779, 535] on button "Save Changes" at bounding box center [783, 531] width 100 height 27
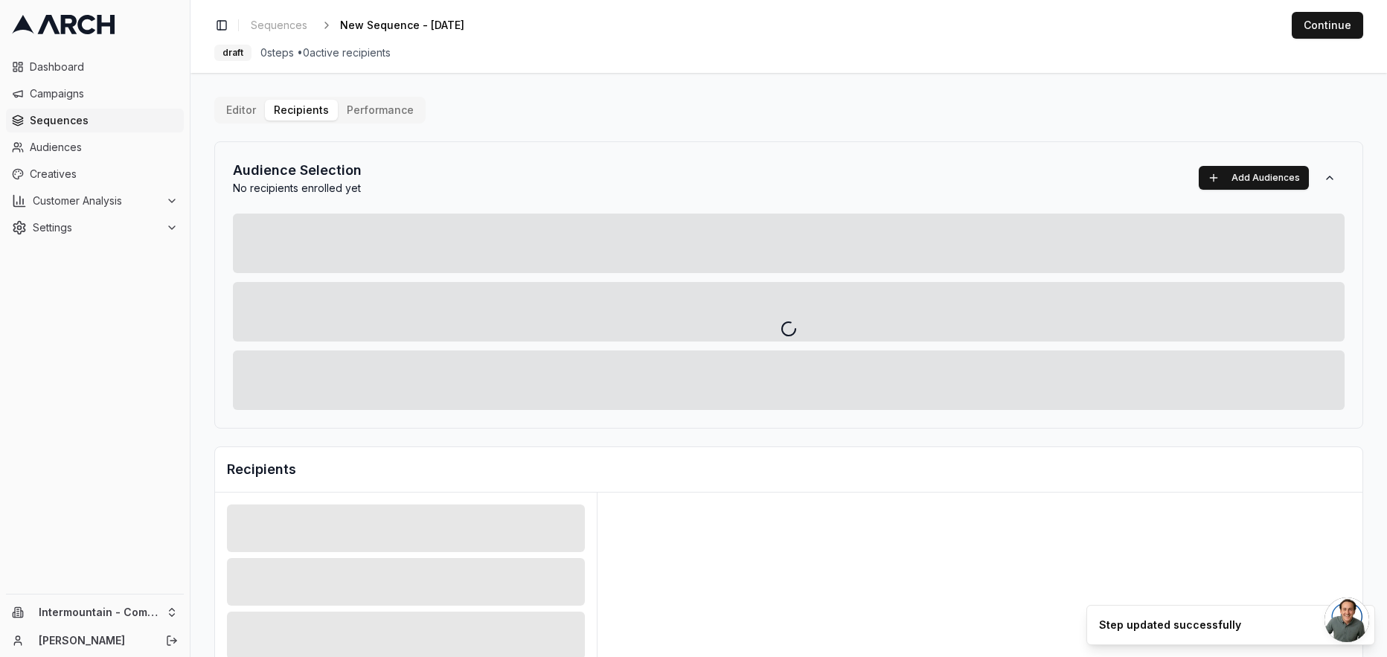
click at [318, 106] on div "Editor Recipients Performance Audience Selection No recipients enrolled yet Add…" at bounding box center [788, 518] width 1149 height 843
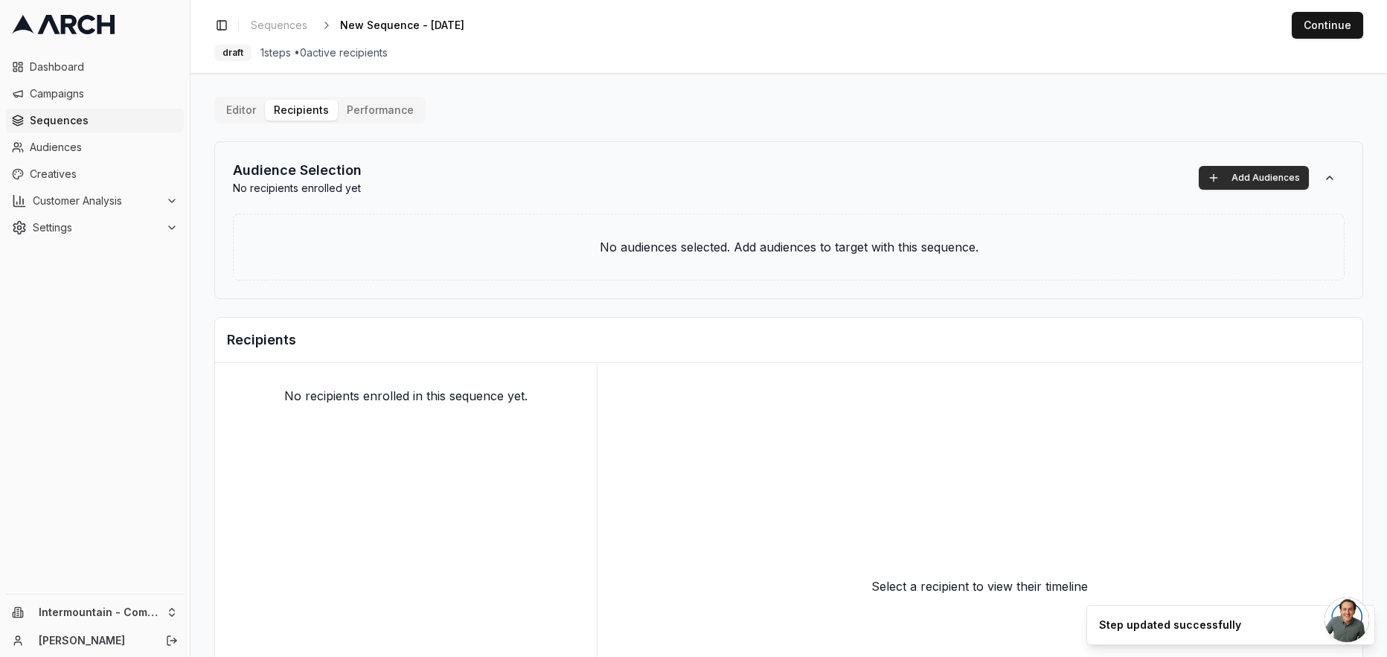
click at [1257, 181] on button "Add Audiences" at bounding box center [1253, 178] width 110 height 24
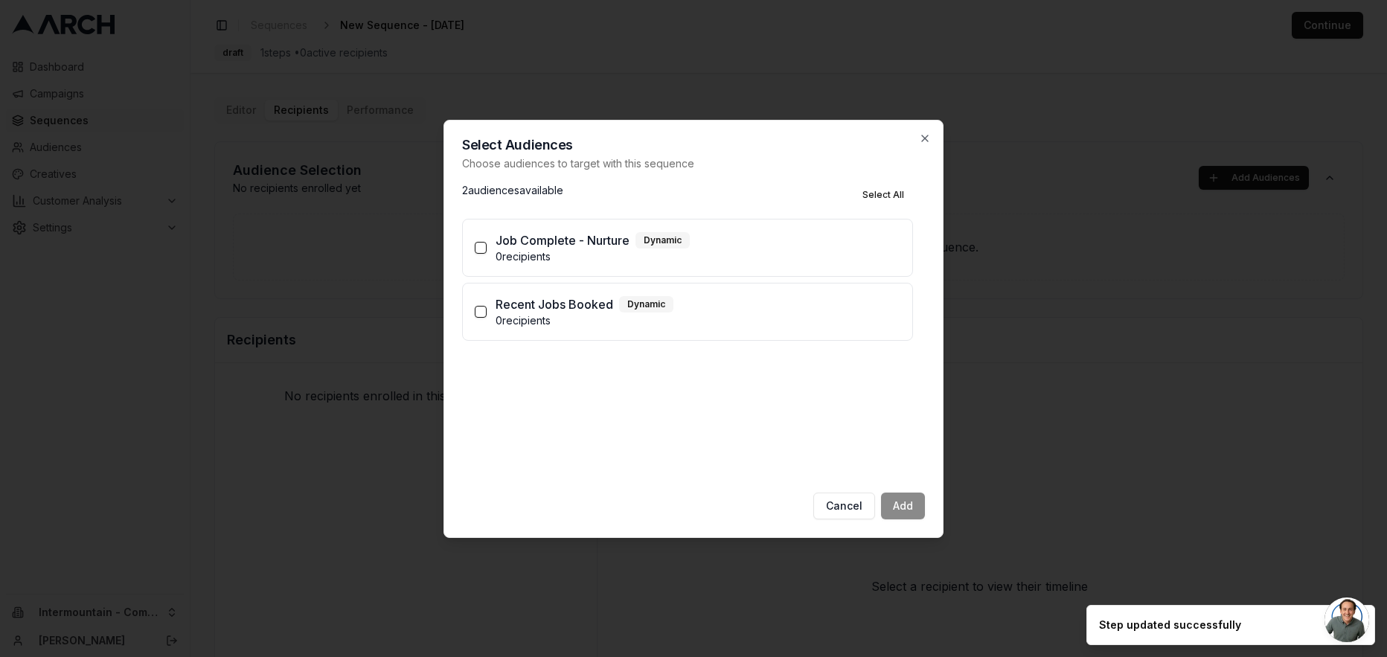
click at [568, 238] on p "Job Complete - Nurture" at bounding box center [562, 240] width 134 height 18
click at [486, 242] on button "Job Complete - Nurture Dynamic 0 recipients" at bounding box center [481, 248] width 12 height 12
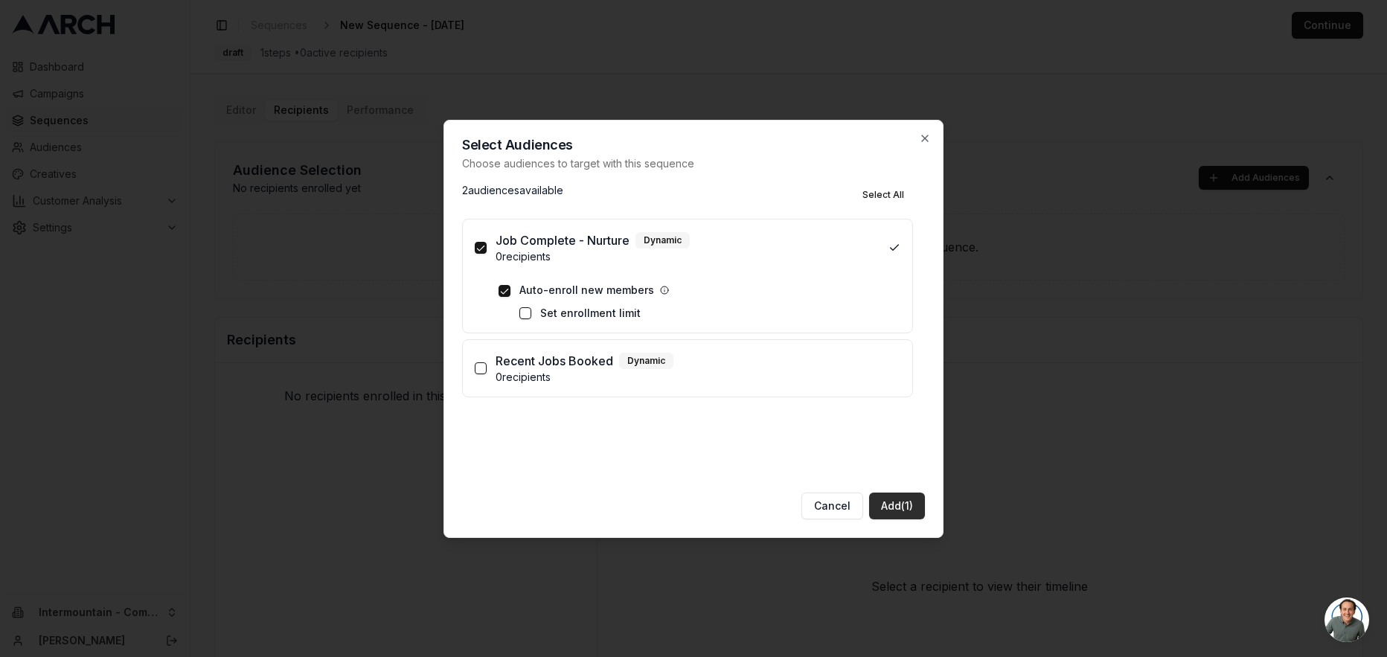
click at [910, 504] on button "Add (1)" at bounding box center [897, 505] width 56 height 27
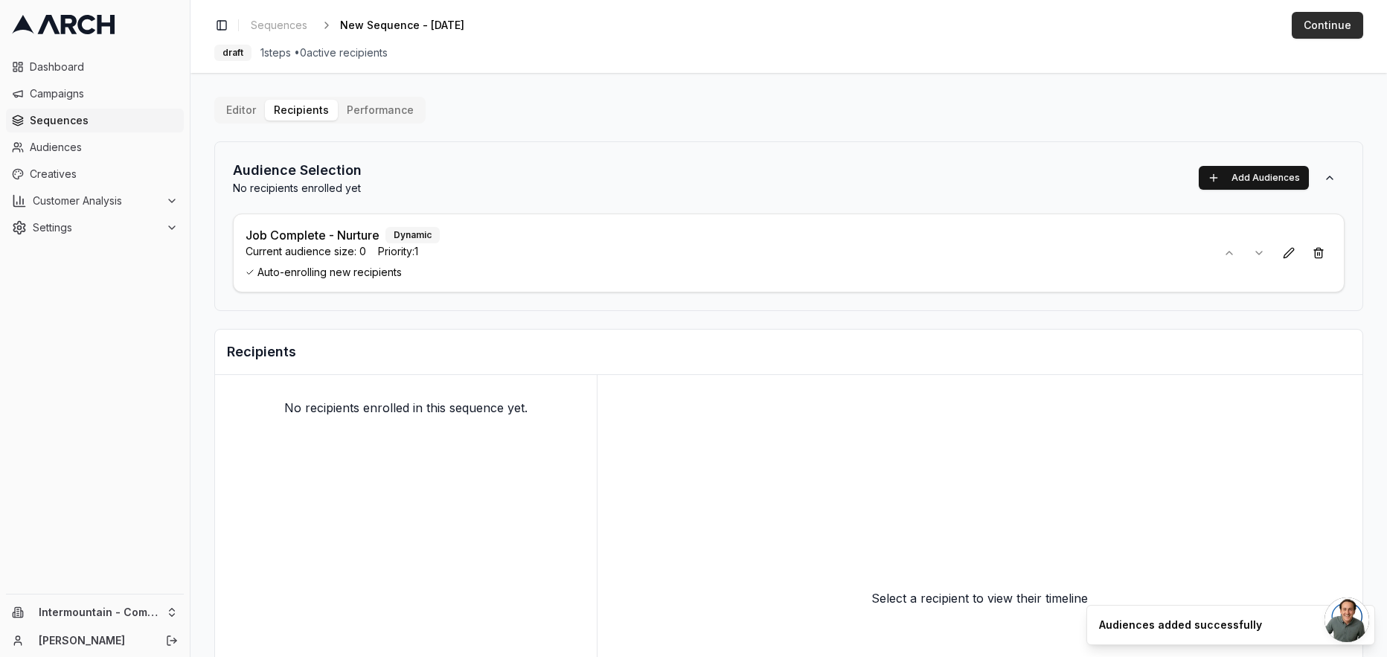
click at [1330, 22] on button "Continue" at bounding box center [1326, 25] width 71 height 27
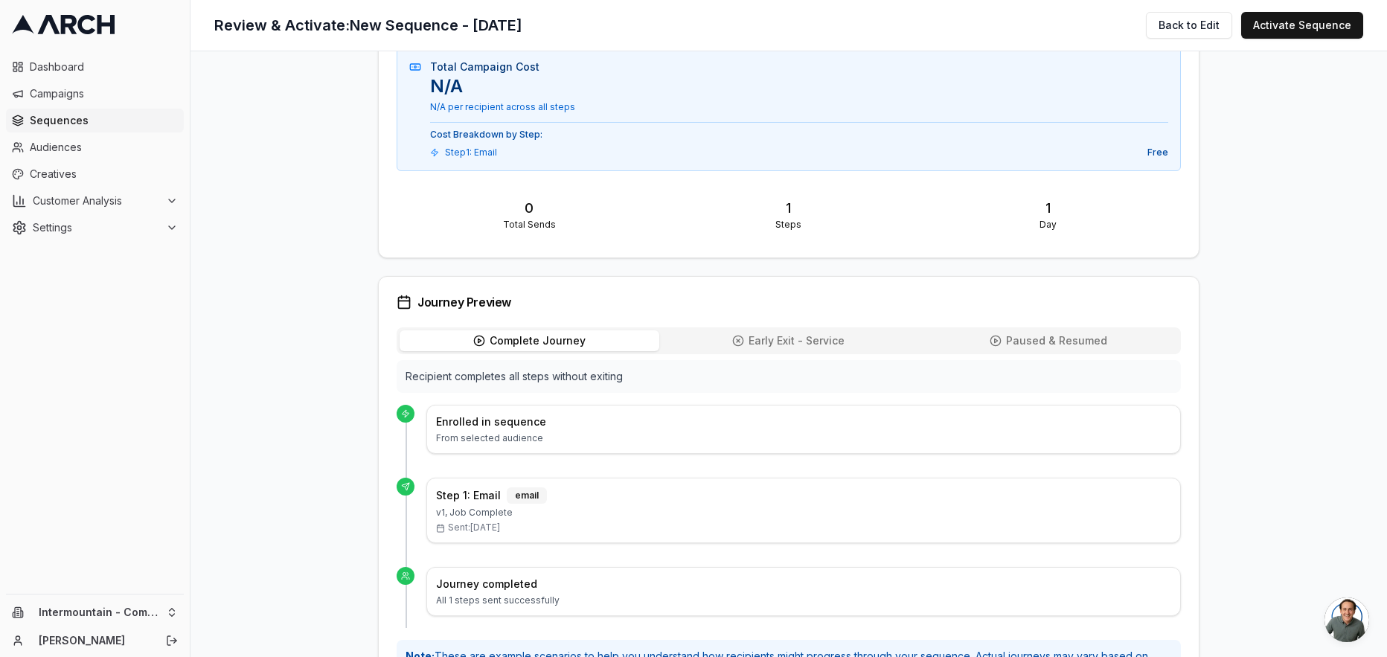
scroll to position [542, 0]
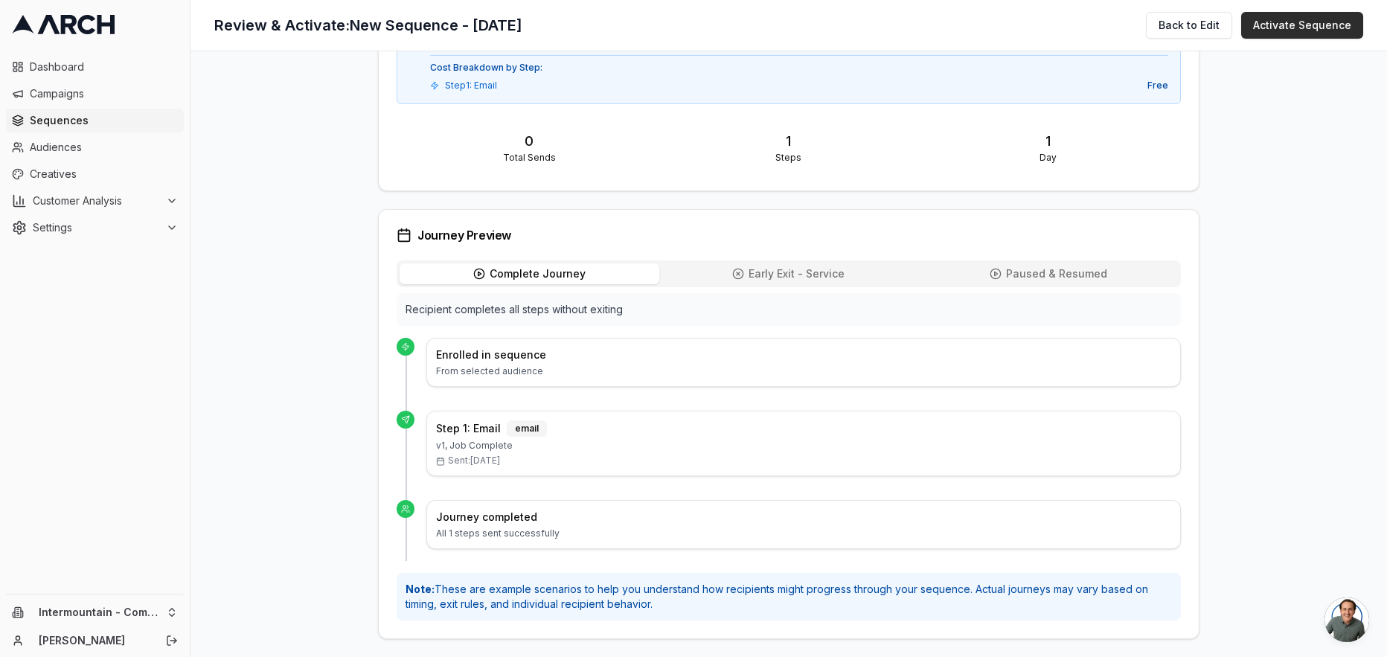
click at [1291, 26] on button "Activate Sequence" at bounding box center [1302, 25] width 122 height 27
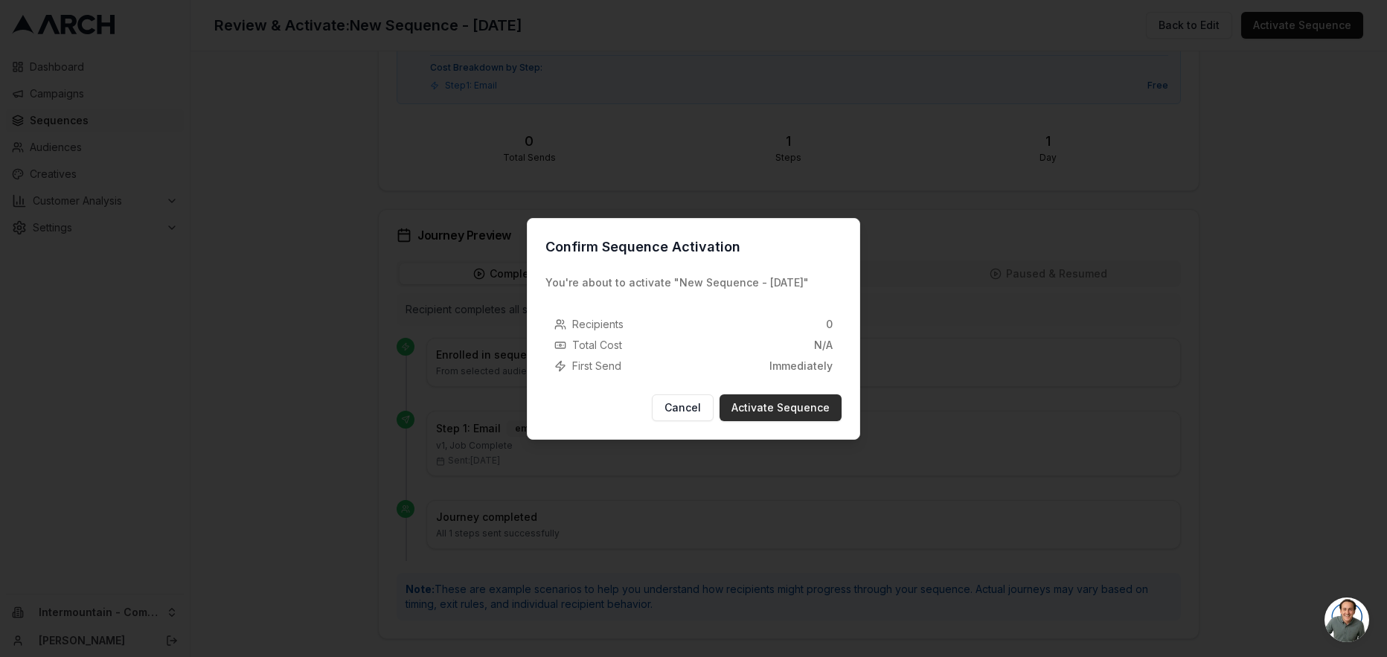
click at [774, 404] on button "Activate Sequence" at bounding box center [780, 407] width 122 height 27
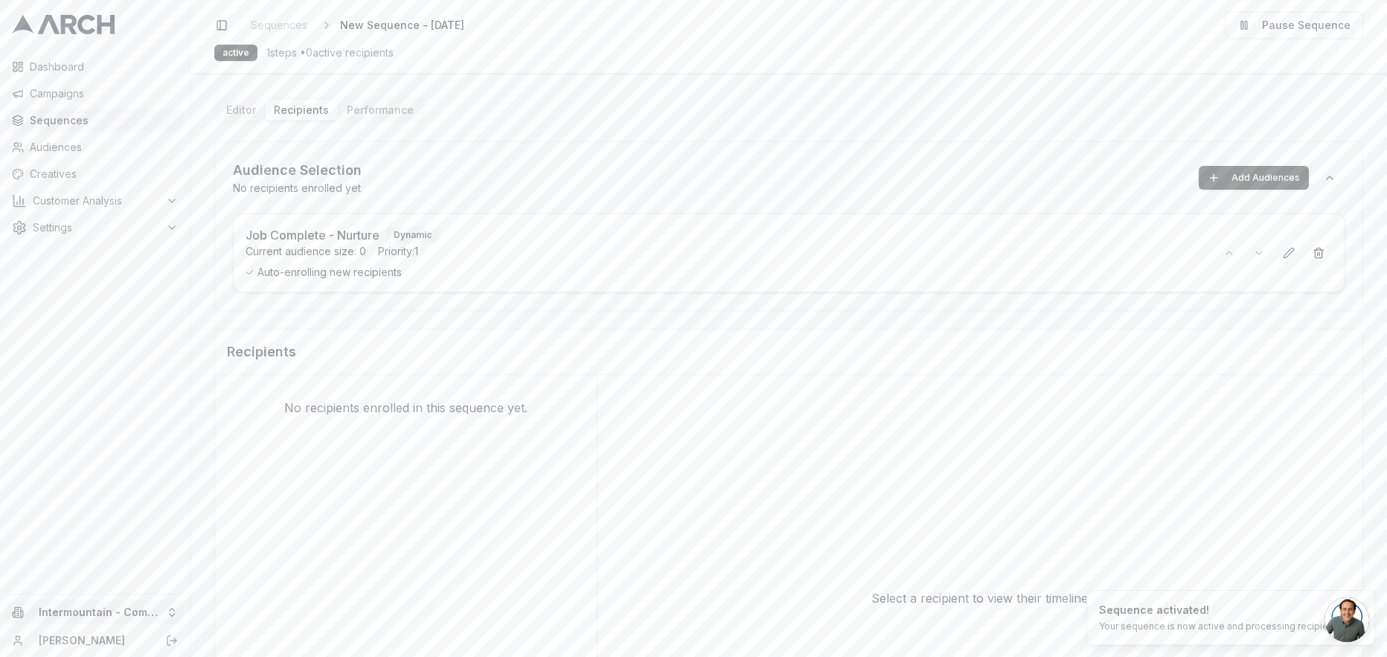
click at [158, 608] on html "Dashboard Campaigns Sequences Audiences Creatives Customer Analysis Settings In…" at bounding box center [693, 328] width 1387 height 657
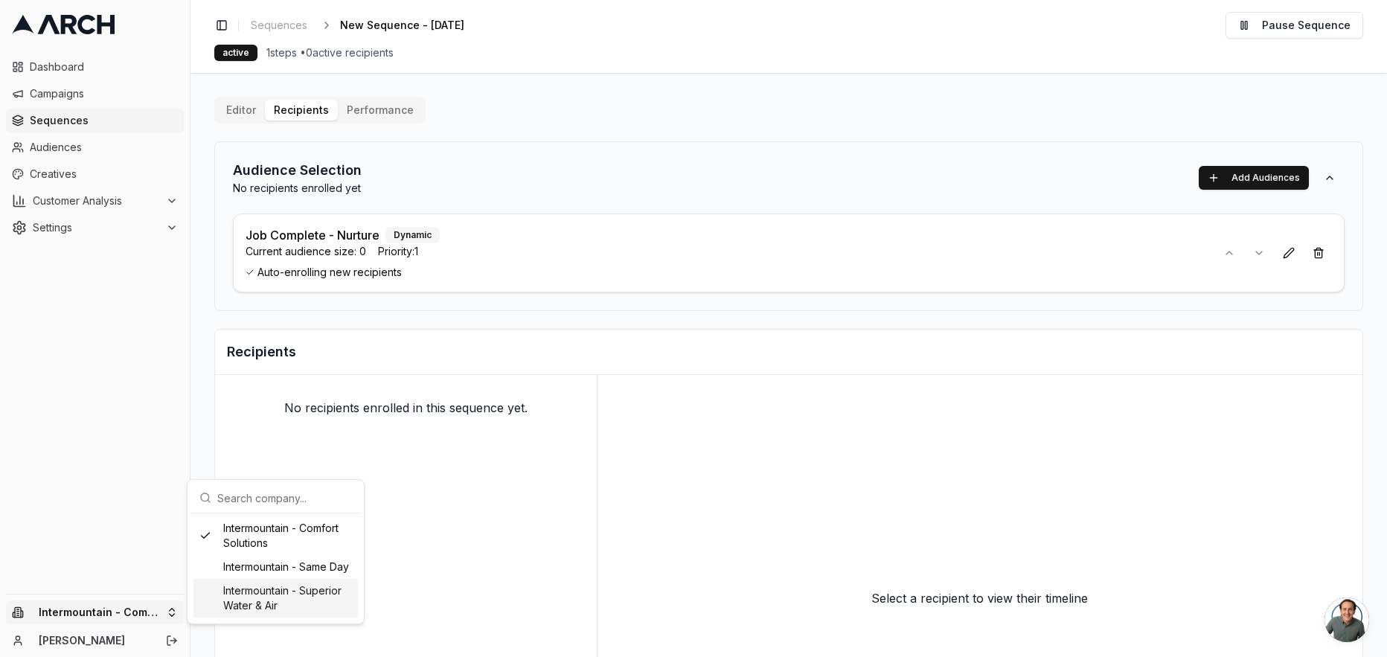
click at [279, 600] on div "Intermountain - Superior Water & Air" at bounding box center [275, 598] width 164 height 39
click at [103, 178] on html "Dashboard Campaigns Sequences Audiences Creatives Customer Analysis Settings Sw…" at bounding box center [693, 328] width 1387 height 657
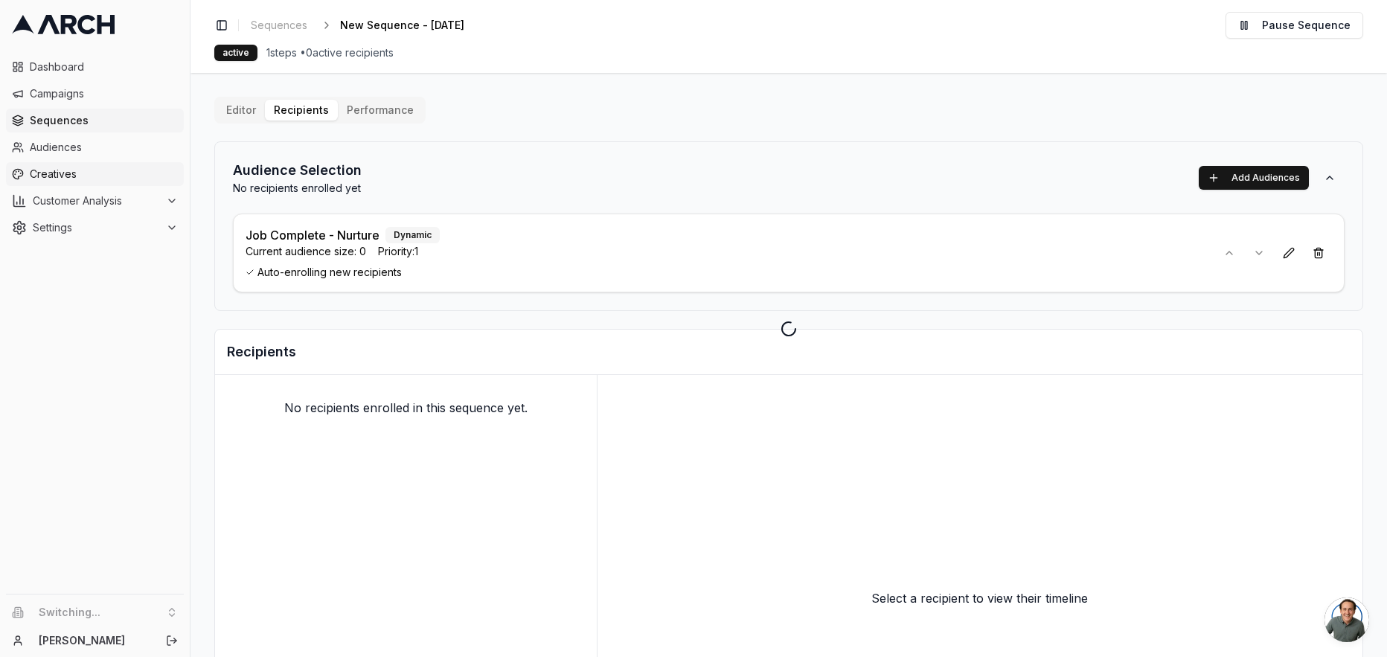
click at [94, 173] on span "Creatives" at bounding box center [104, 174] width 148 height 15
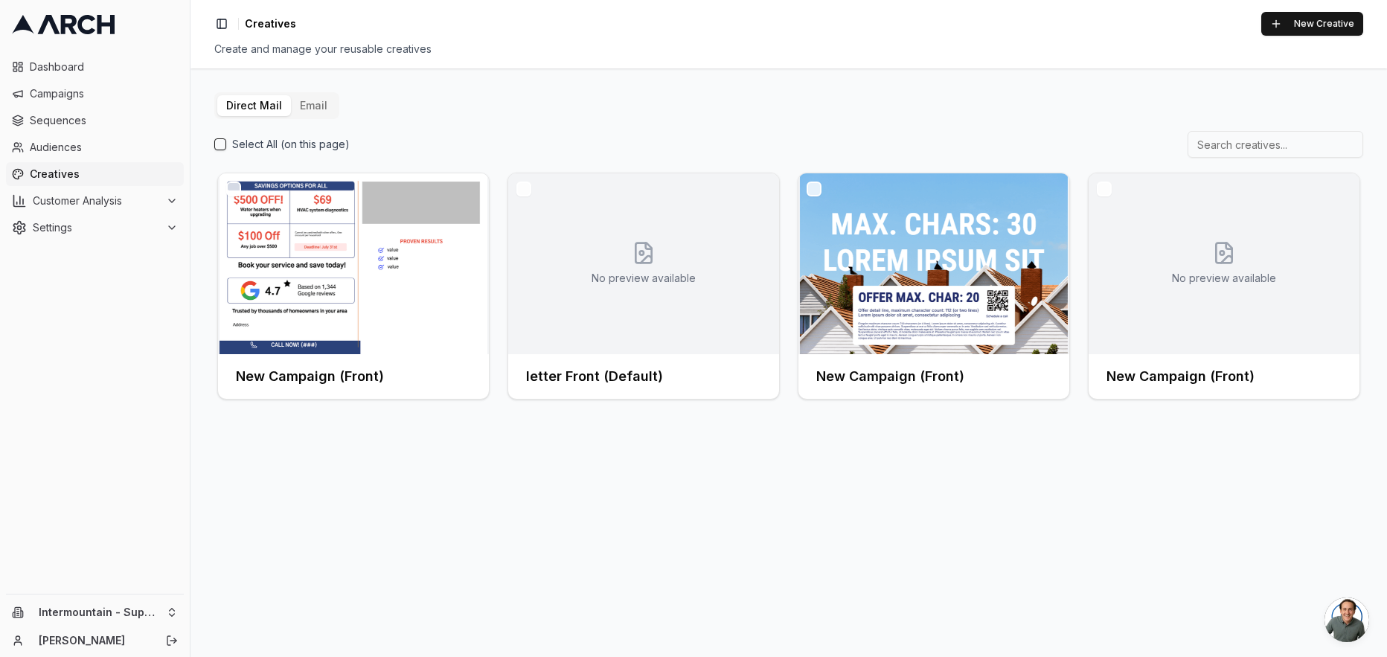
click at [310, 102] on button "Email" at bounding box center [313, 105] width 45 height 21
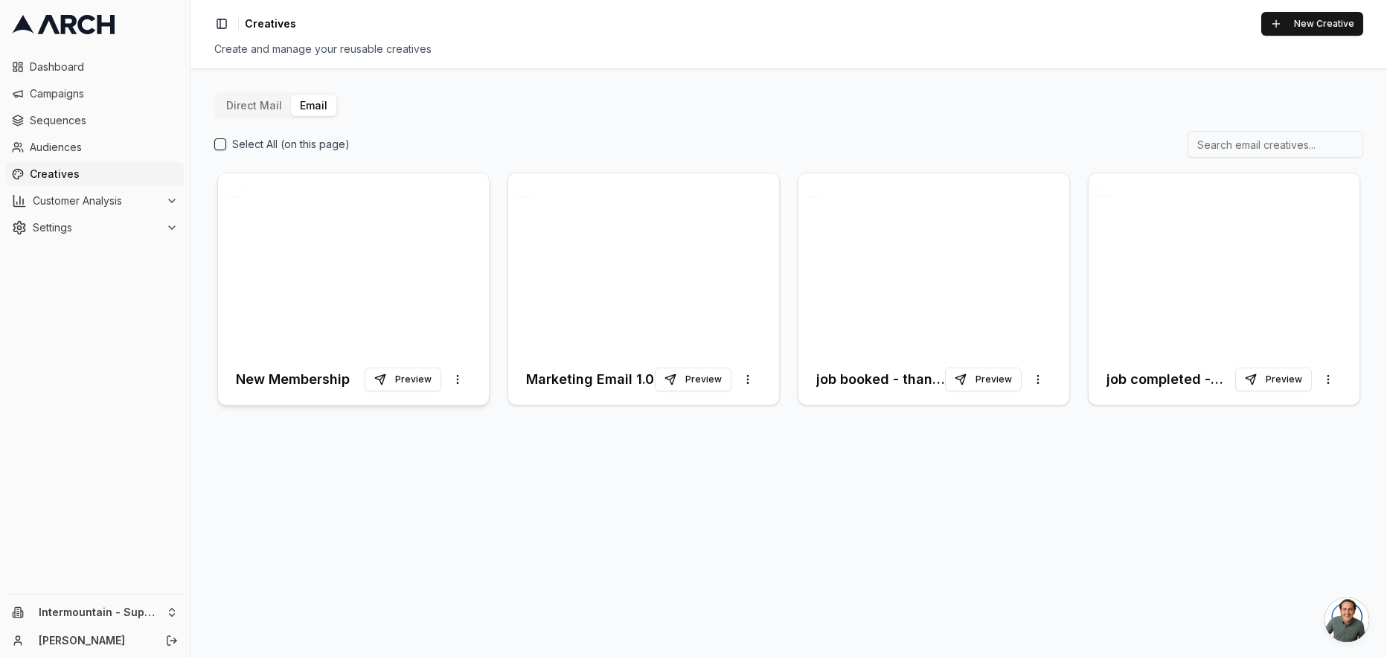
click at [405, 319] on div at bounding box center [353, 263] width 271 height 181
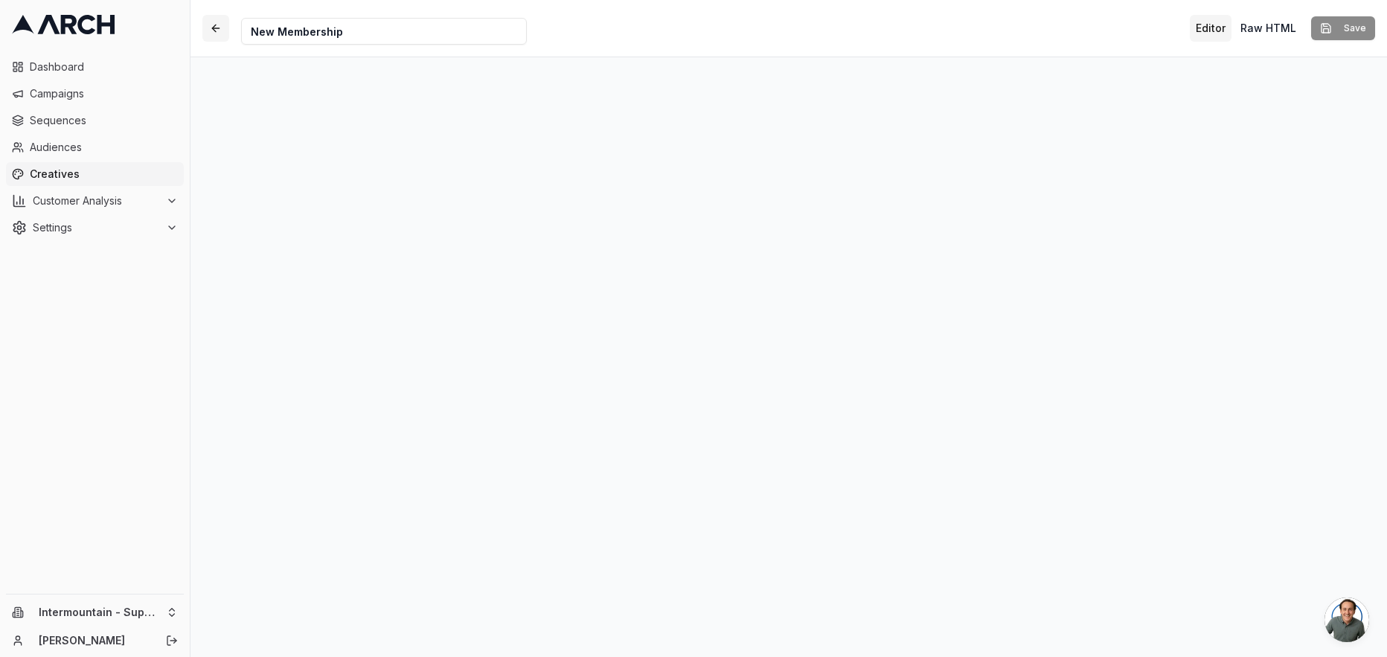
click at [211, 23] on button "button" at bounding box center [215, 28] width 27 height 27
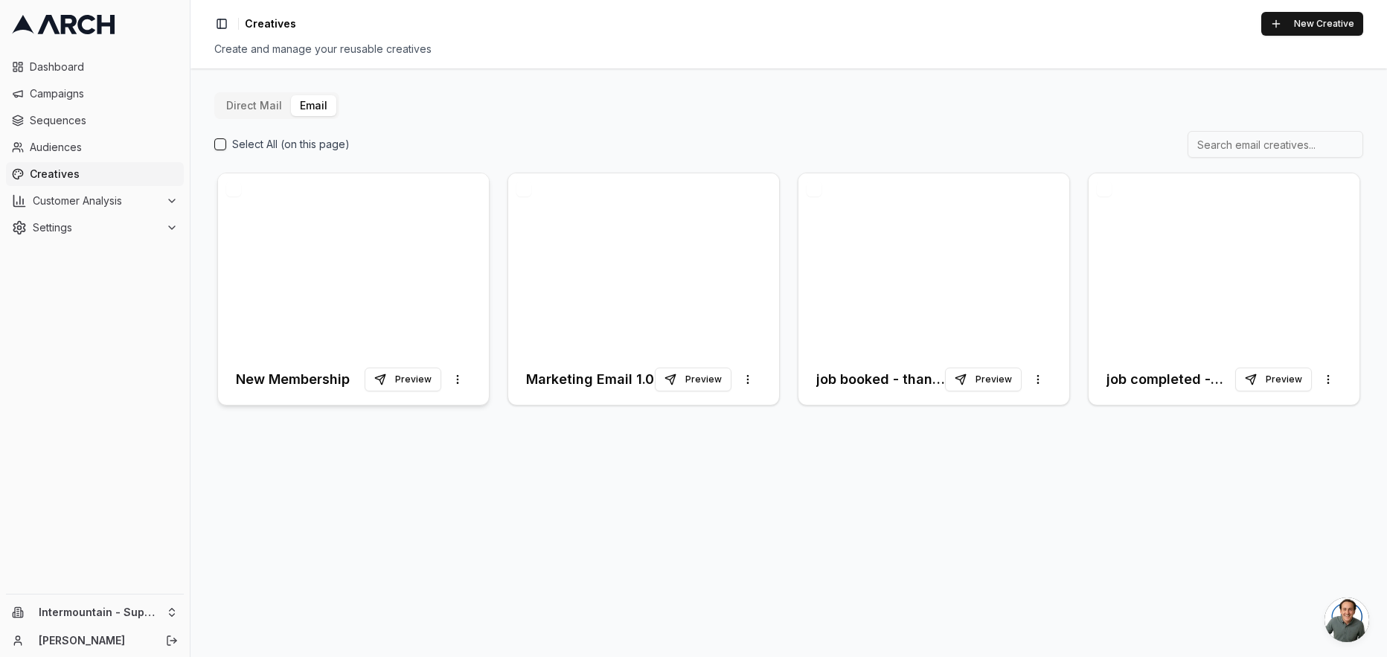
click at [411, 234] on div at bounding box center [353, 263] width 271 height 181
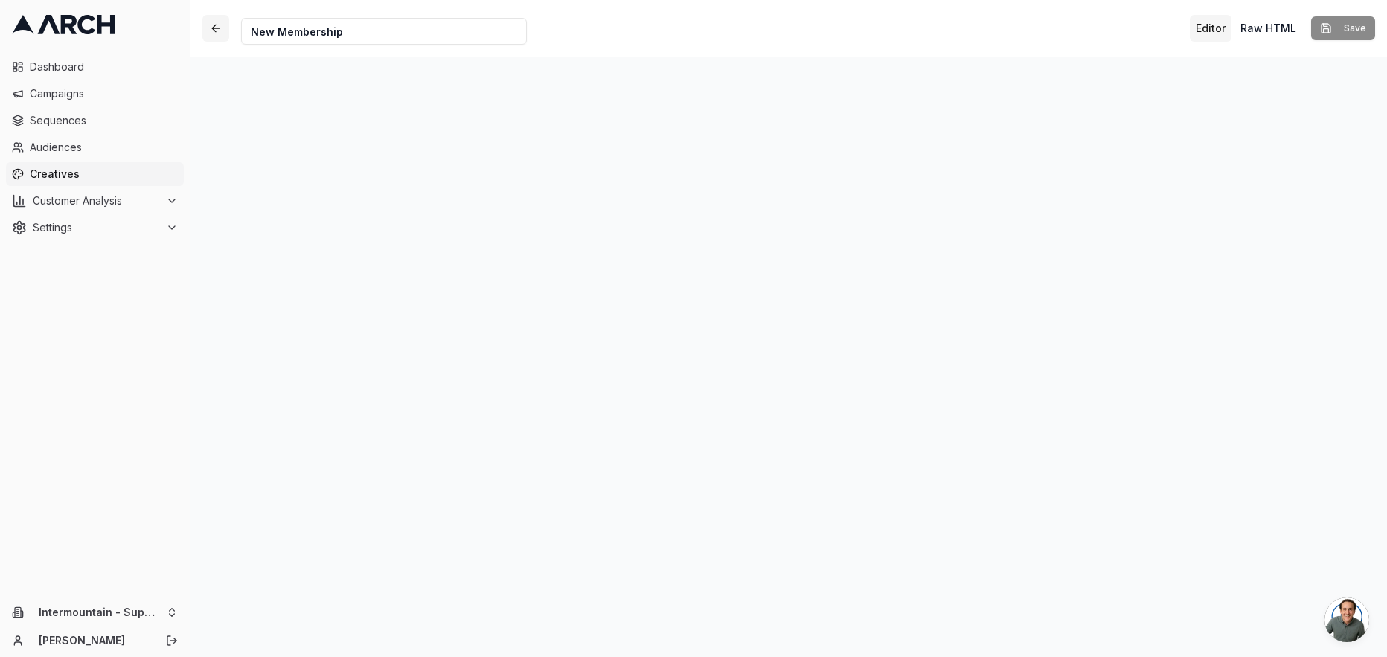
click at [215, 28] on button "button" at bounding box center [215, 28] width 27 height 27
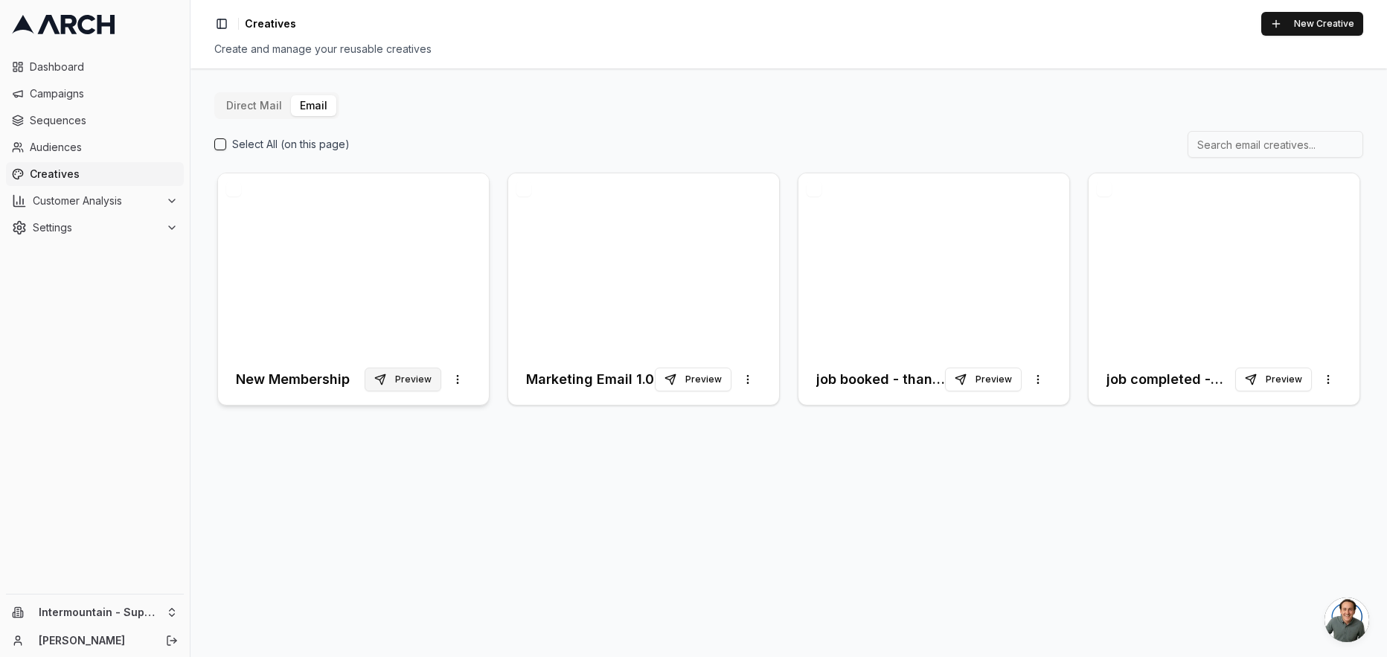
click at [409, 380] on button "Preview" at bounding box center [402, 379] width 77 height 24
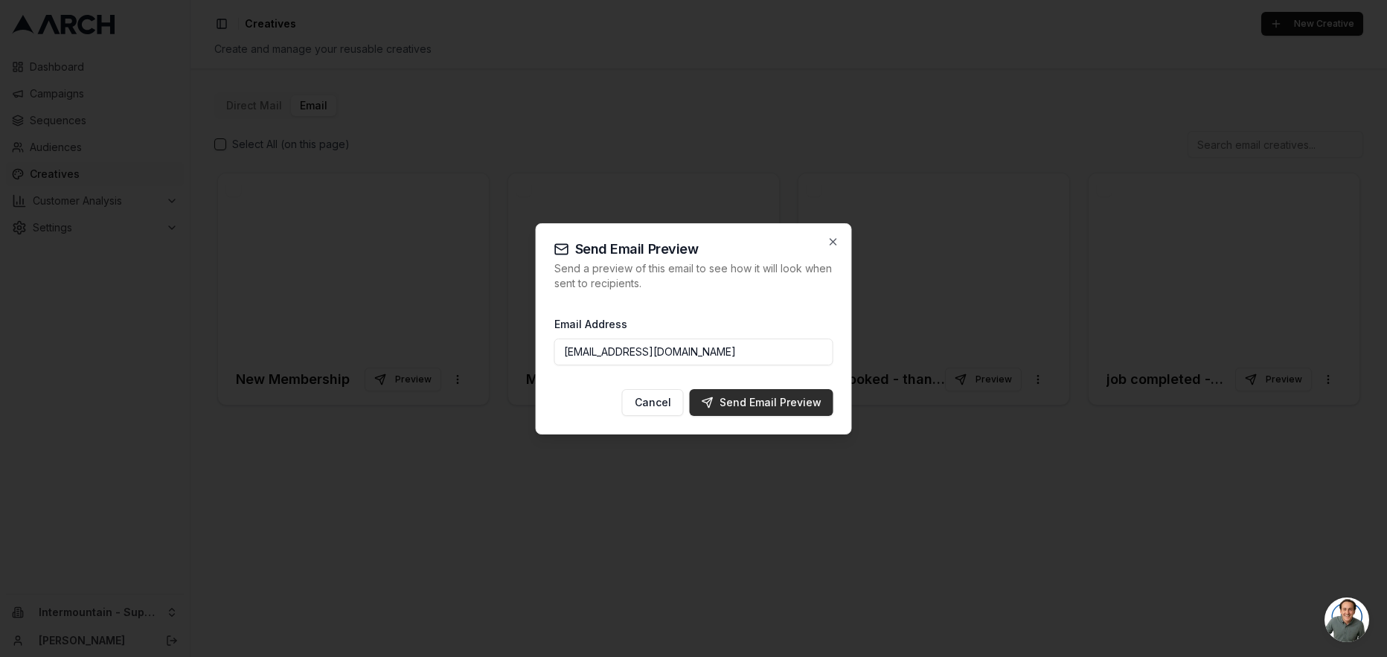
click at [716, 399] on div "Send Email Preview" at bounding box center [761, 402] width 120 height 15
